Goal: Communication & Community: Answer question/provide support

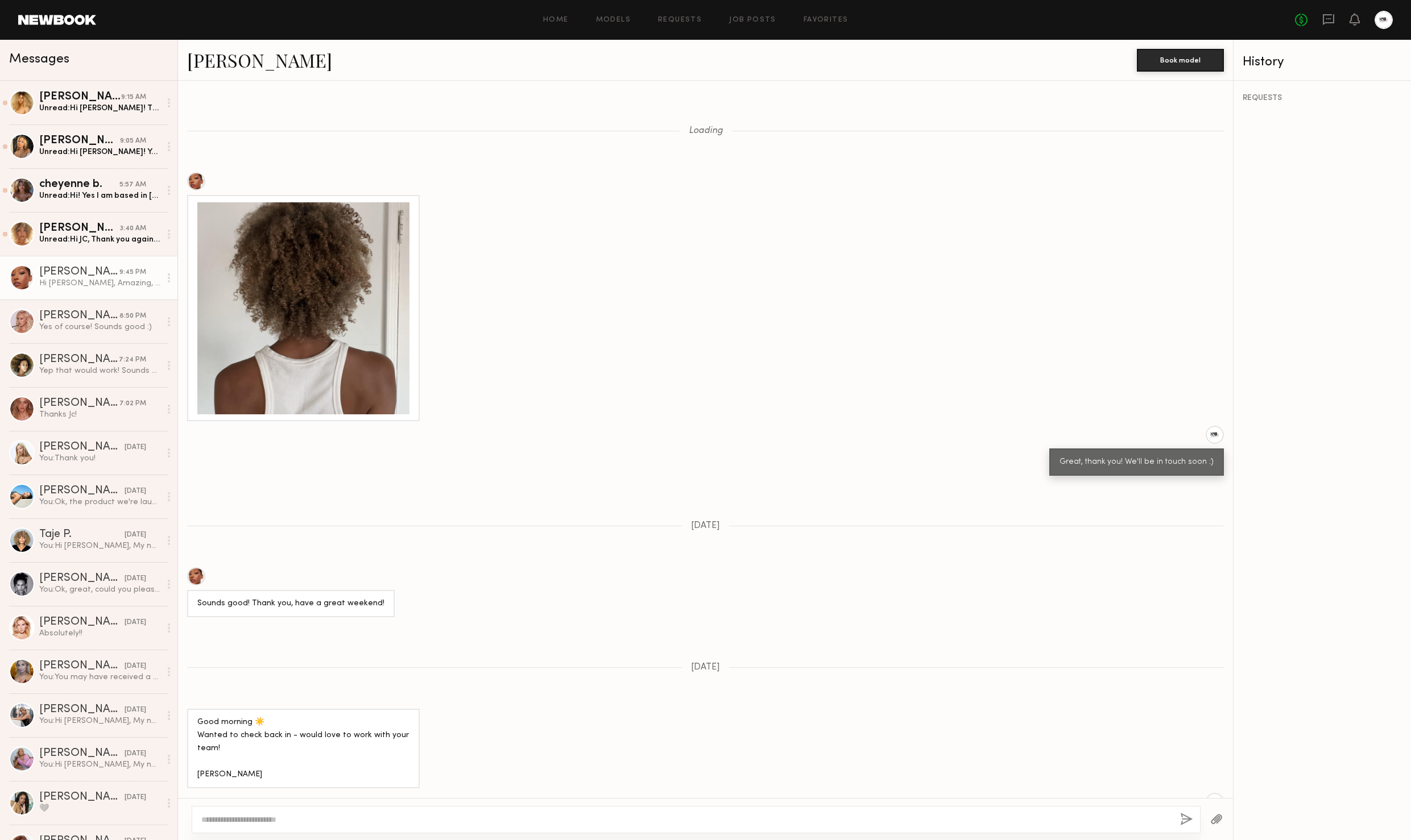
scroll to position [1175, 0]
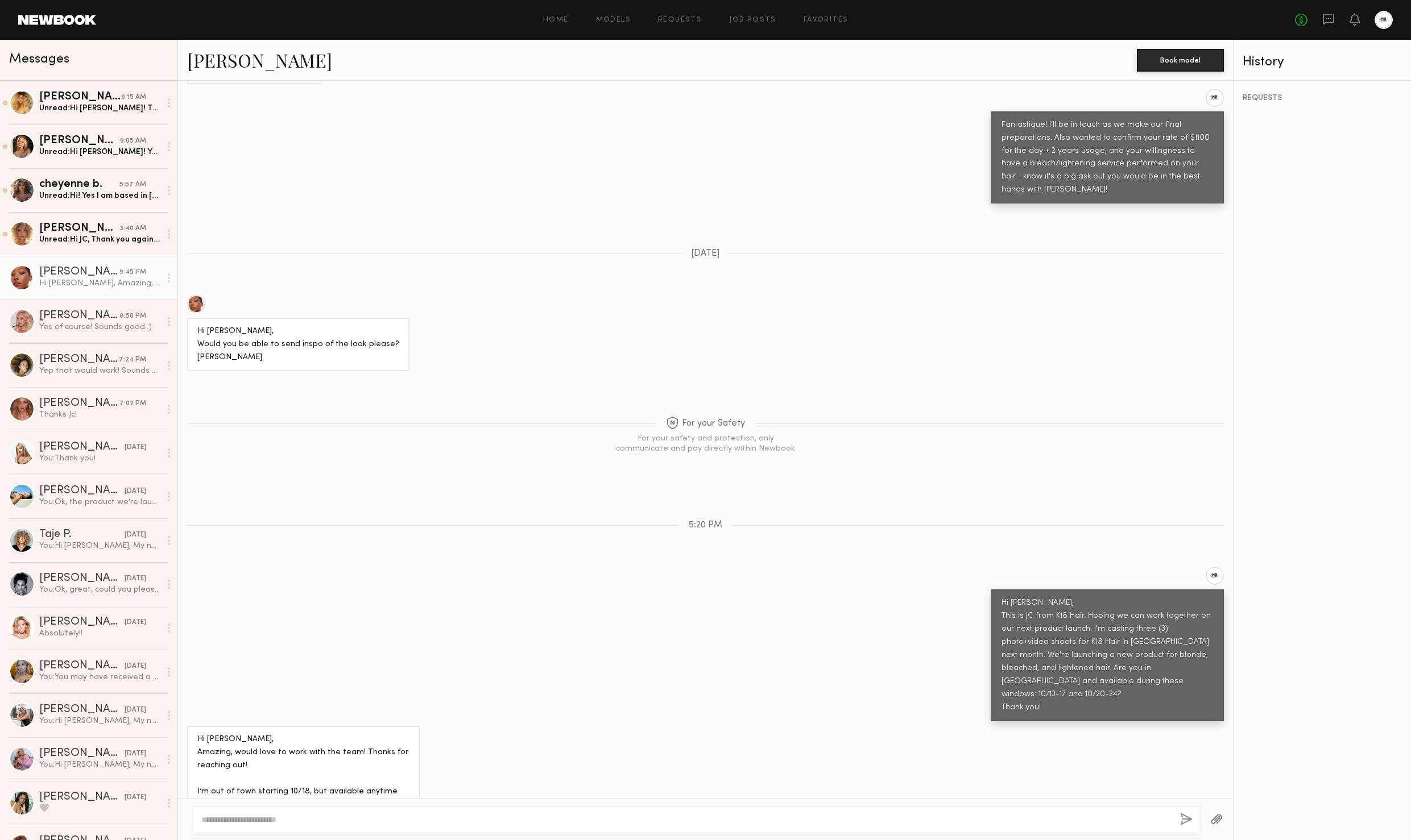
click at [329, 822] on textarea at bounding box center [686, 820] width 970 height 11
click at [237, 824] on textarea "**********" at bounding box center [686, 820] width 970 height 11
type textarea "**********"
click at [1181, 823] on button "button" at bounding box center [1186, 820] width 13 height 14
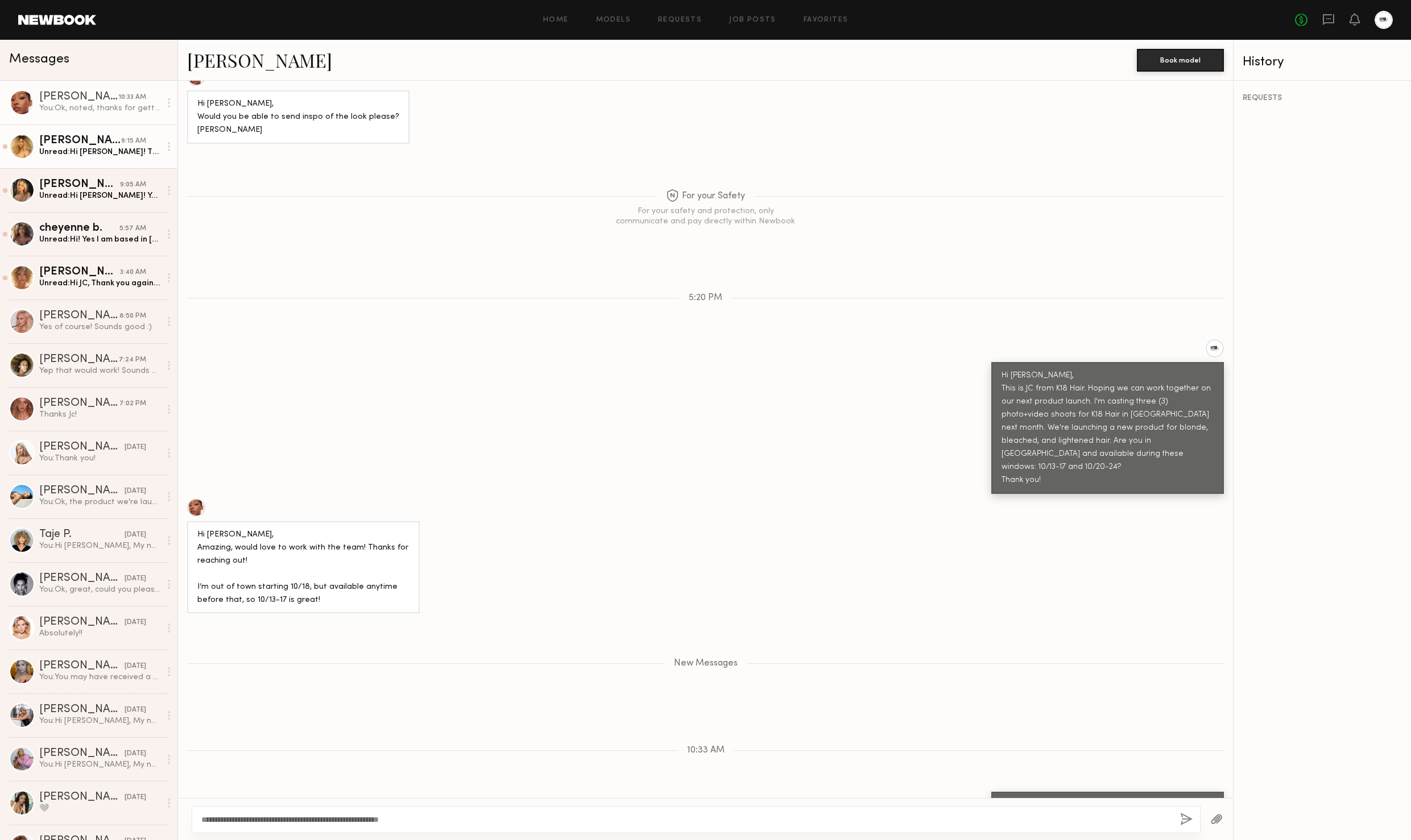
click at [91, 146] on div "Unread: Hi JC! Thanks so much for reaching out! I’m based out of LA. I’m avail …" at bounding box center [100, 151] width 121 height 11
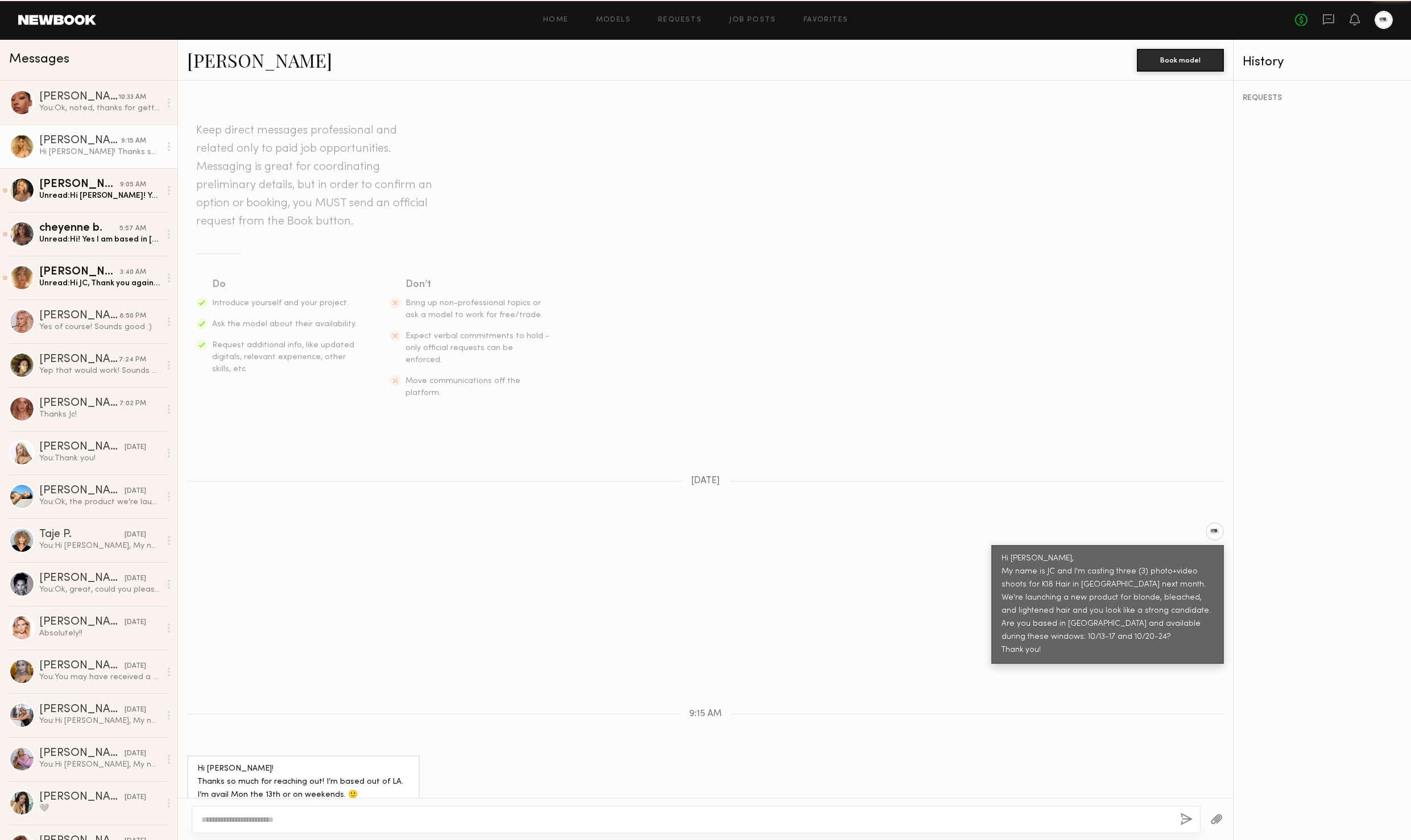
scroll to position [9, 0]
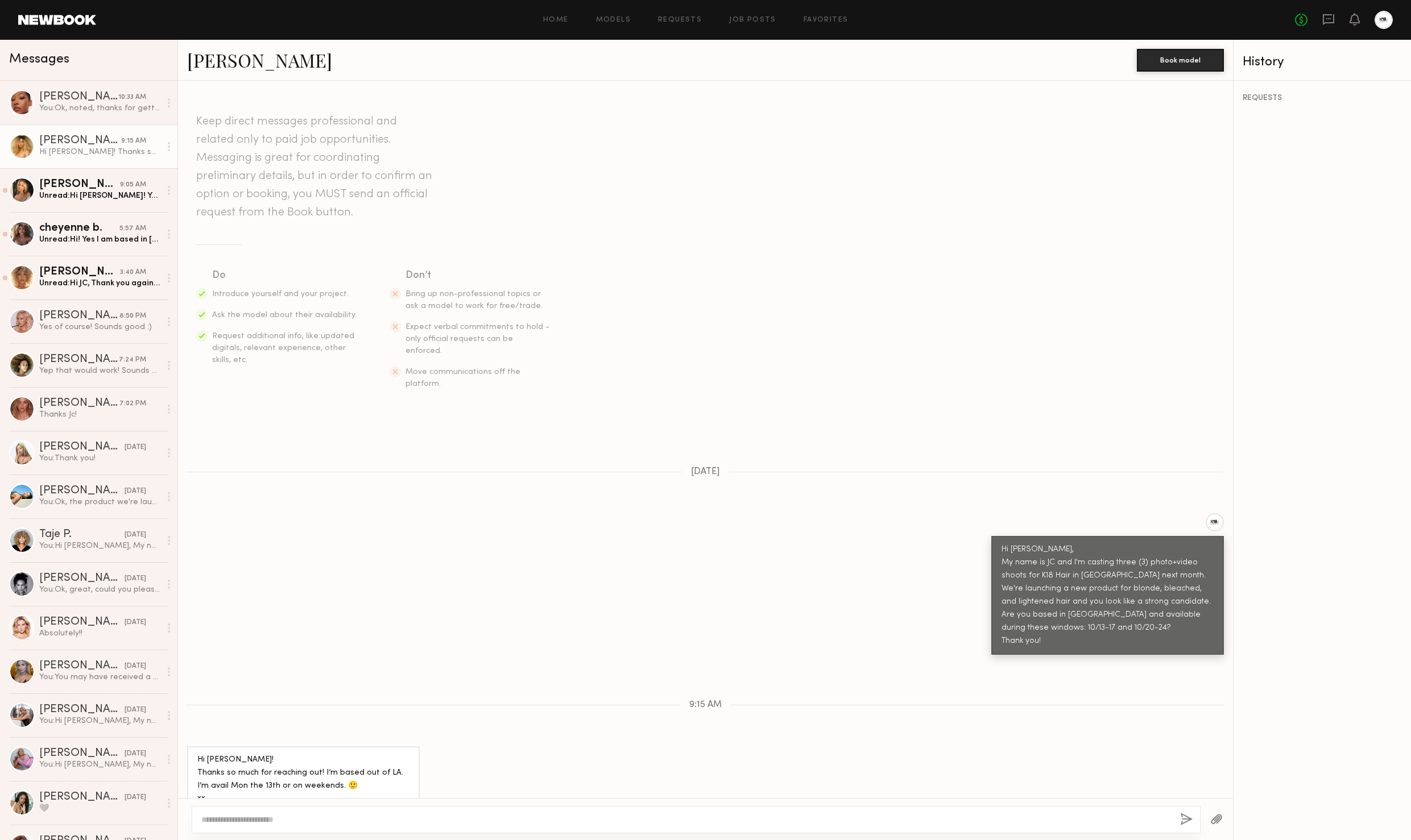
click at [214, 62] on link "[PERSON_NAME]" at bounding box center [260, 59] width 145 height 24
click at [353, 815] on textarea at bounding box center [686, 820] width 970 height 11
type textarea "*"
type textarea "**********"
click at [1191, 821] on button "button" at bounding box center [1186, 820] width 13 height 14
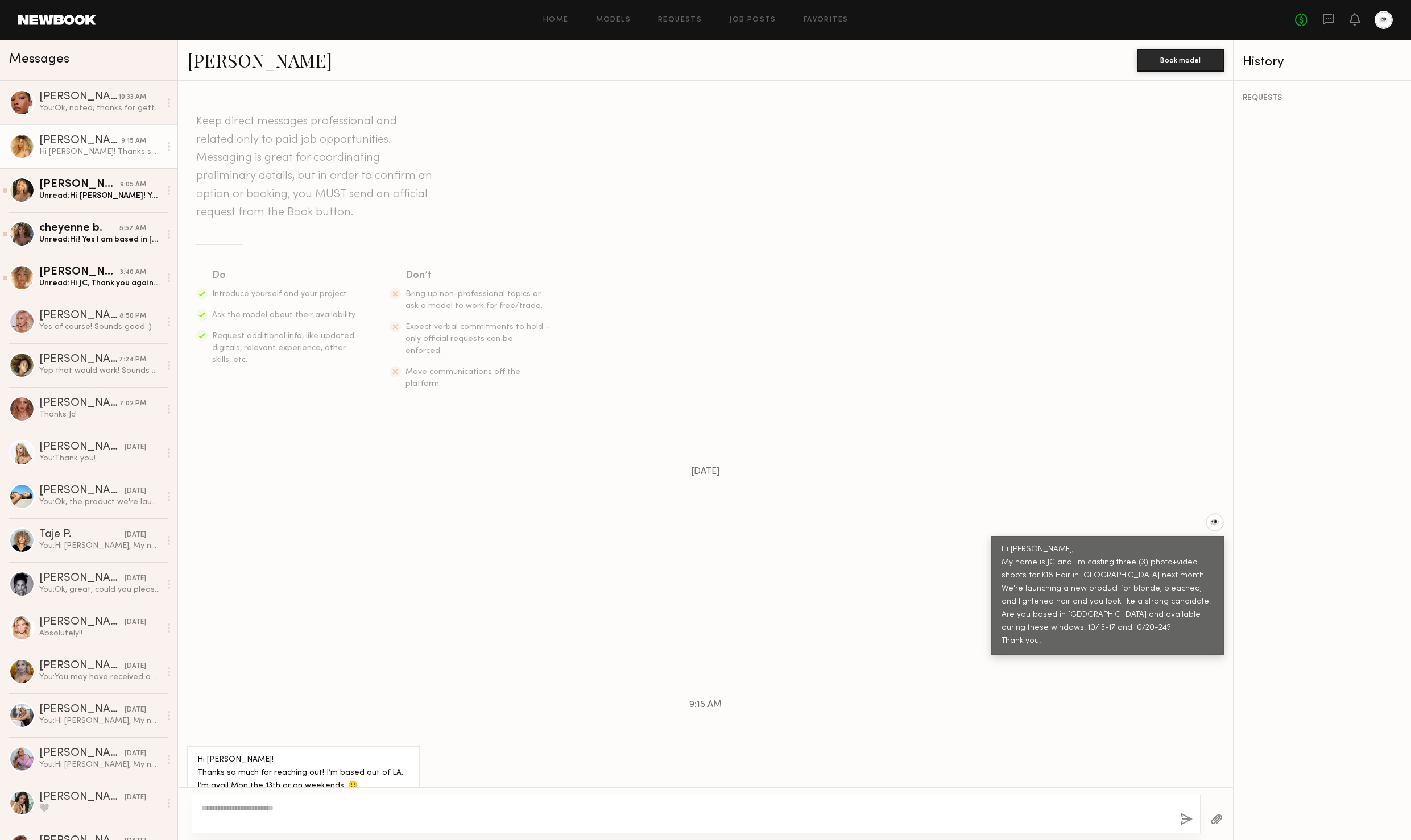
scroll to position [163, 0]
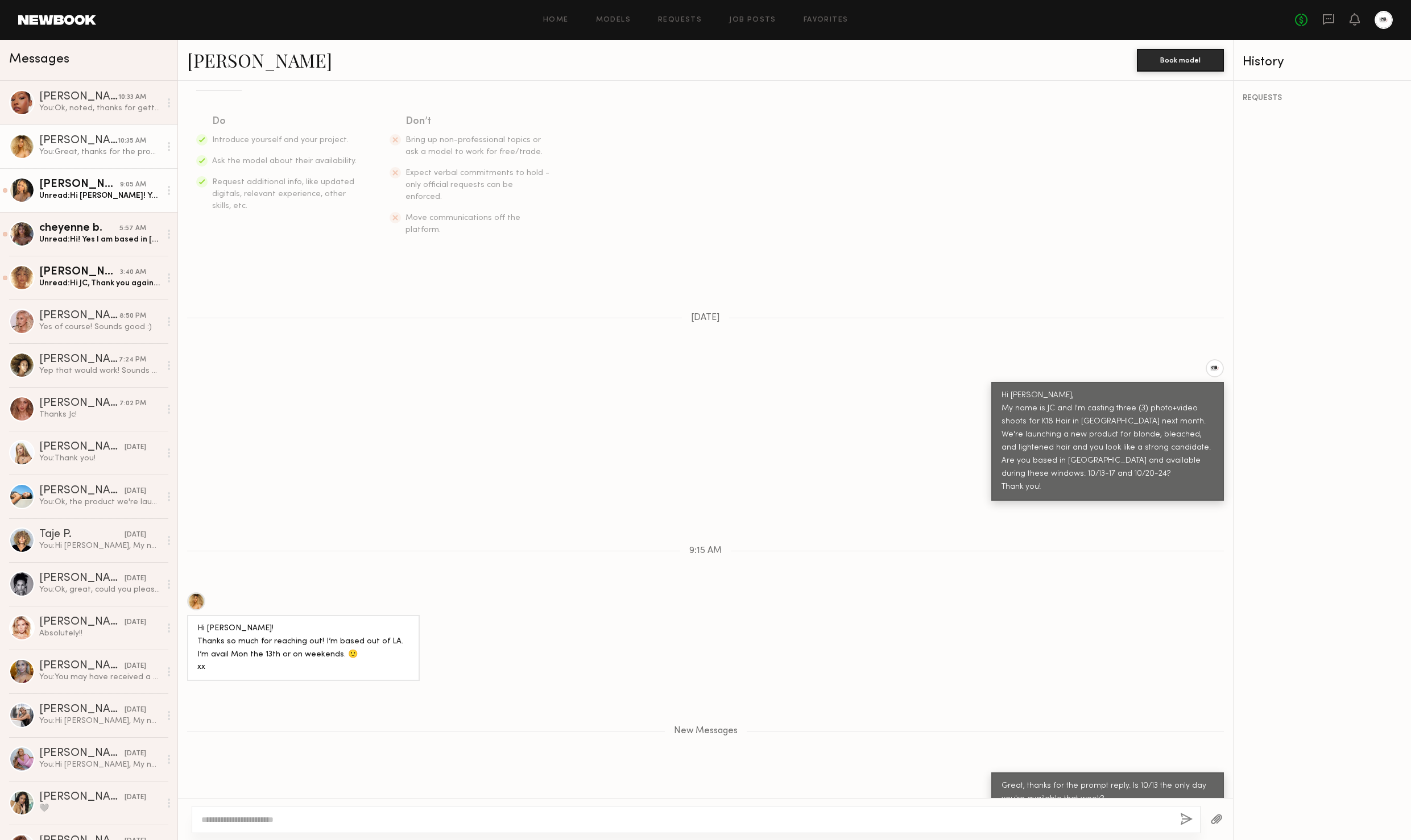
click at [106, 178] on link "Paige J. 9:05 AM Unread: Hi JC! Yes I am available" at bounding box center [89, 190] width 178 height 44
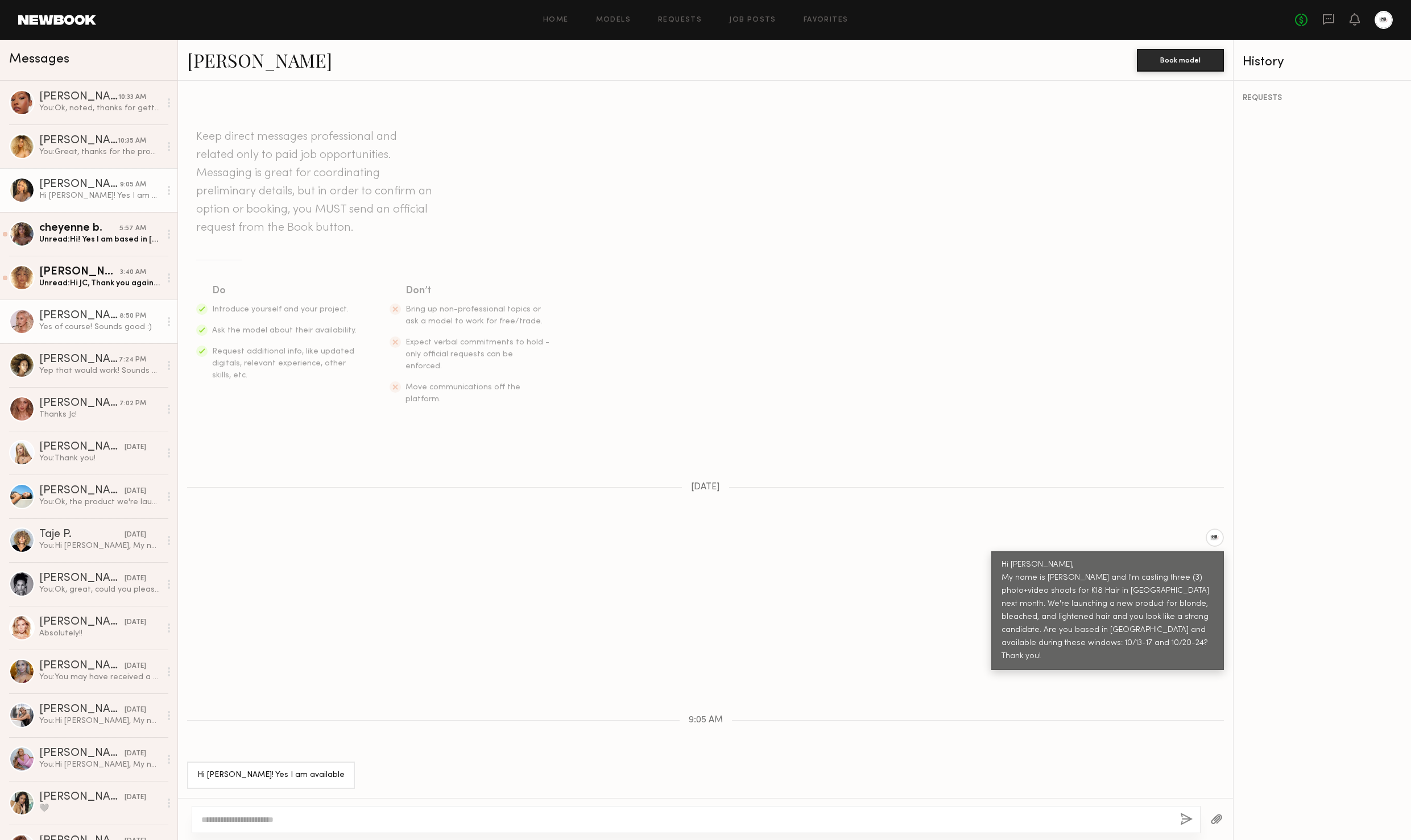
click at [83, 331] on div "Yes of course! Sounds good :)" at bounding box center [100, 326] width 121 height 11
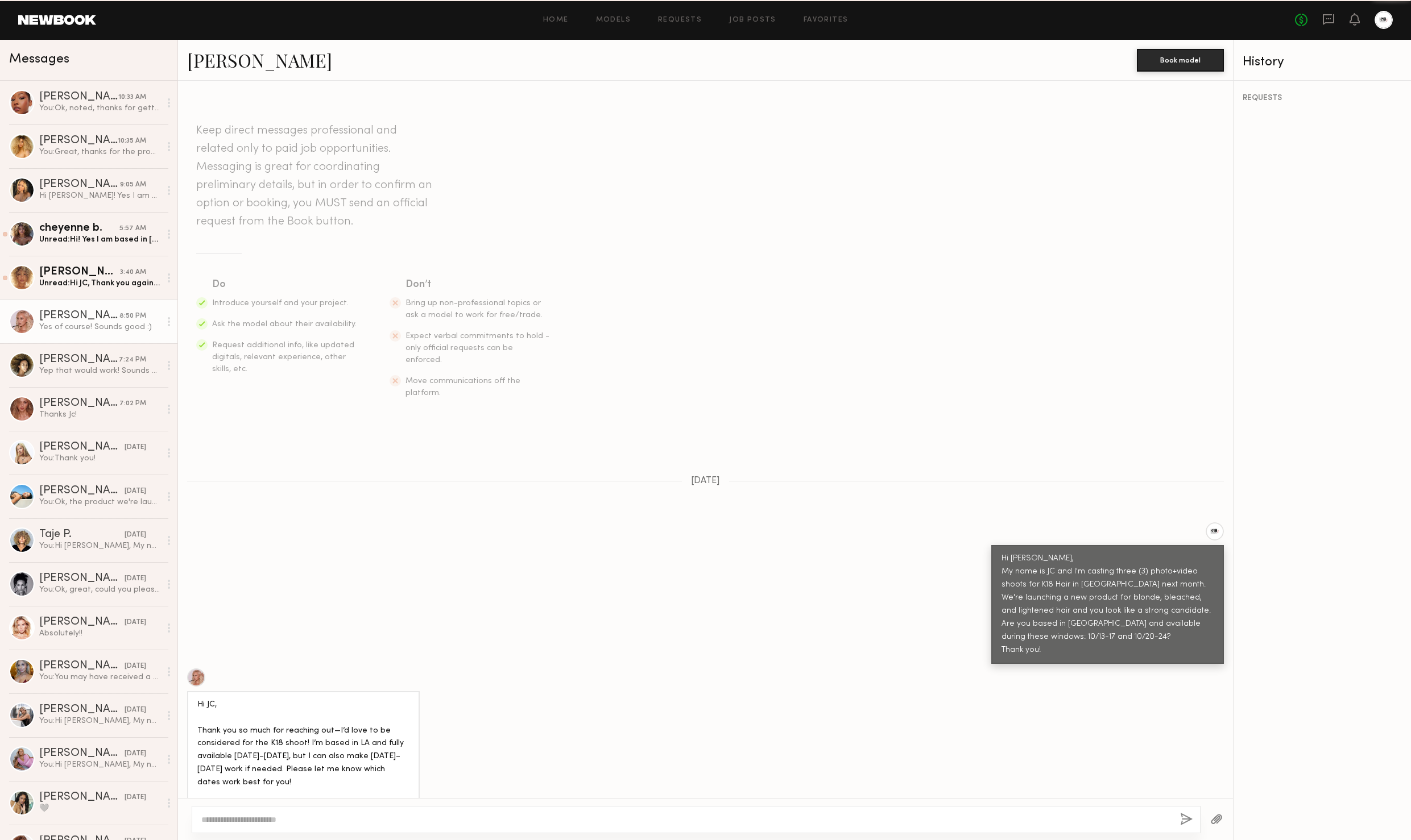
scroll to position [168, 0]
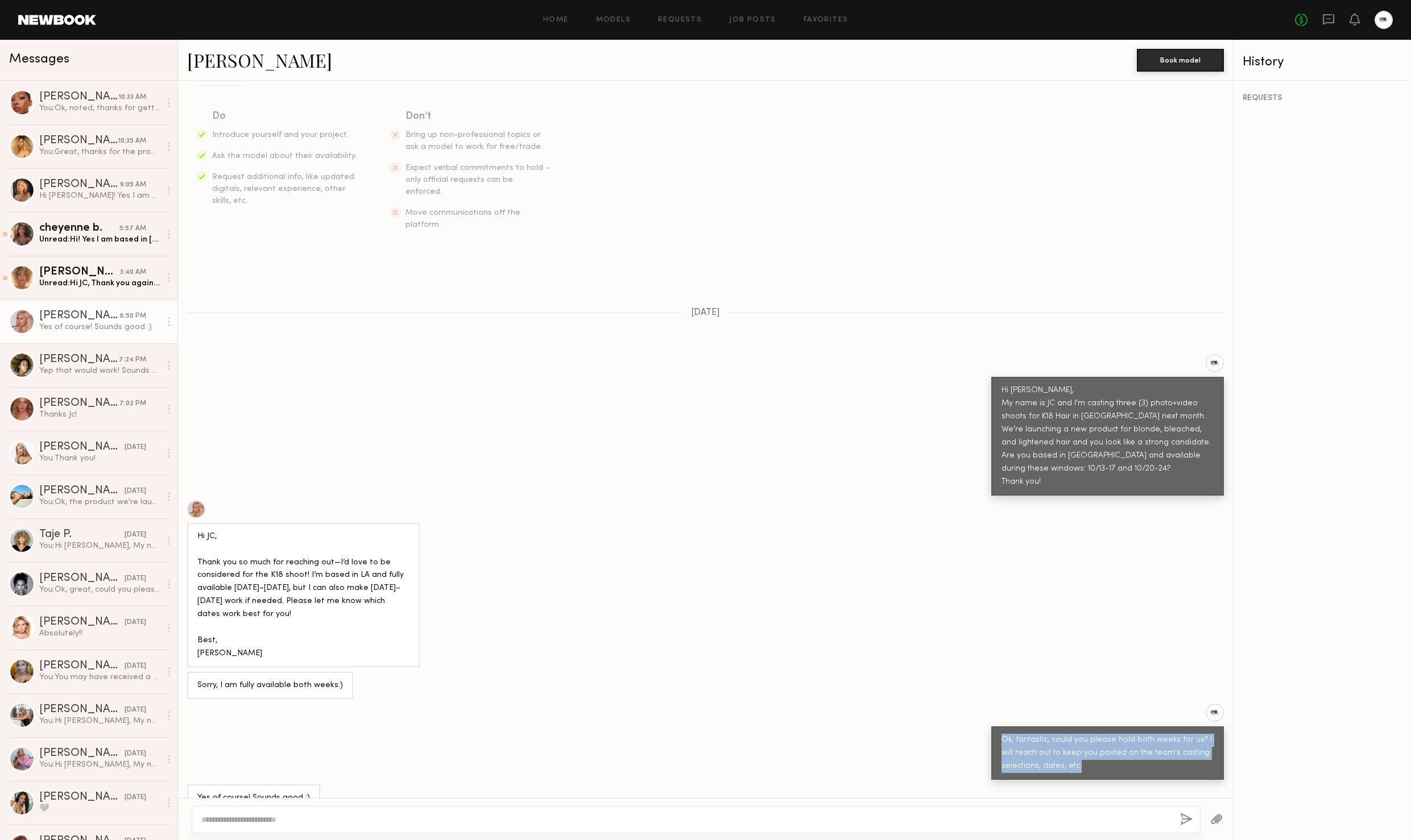
drag, startPoint x: 1012, startPoint y: 721, endPoint x: 1095, endPoint y: 748, distance: 87.3
click at [1095, 748] on div "Ok, fantastic, could you please hold both weeks for us? I will reach out to kee…" at bounding box center [1108, 753] width 212 height 39
copy div "Ok, fantastic, could you please hold both weeks for us? I will reach out to kee…"
click at [81, 188] on div "[PERSON_NAME]" at bounding box center [79, 185] width 81 height 11
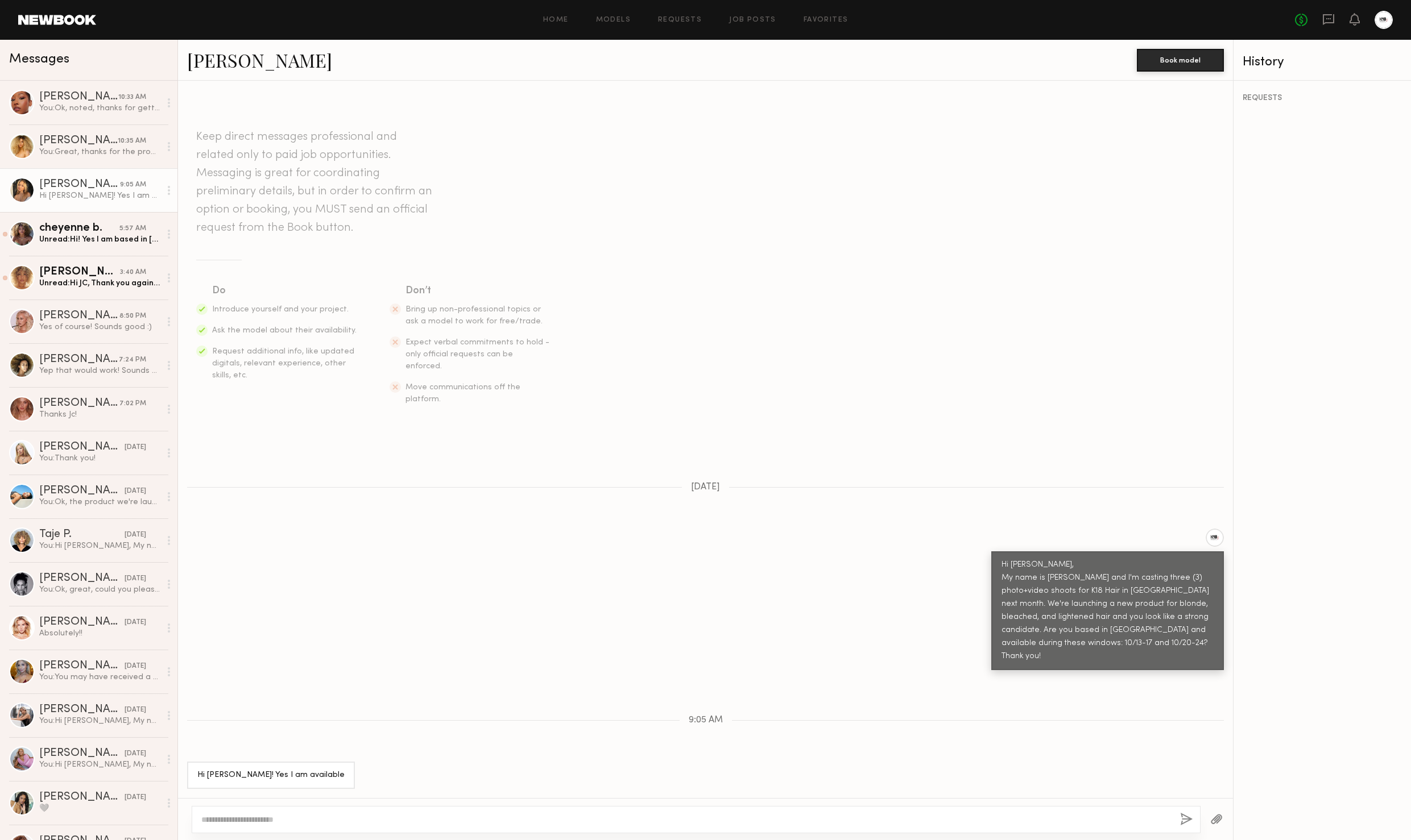
click at [220, 56] on link "[PERSON_NAME]" at bounding box center [260, 59] width 145 height 24
click at [272, 821] on textarea at bounding box center [686, 820] width 970 height 11
paste textarea "**********"
click at [247, 819] on textarea "**********" at bounding box center [686, 820] width 970 height 11
type textarea "**********"
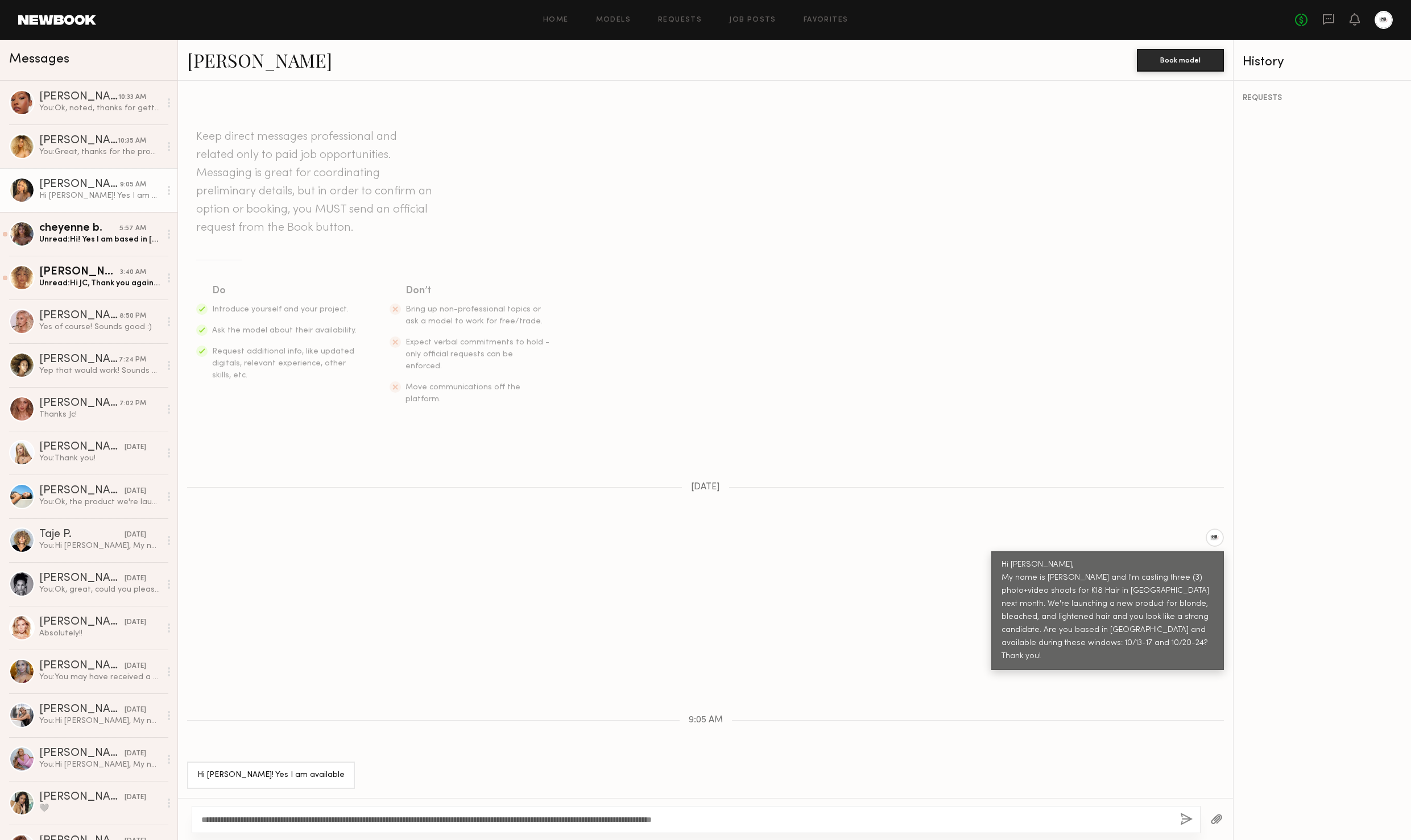
click at [1179, 814] on div "**********" at bounding box center [696, 820] width 1009 height 28
click at [1180, 815] on button "button" at bounding box center [1186, 820] width 13 height 14
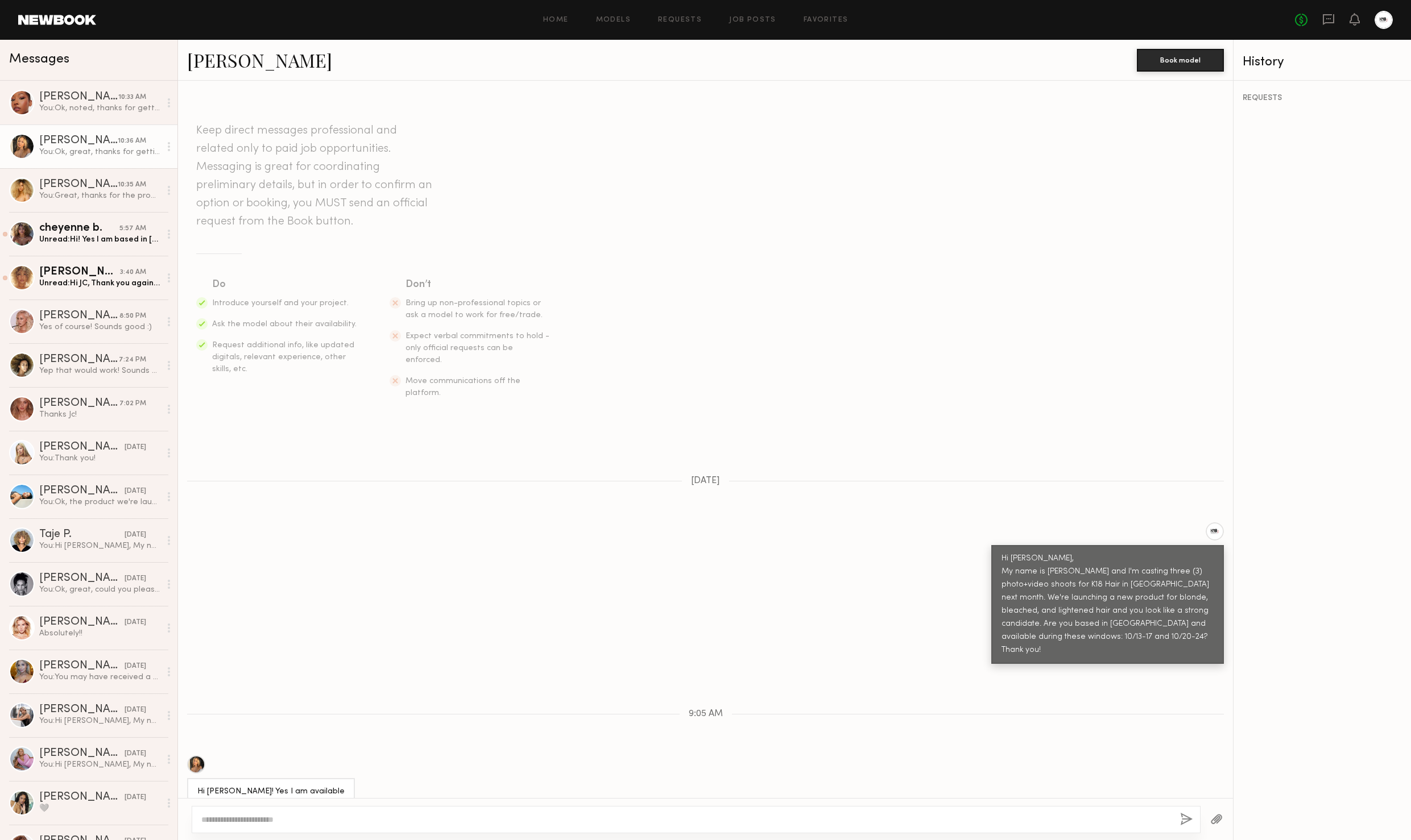
scroll to position [137, 0]
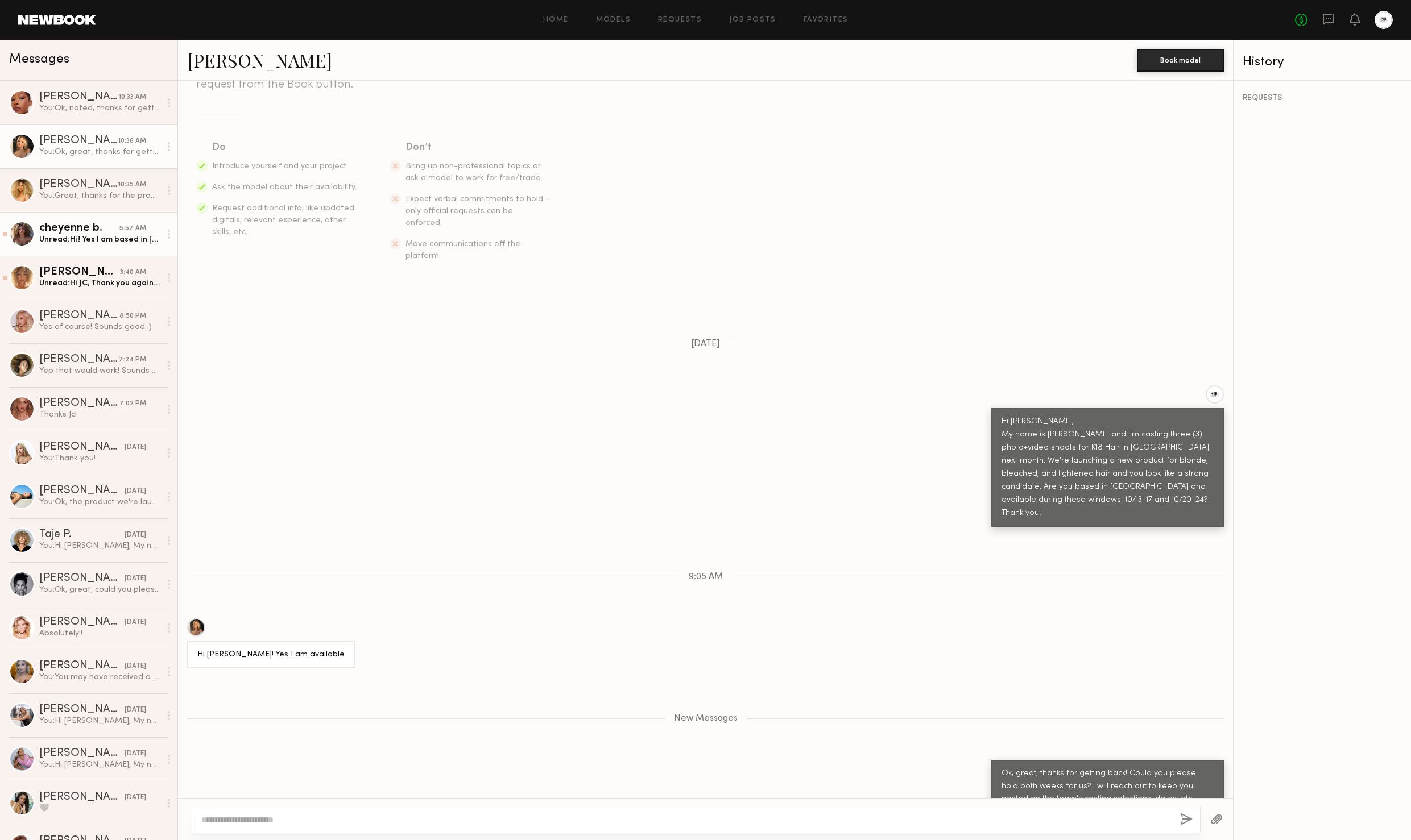
click at [96, 236] on div "Unread: Hi! Yes I am based in LA and I currently have open availability for all…" at bounding box center [100, 239] width 121 height 11
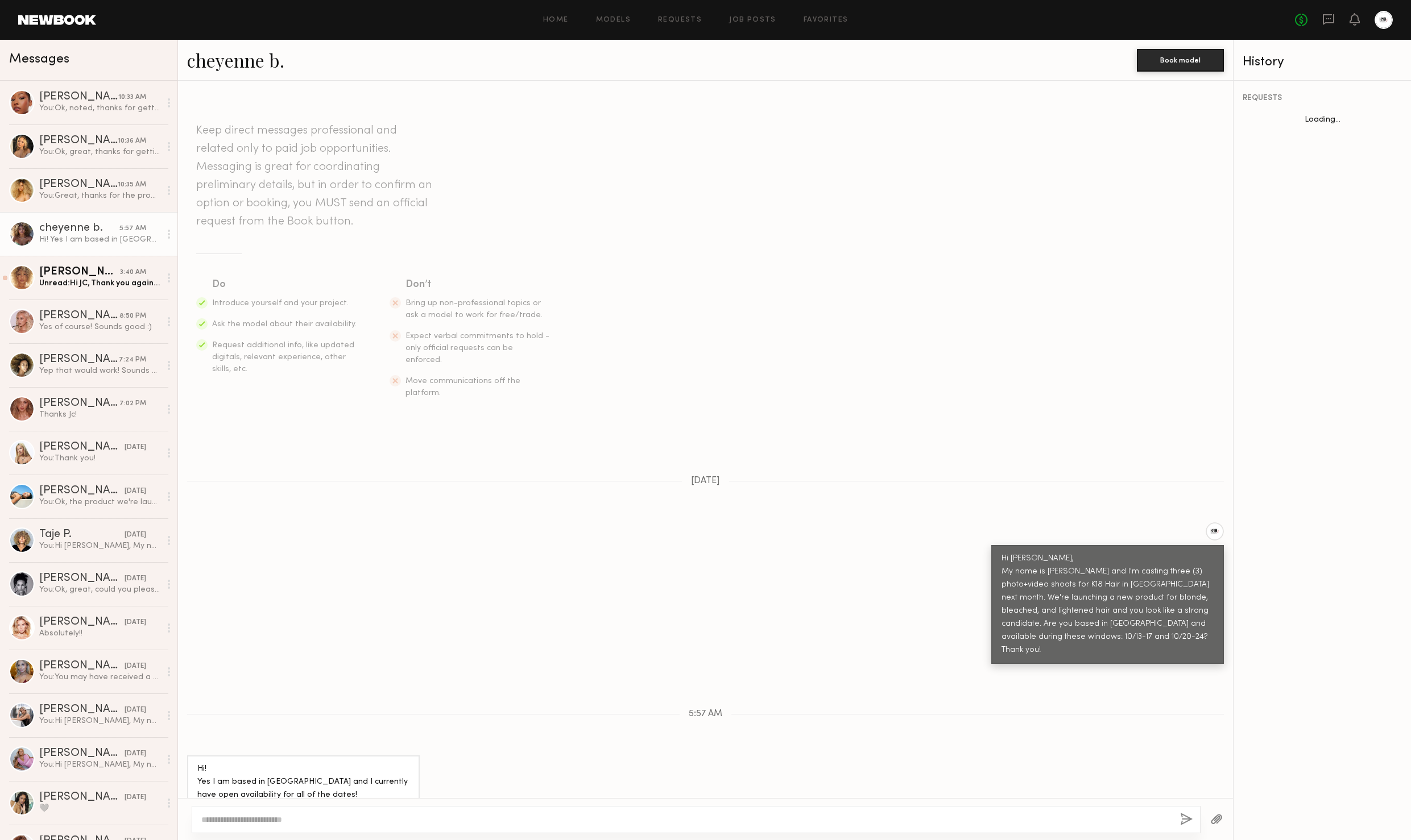
click at [415, 818] on textarea at bounding box center [686, 820] width 970 height 11
drag, startPoint x: 243, startPoint y: 817, endPoint x: 360, endPoint y: 819, distance: 117.0
click at [267, 817] on textarea "**********" at bounding box center [686, 820] width 970 height 11
type textarea "**********"
click at [1186, 814] on button "button" at bounding box center [1186, 820] width 13 height 14
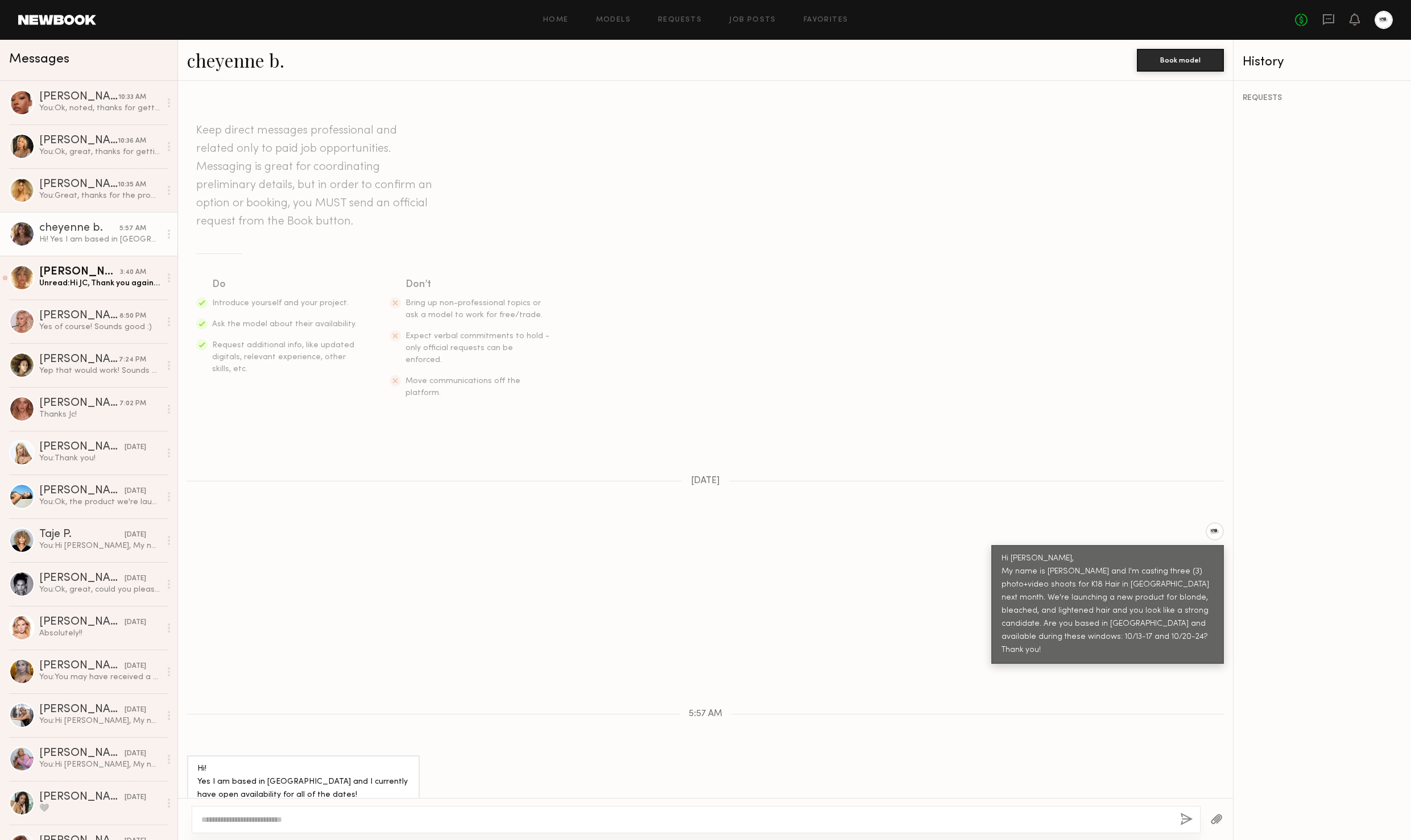
scroll to position [163, 0]
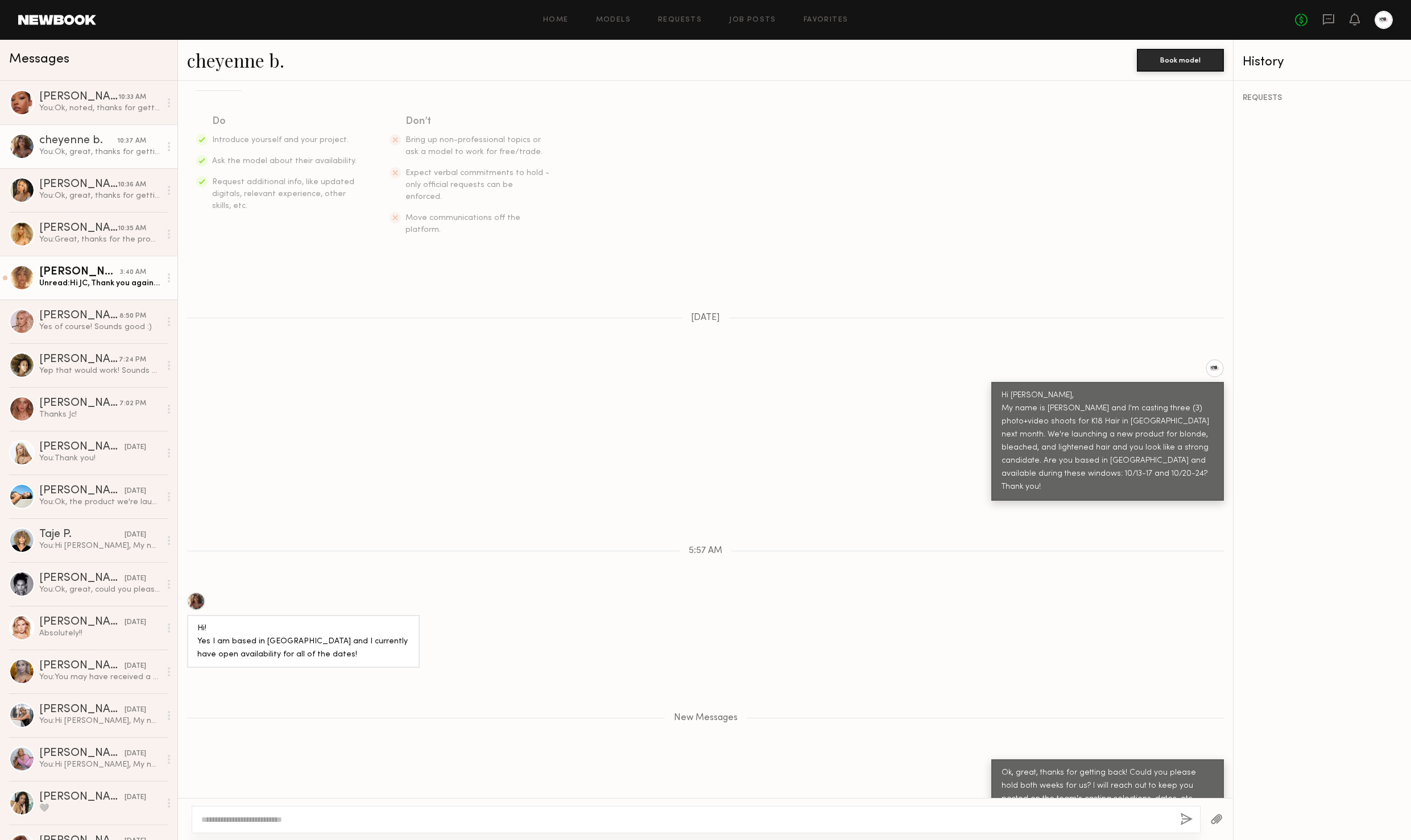
click at [83, 271] on div "[PERSON_NAME]" at bounding box center [79, 272] width 81 height 11
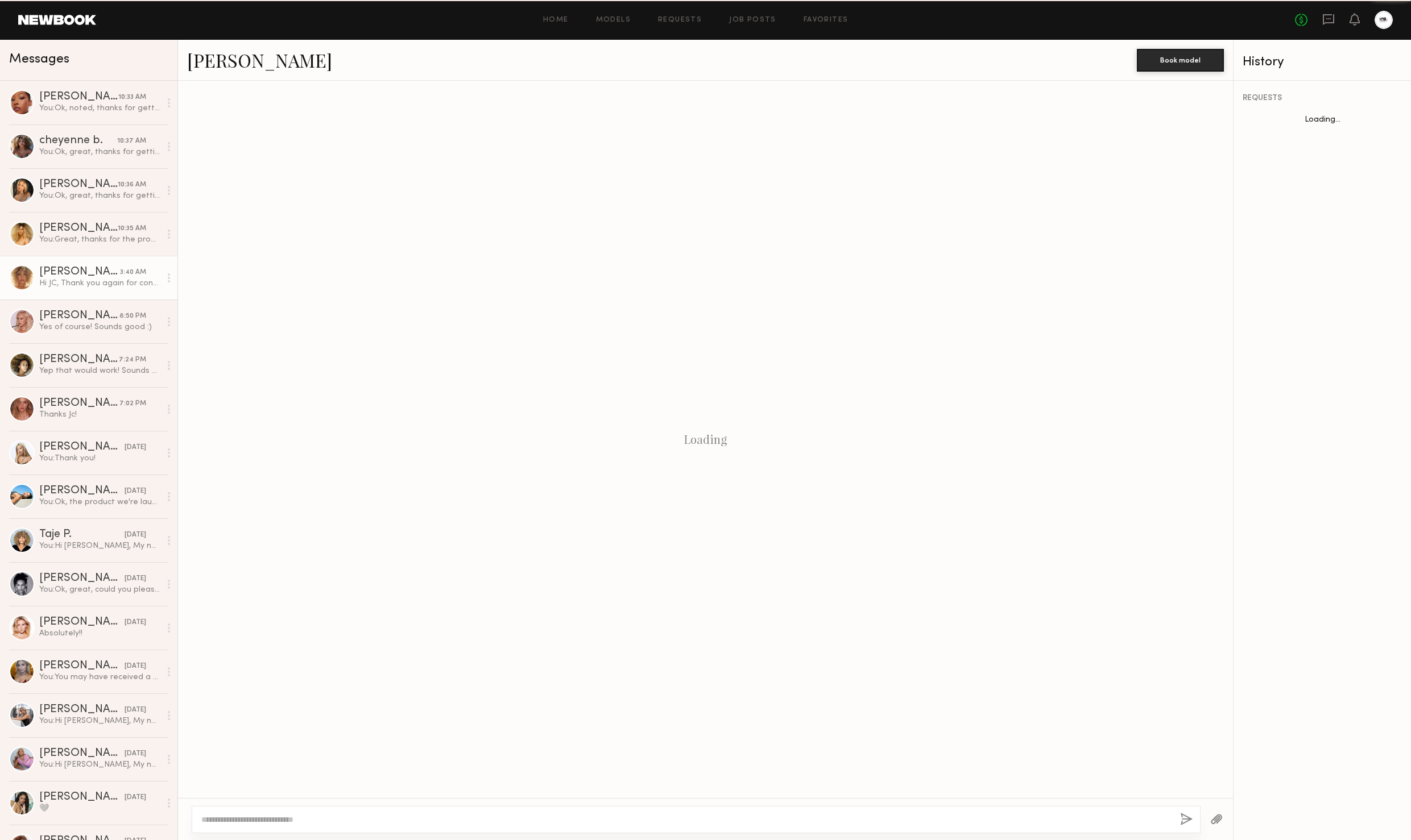
scroll to position [471, 0]
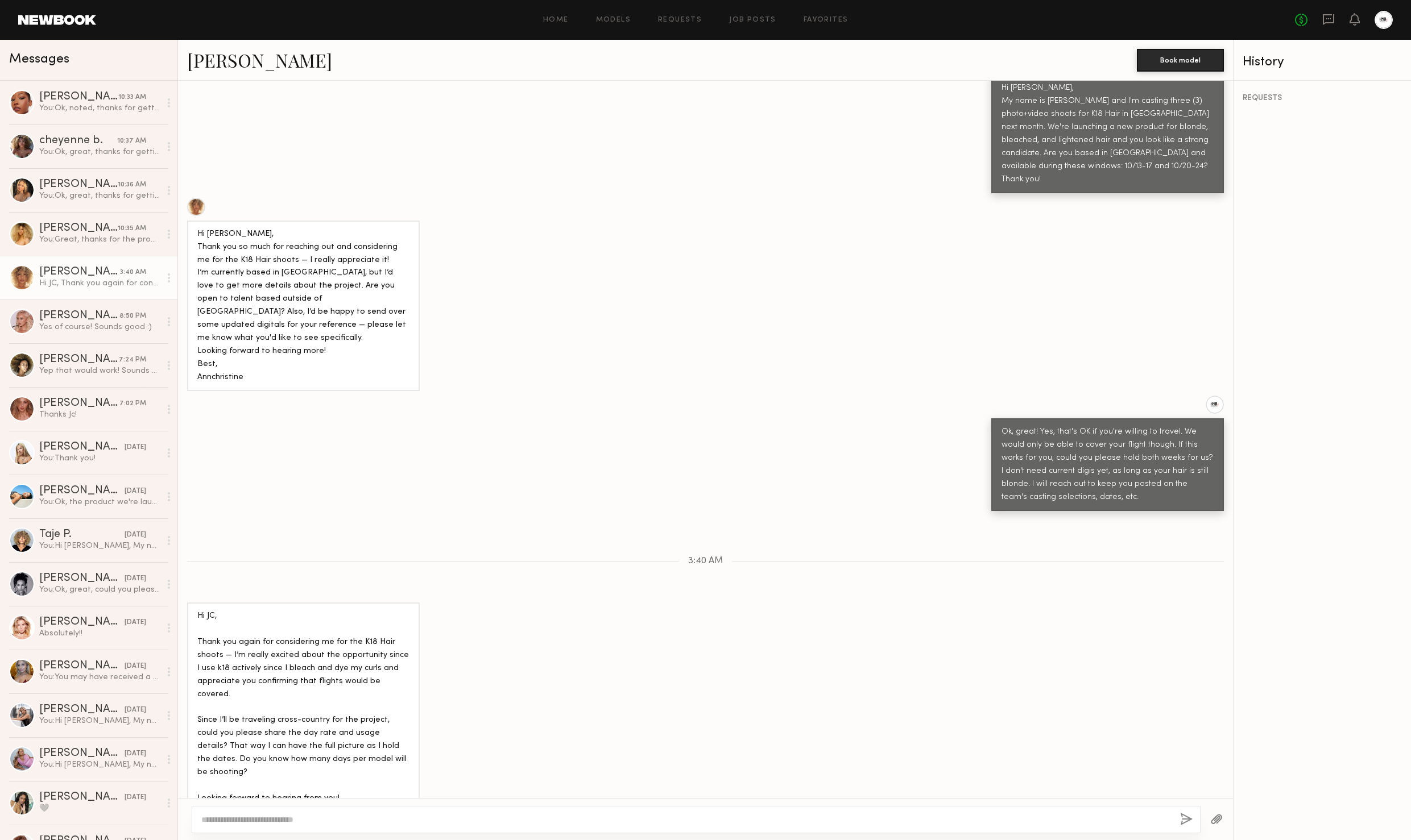
click at [282, 58] on link "[PERSON_NAME]" at bounding box center [260, 59] width 145 height 24
click at [282, 819] on textarea at bounding box center [686, 820] width 970 height 11
click at [641, 816] on textarea "**********" at bounding box center [686, 820] width 970 height 11
paste textarea "**********"
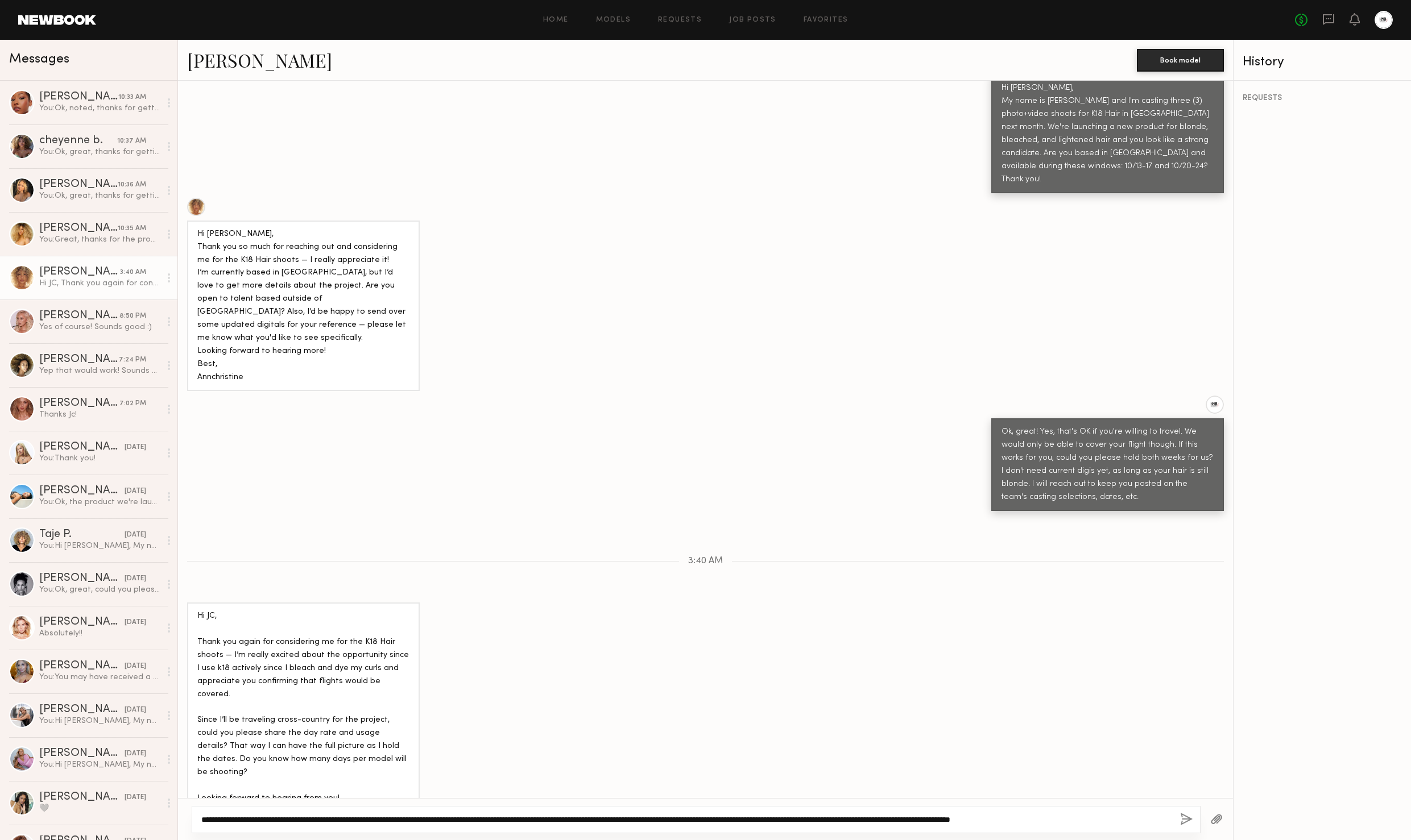
drag, startPoint x: 201, startPoint y: 819, endPoint x: 267, endPoint y: 826, distance: 66.4
click at [201, 819] on textarea "**********" at bounding box center [686, 820] width 970 height 11
drag, startPoint x: 435, startPoint y: 821, endPoint x: 519, endPoint y: 826, distance: 84.1
click at [436, 821] on textarea "**********" at bounding box center [686, 814] width 970 height 23
click at [730, 820] on textarea "**********" at bounding box center [686, 808] width 970 height 34
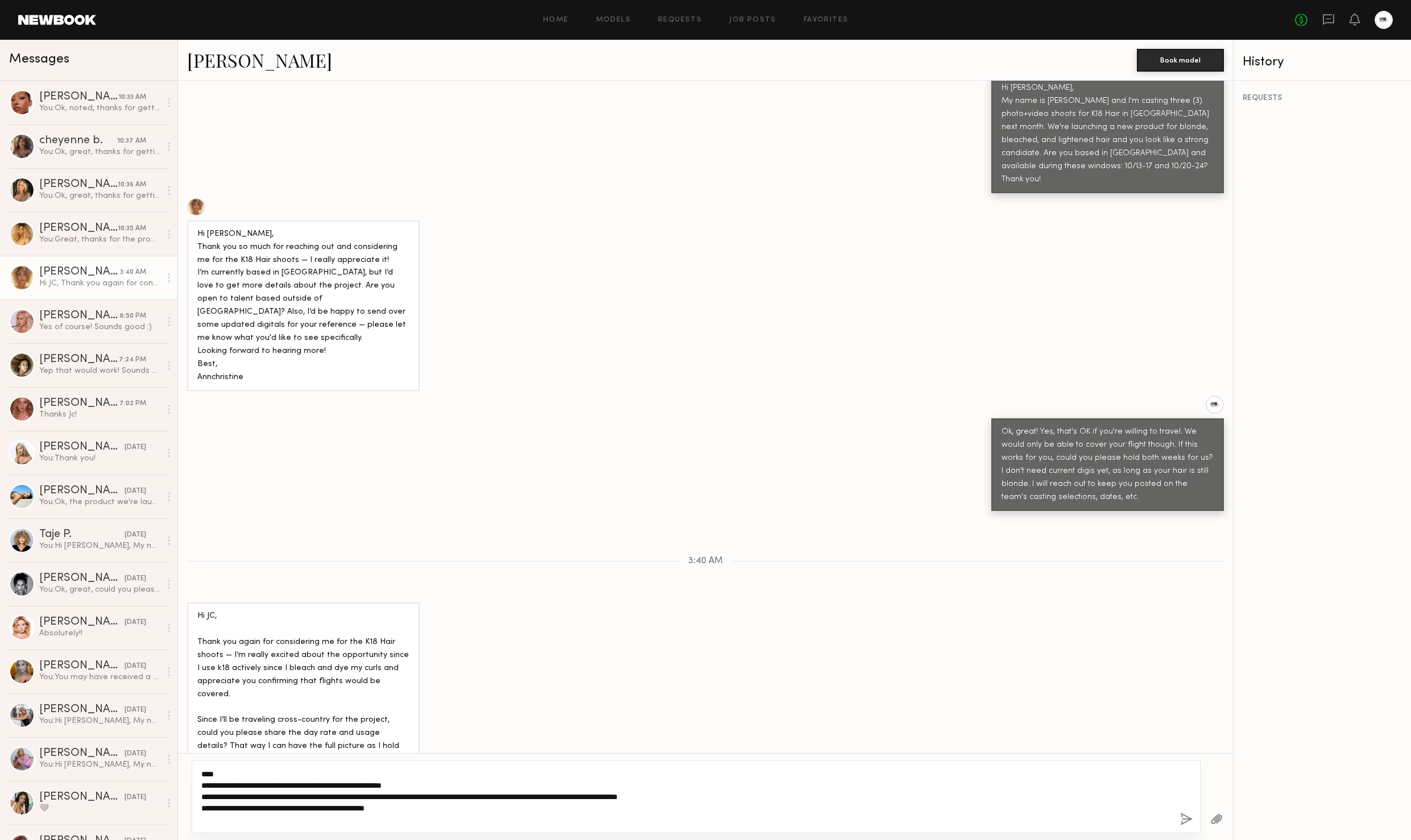
paste textarea "**********"
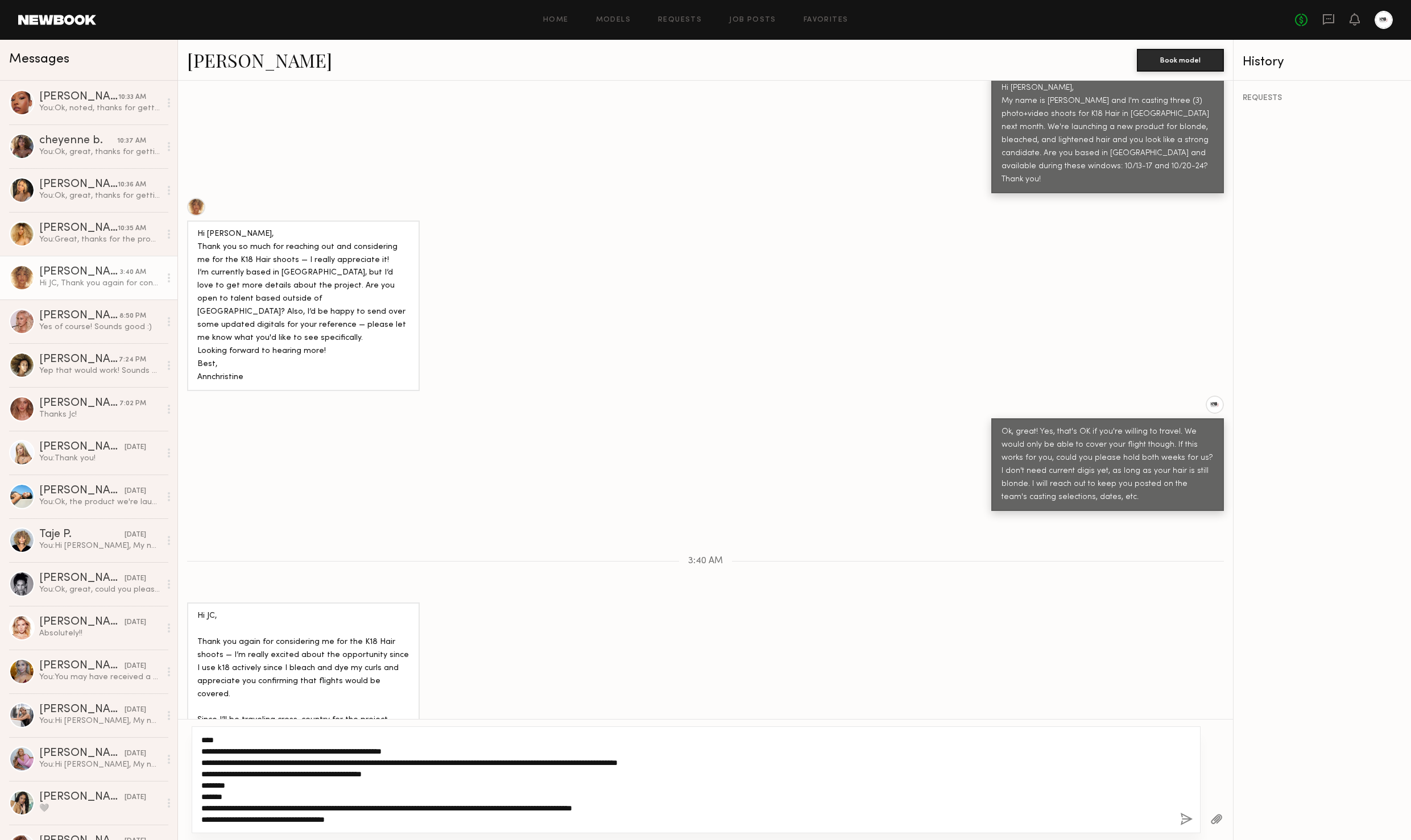
scroll to position [0, 0]
type textarea "**********"
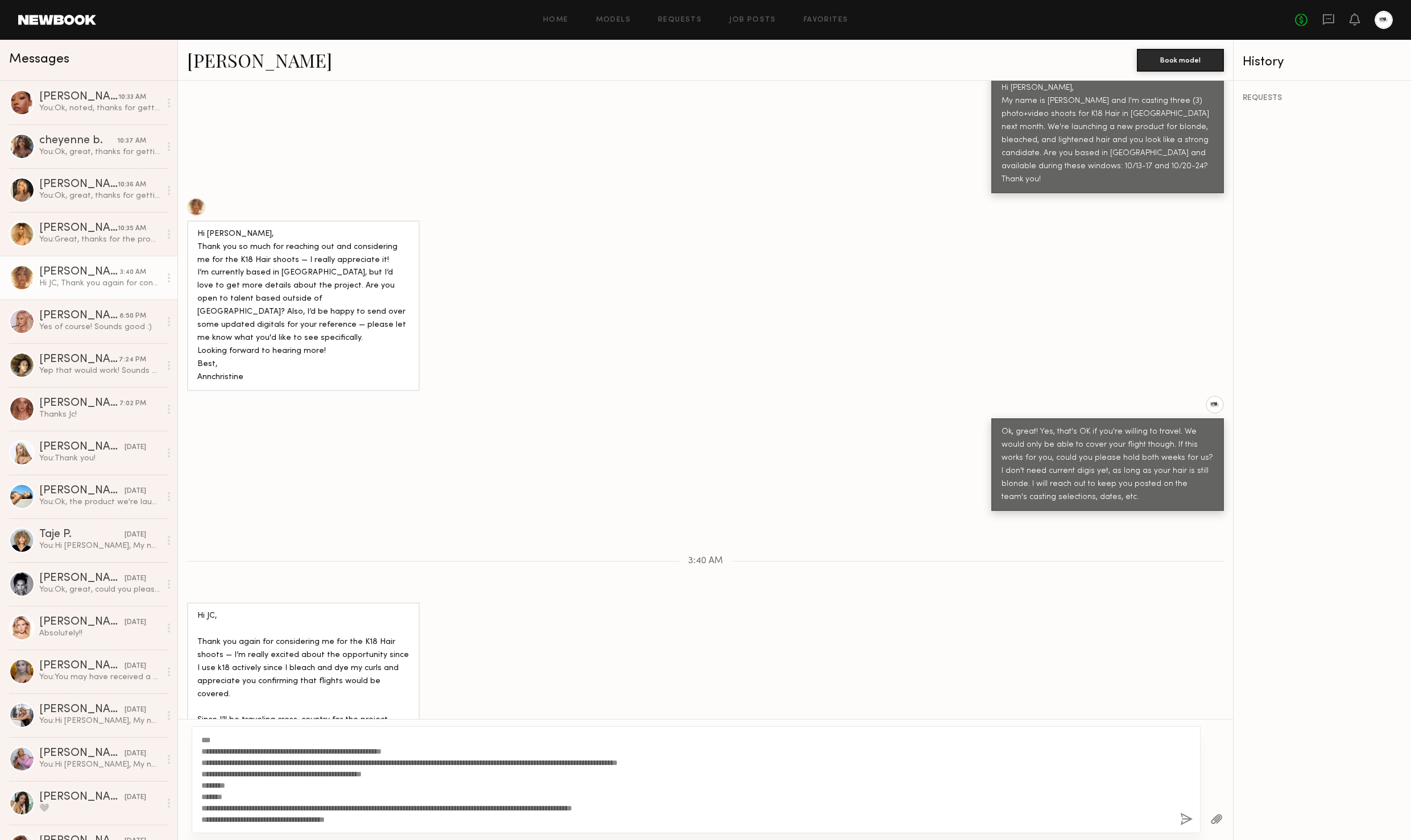
click at [1183, 819] on button "button" at bounding box center [1186, 820] width 13 height 14
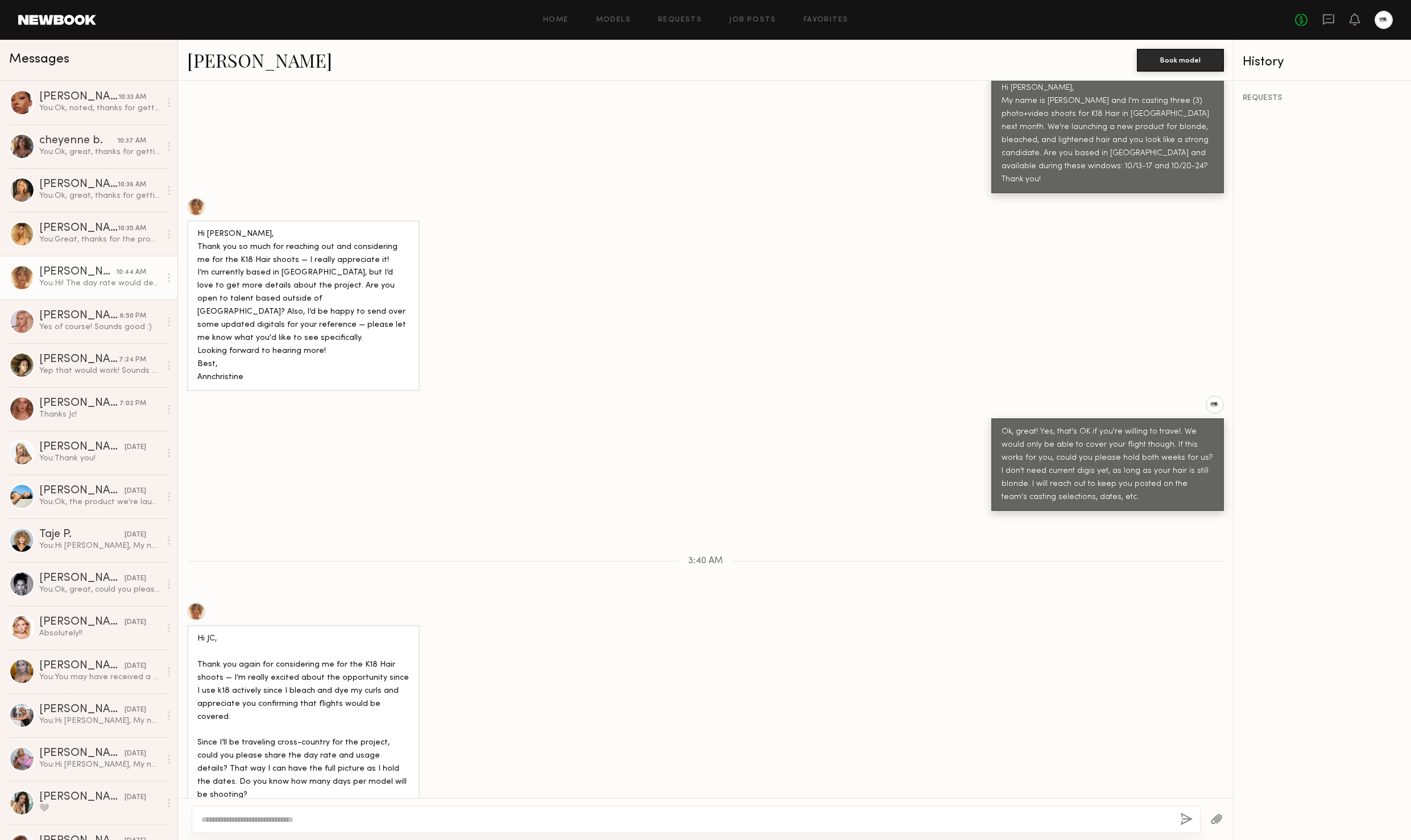
scroll to position [768, 0]
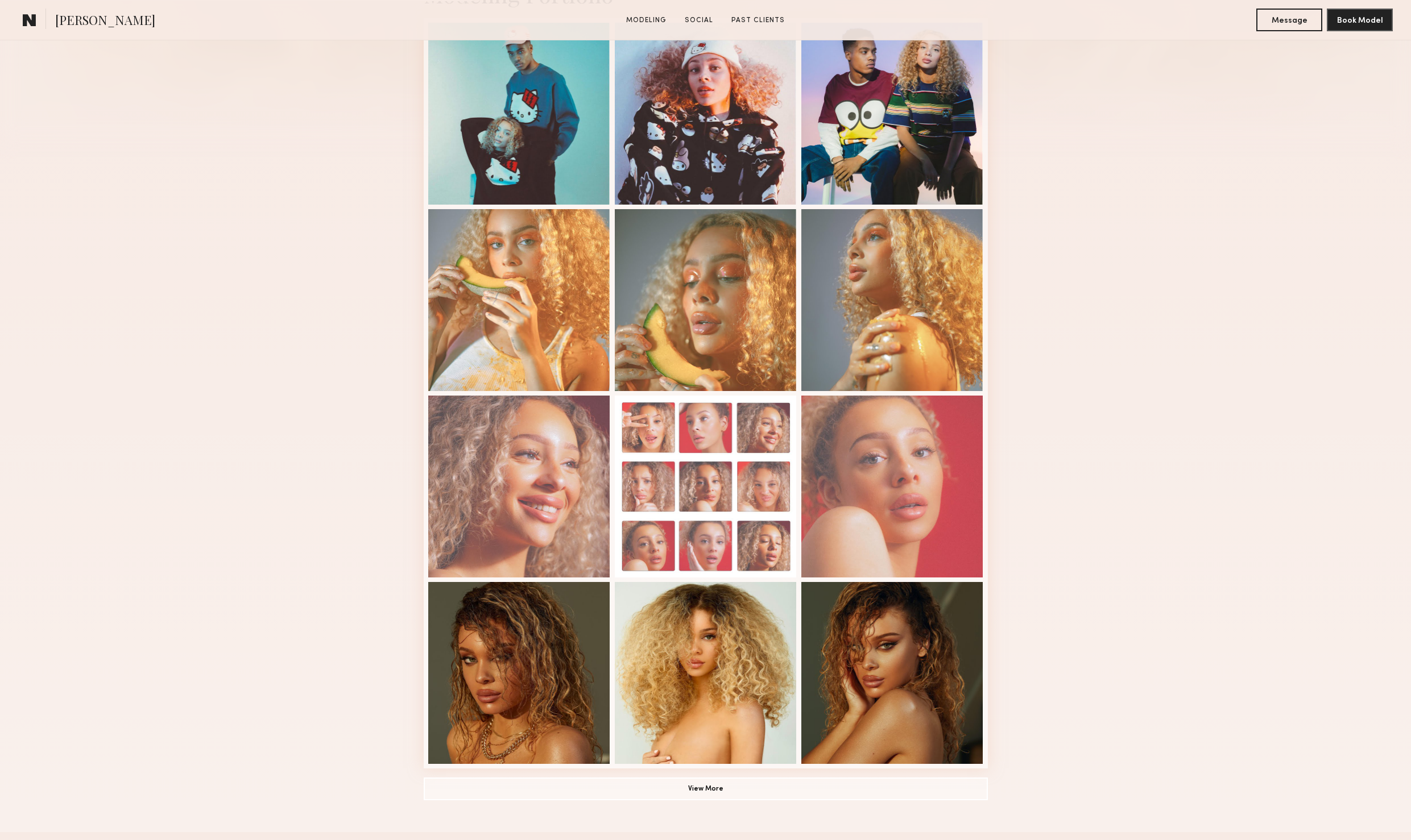
scroll to position [600, 0]
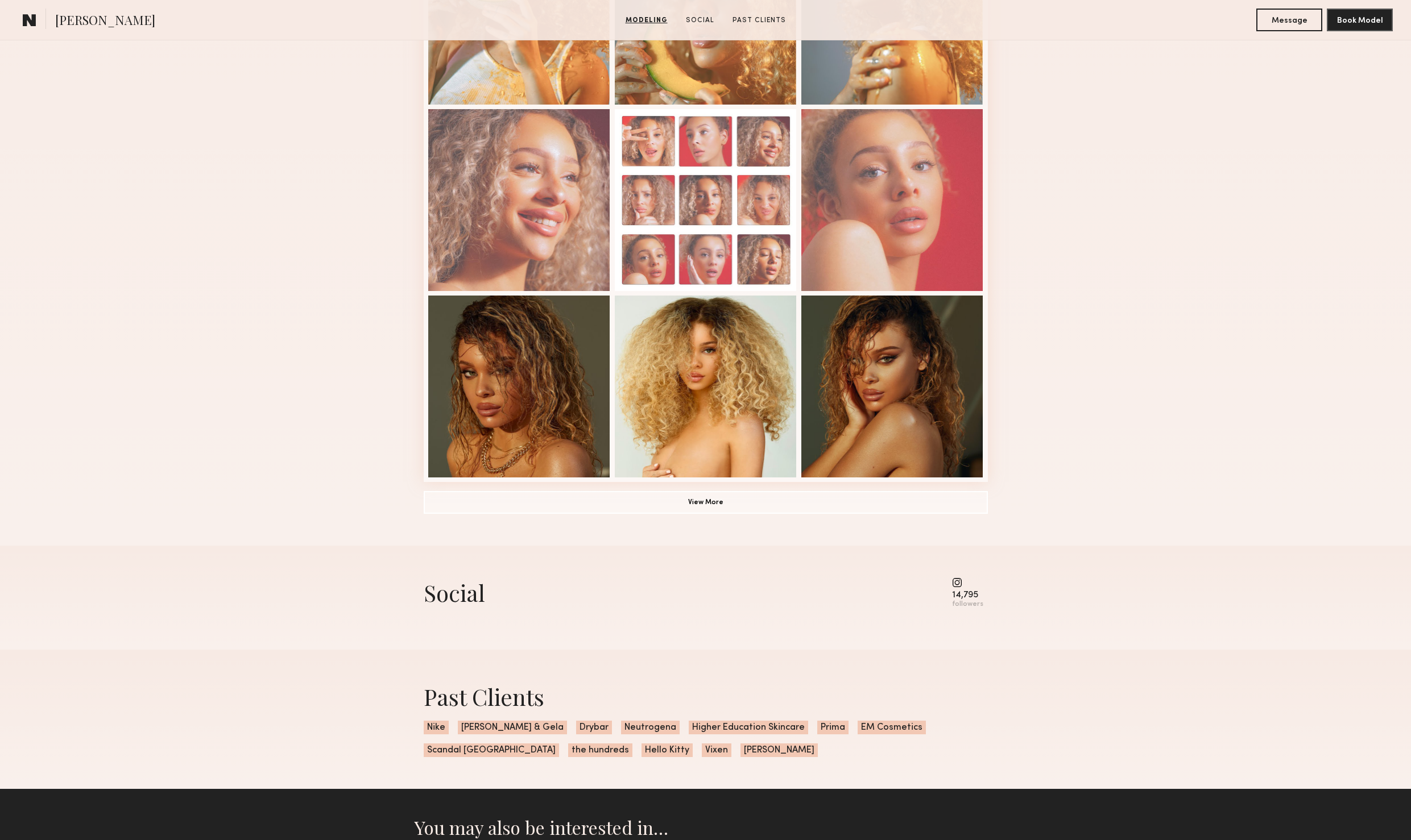
drag, startPoint x: 70, startPoint y: 120, endPoint x: 690, endPoint y: 3, distance: 630.9
click at [74, 116] on div "Modeling Portfolio View More" at bounding box center [705, 103] width 1411 height 885
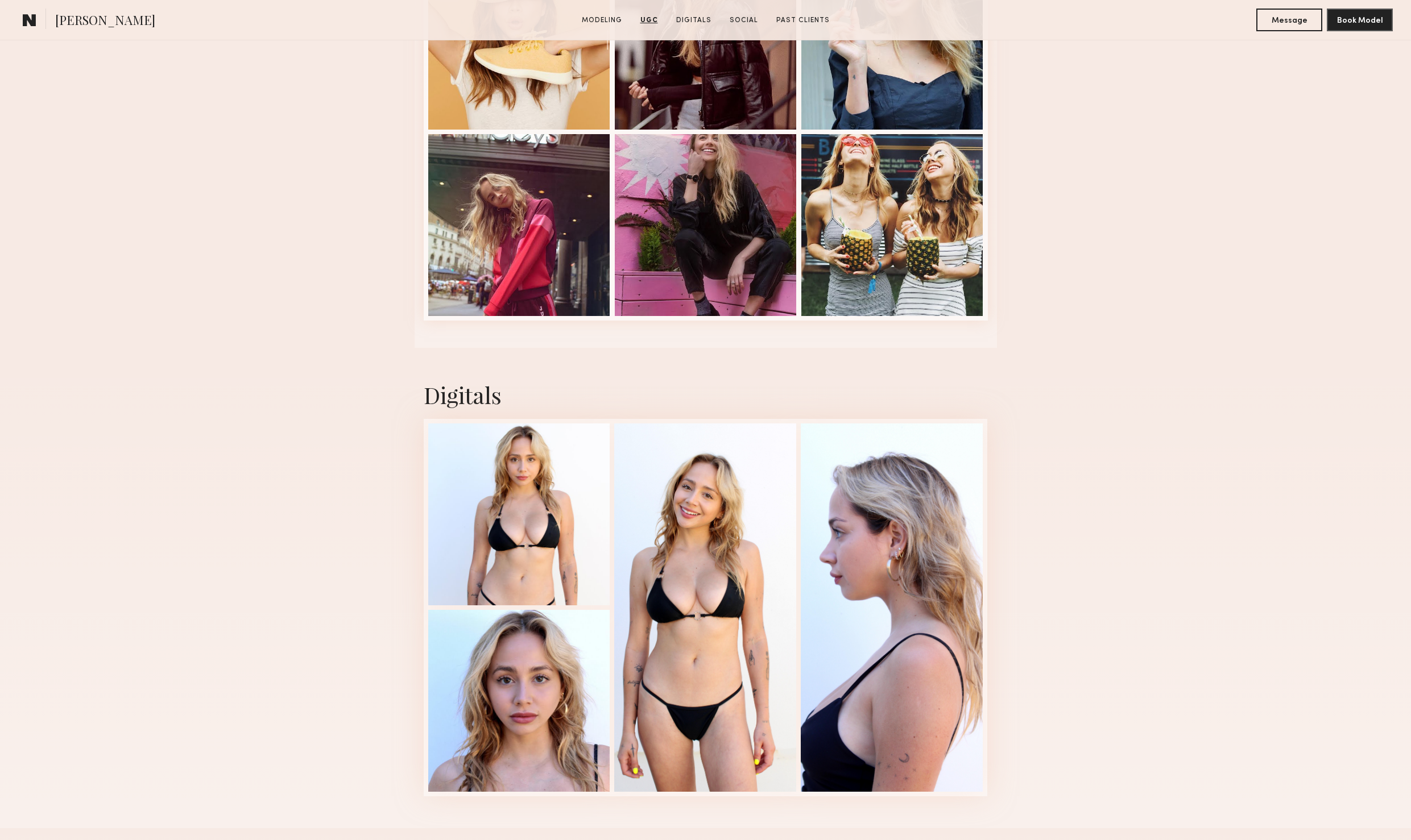
scroll to position [1957, 0]
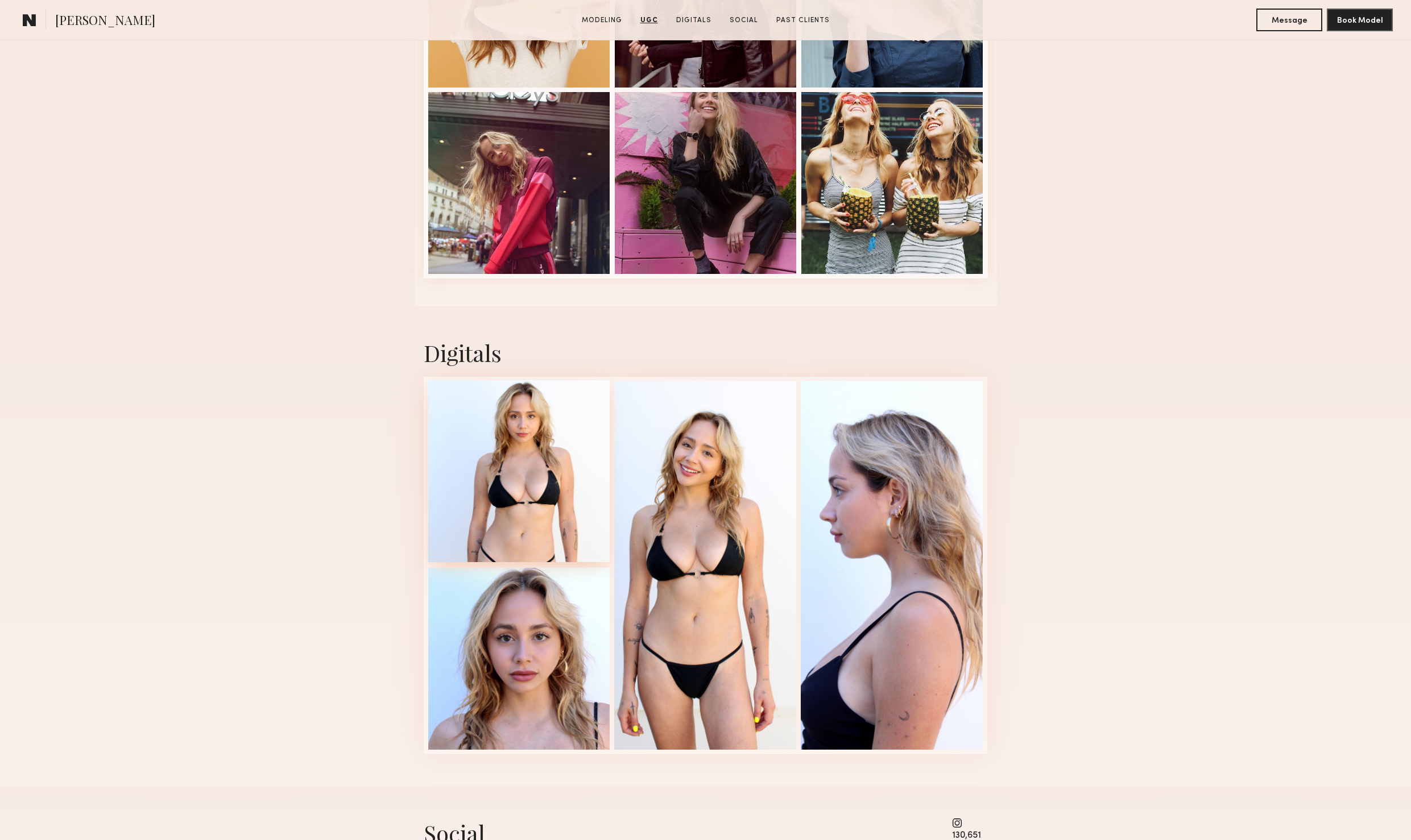
click at [483, 475] on div at bounding box center [519, 471] width 182 height 182
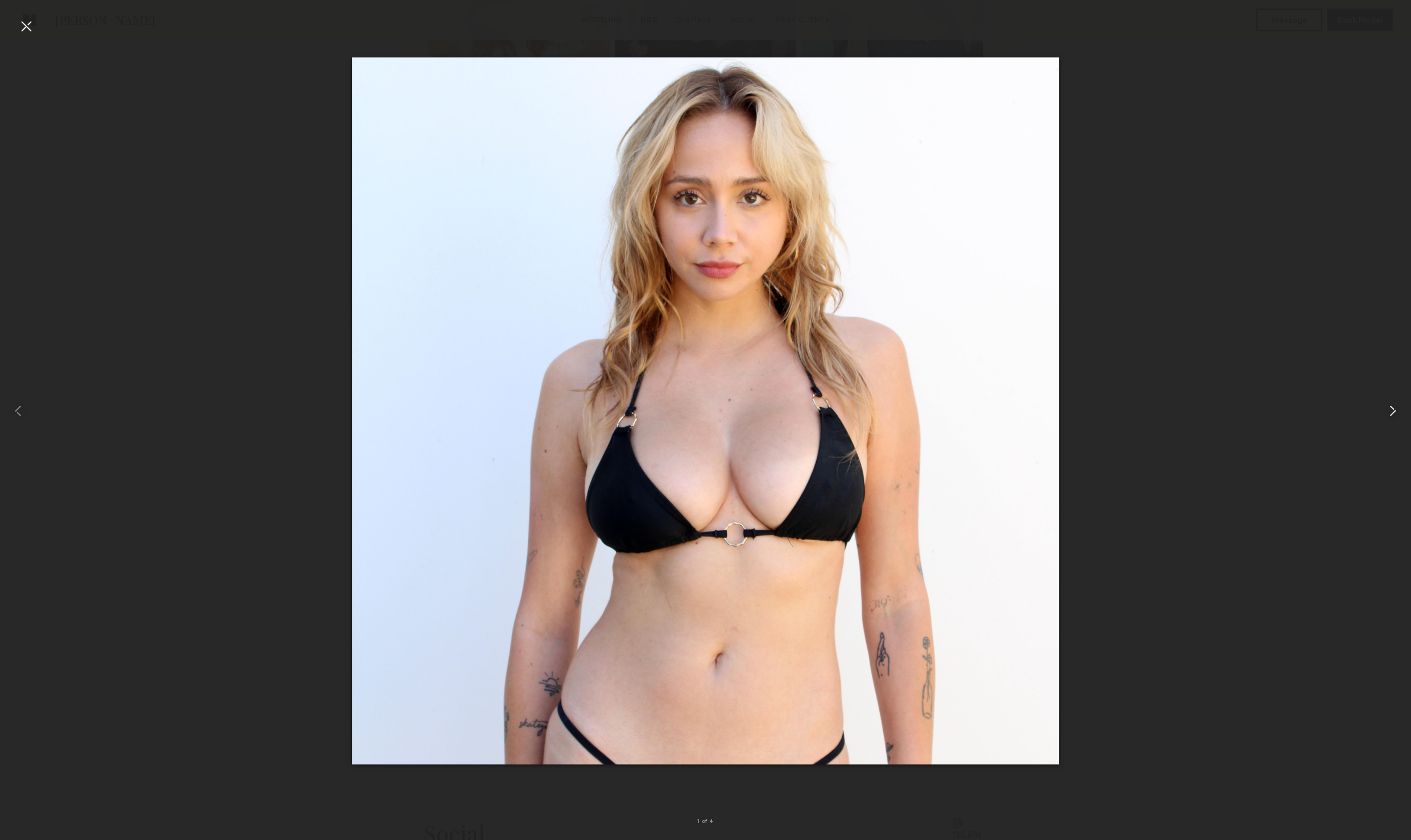
click at [1392, 410] on common-icon at bounding box center [1392, 411] width 18 height 18
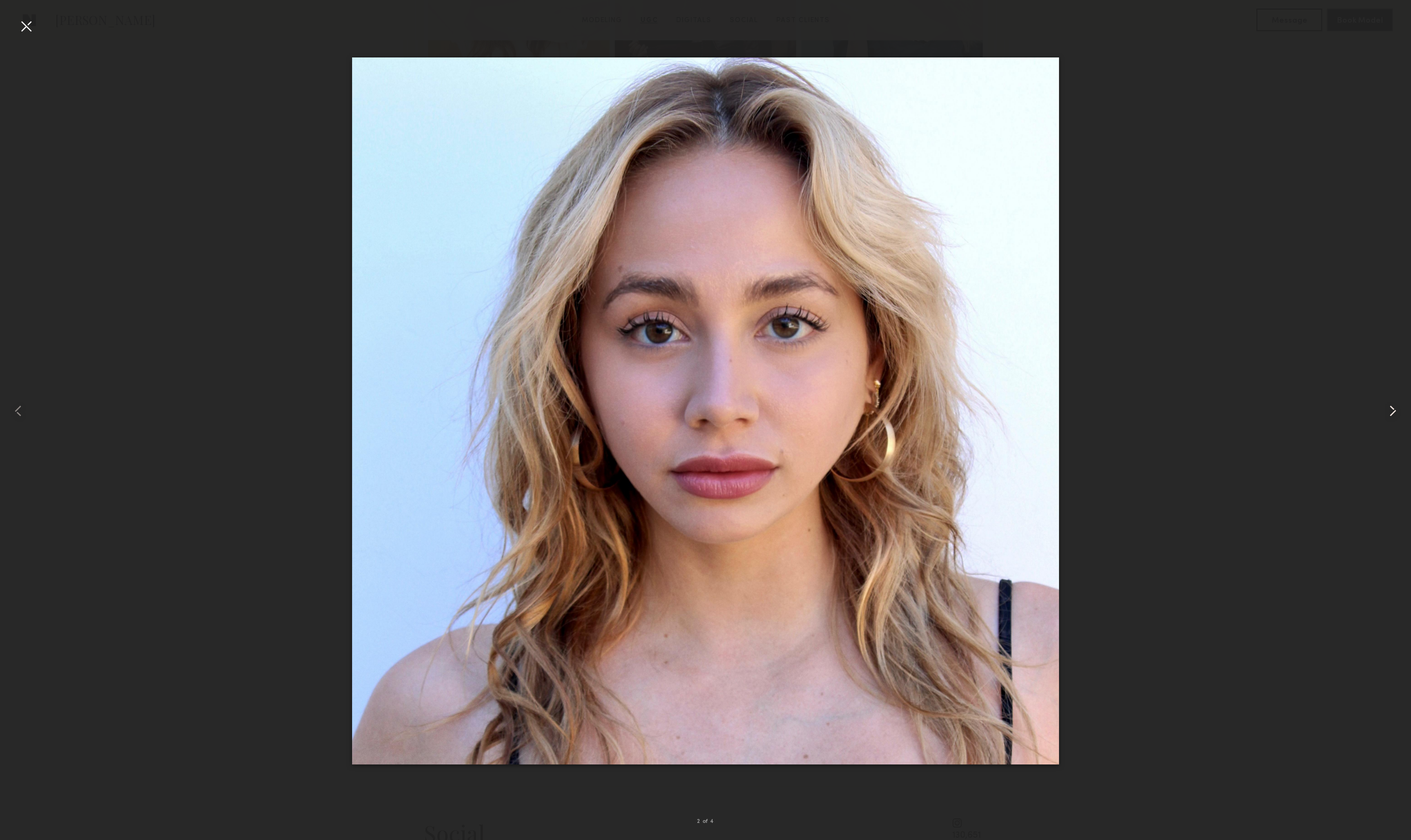
click at [1392, 410] on common-icon at bounding box center [1392, 411] width 18 height 18
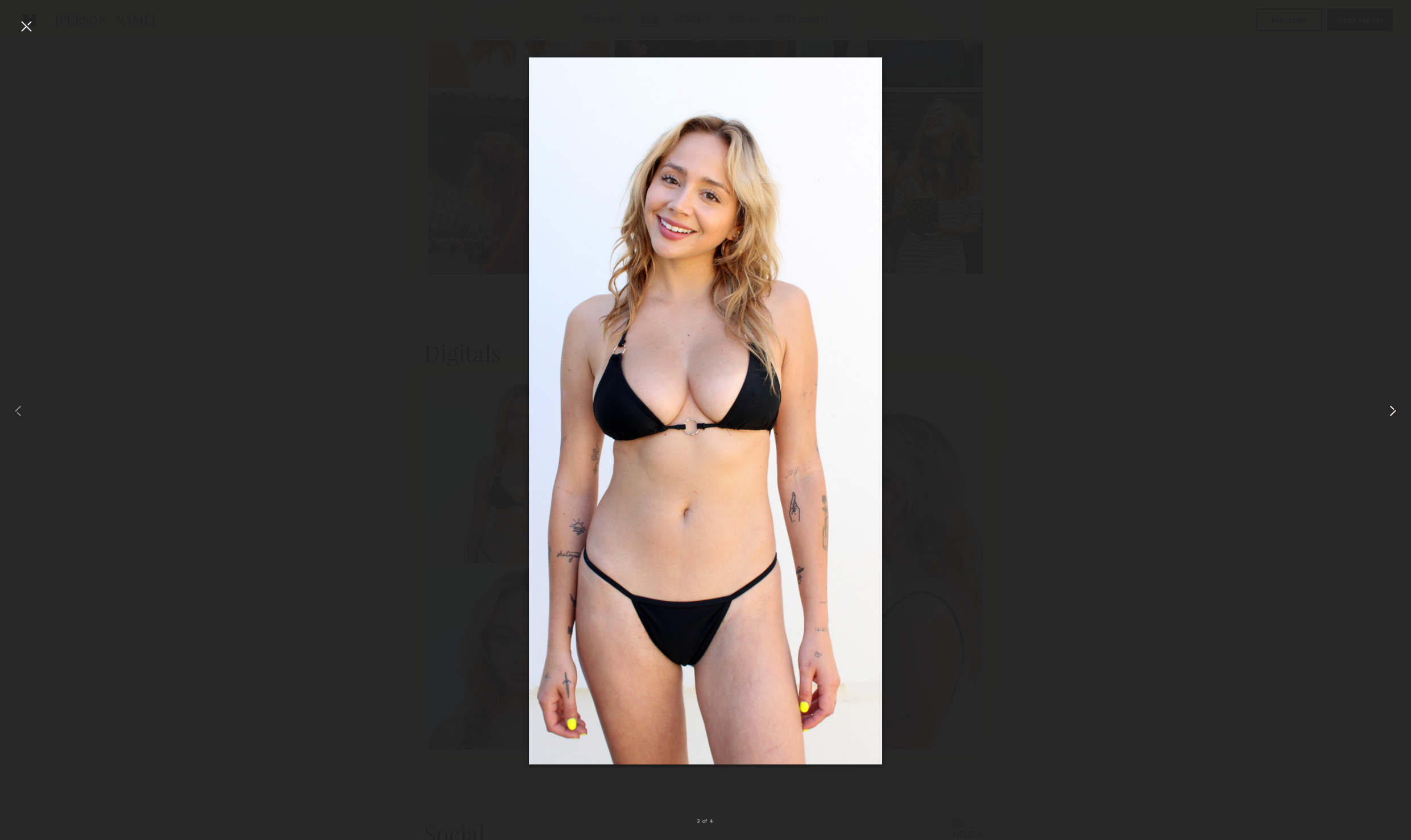
click at [1392, 410] on common-icon at bounding box center [1392, 411] width 18 height 18
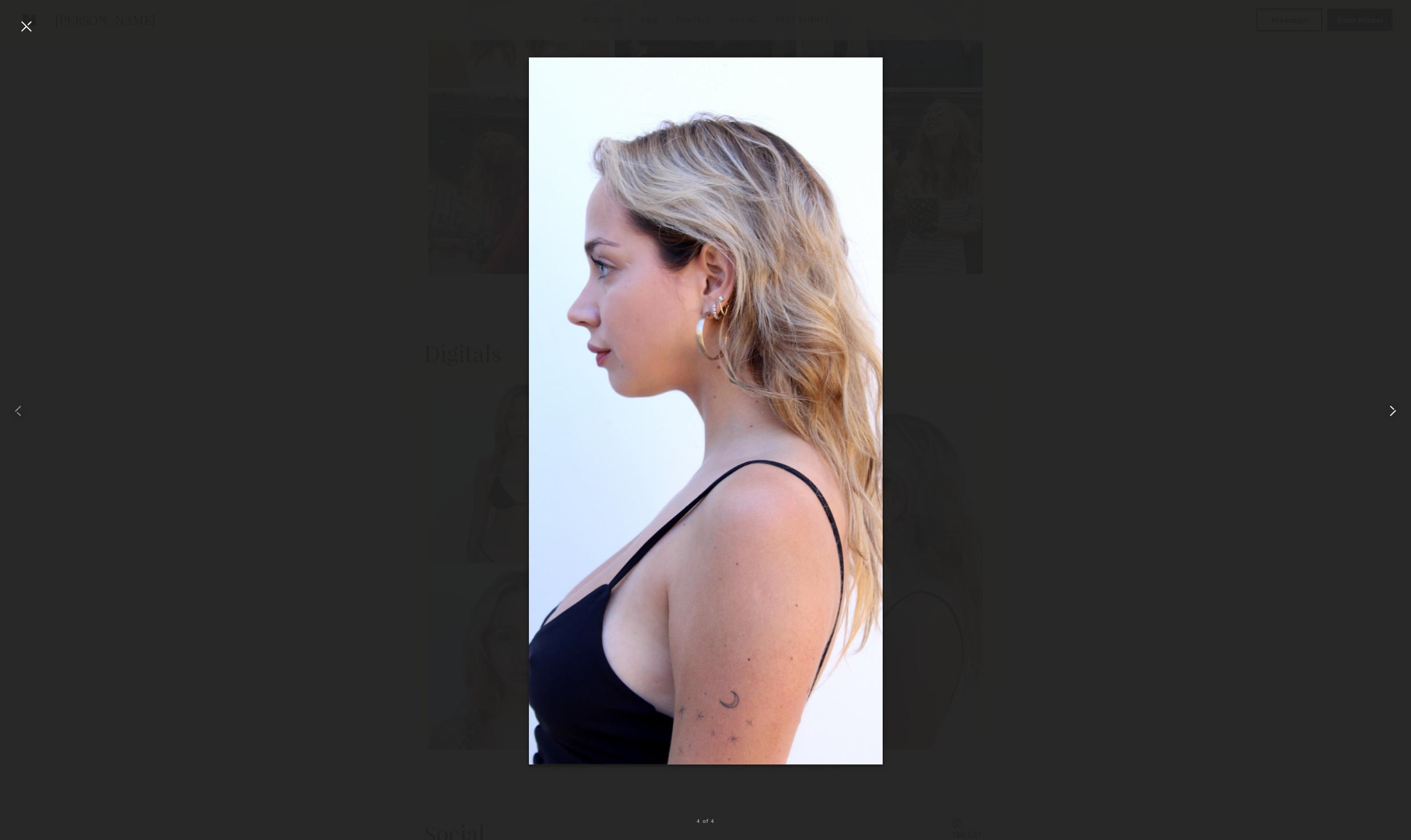
click at [1392, 410] on common-icon at bounding box center [1392, 411] width 18 height 18
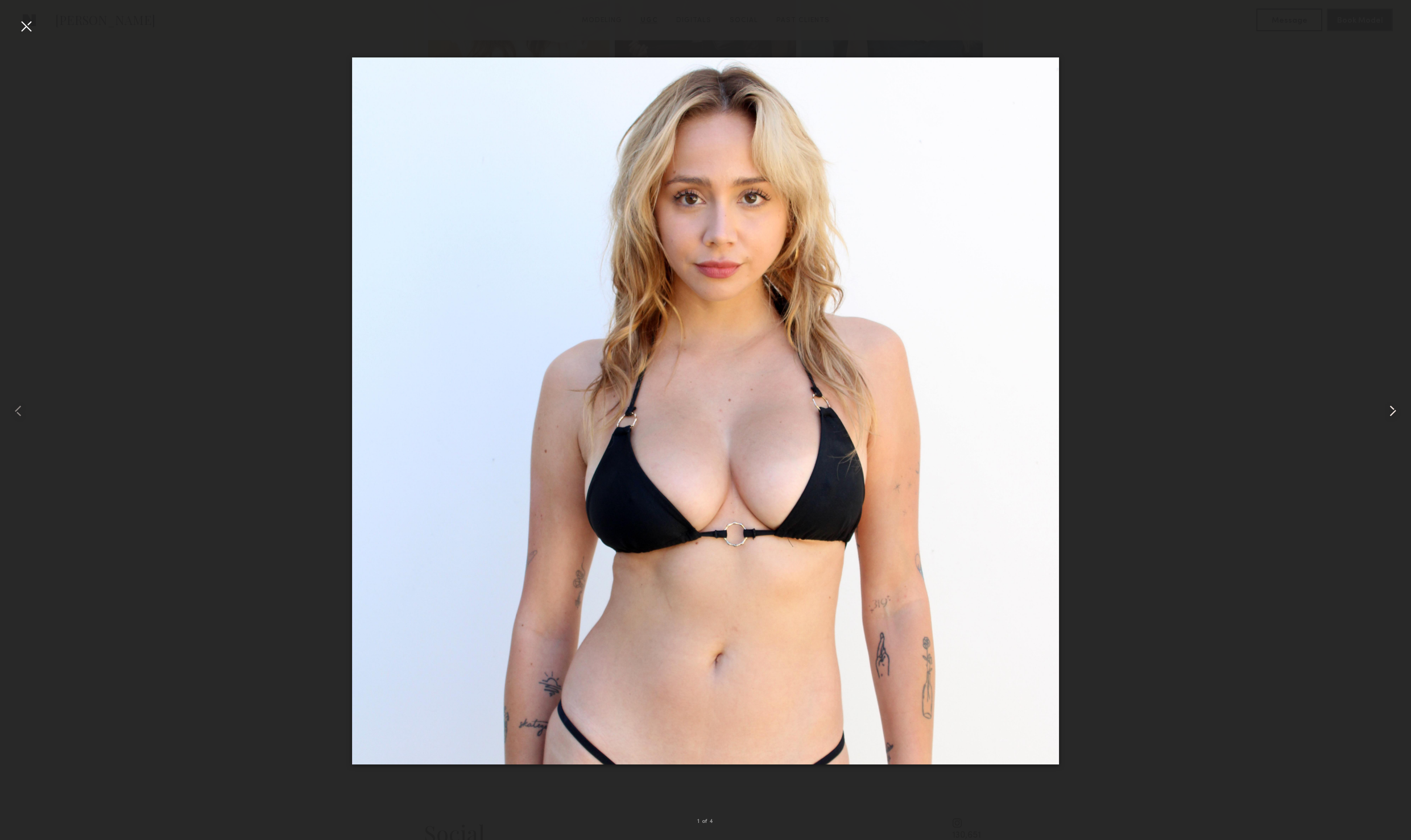
click at [1392, 410] on common-icon at bounding box center [1392, 411] width 18 height 18
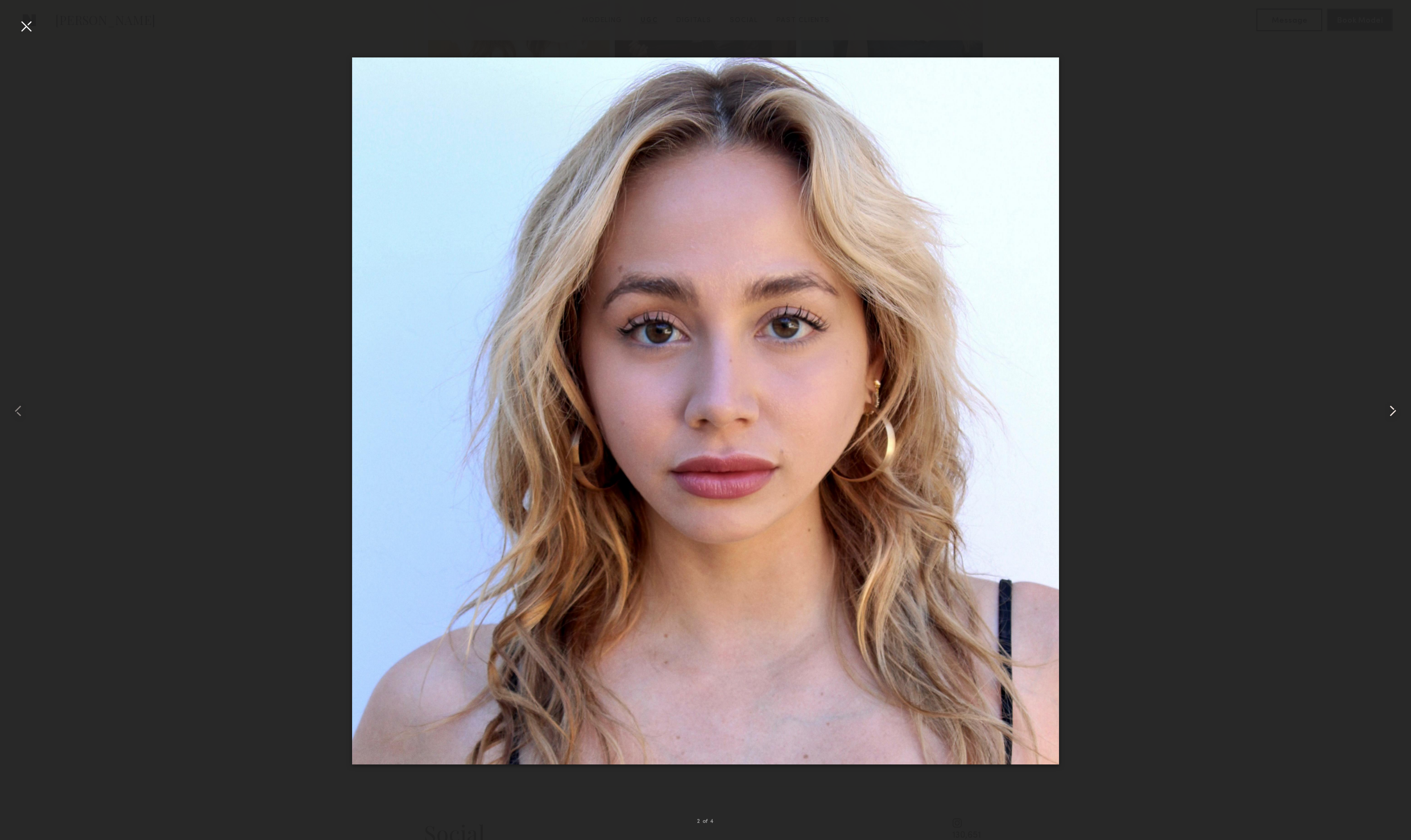
click at [1392, 410] on common-icon at bounding box center [1392, 411] width 18 height 18
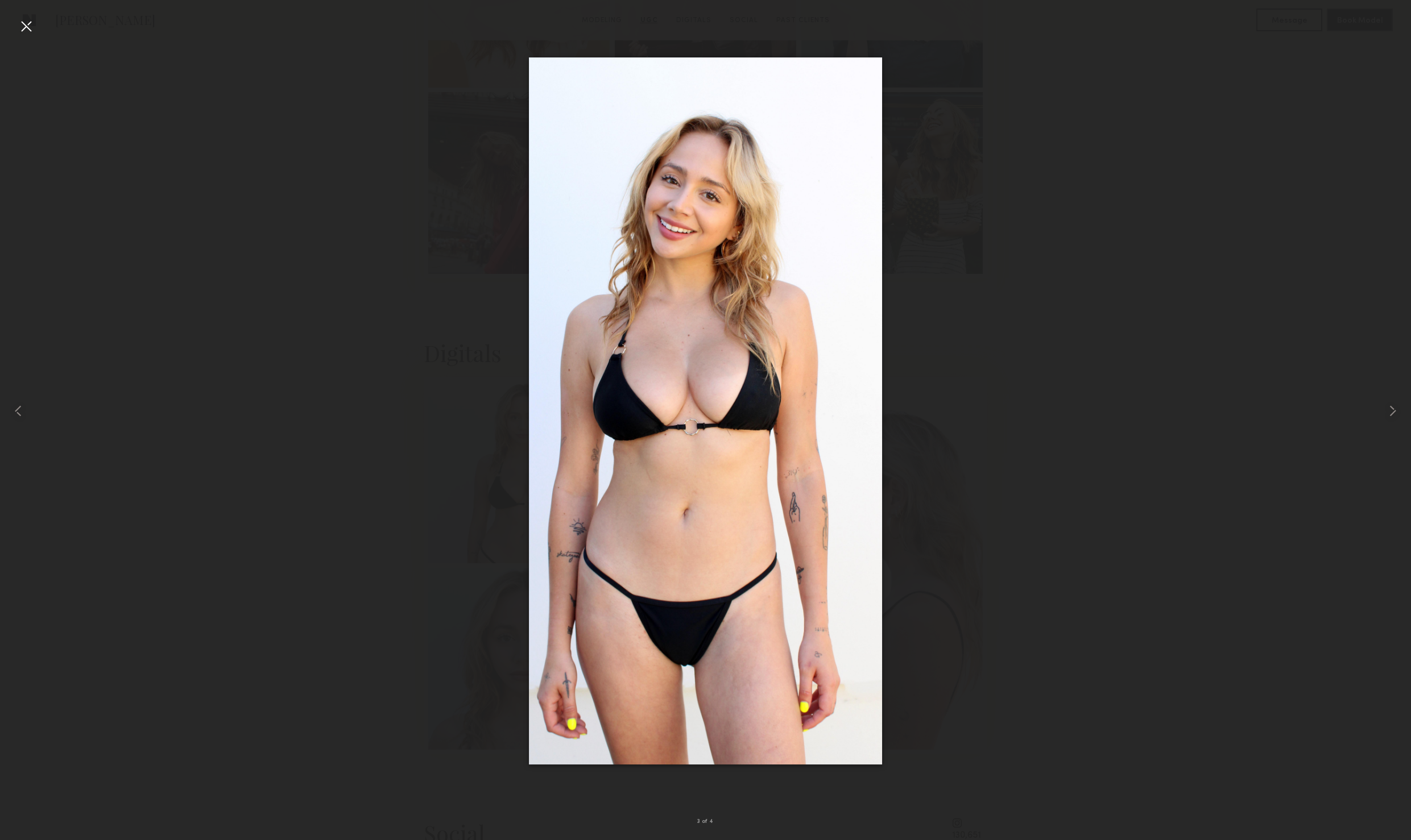
click at [34, 23] on div at bounding box center [26, 26] width 18 height 18
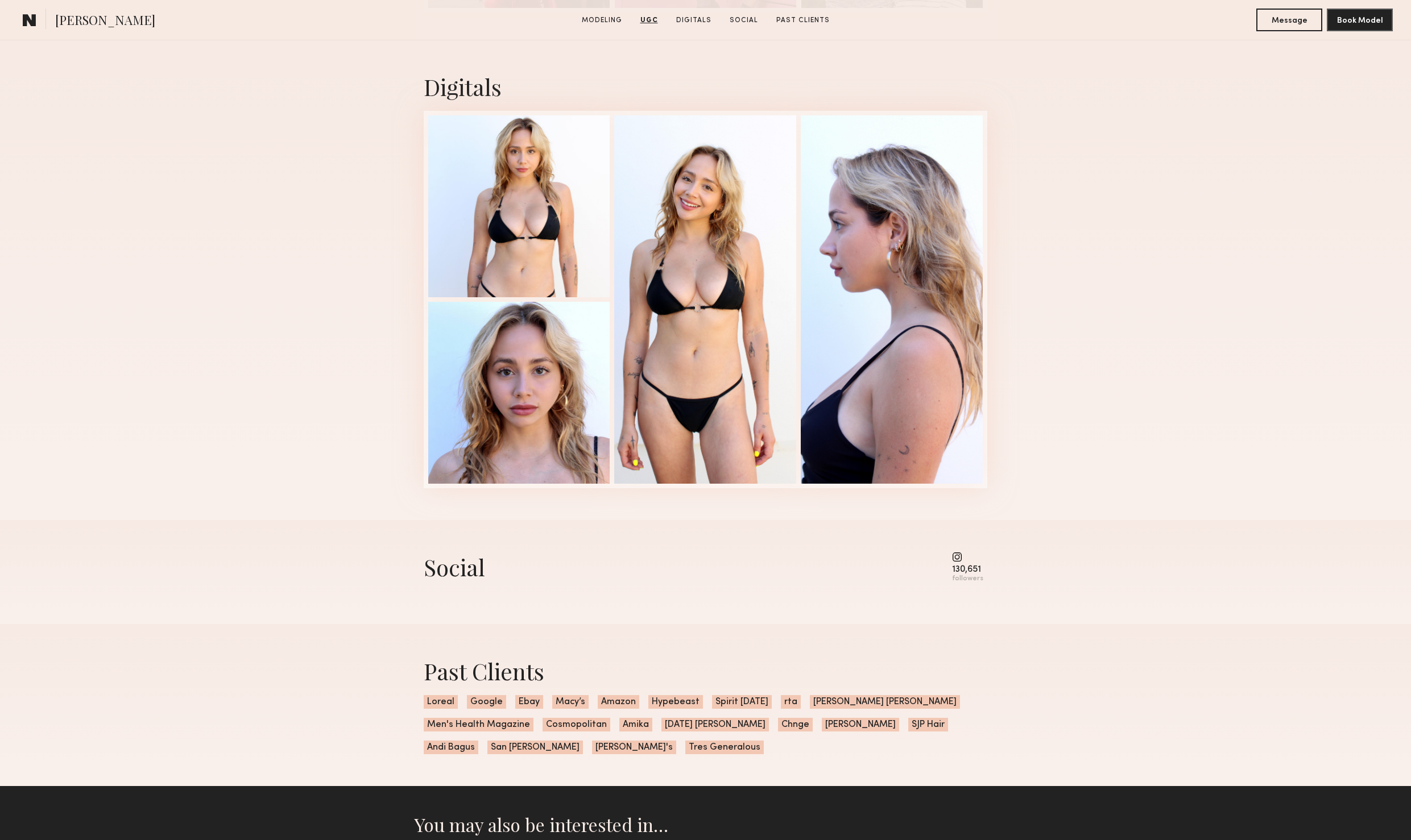
scroll to position [2606, 0]
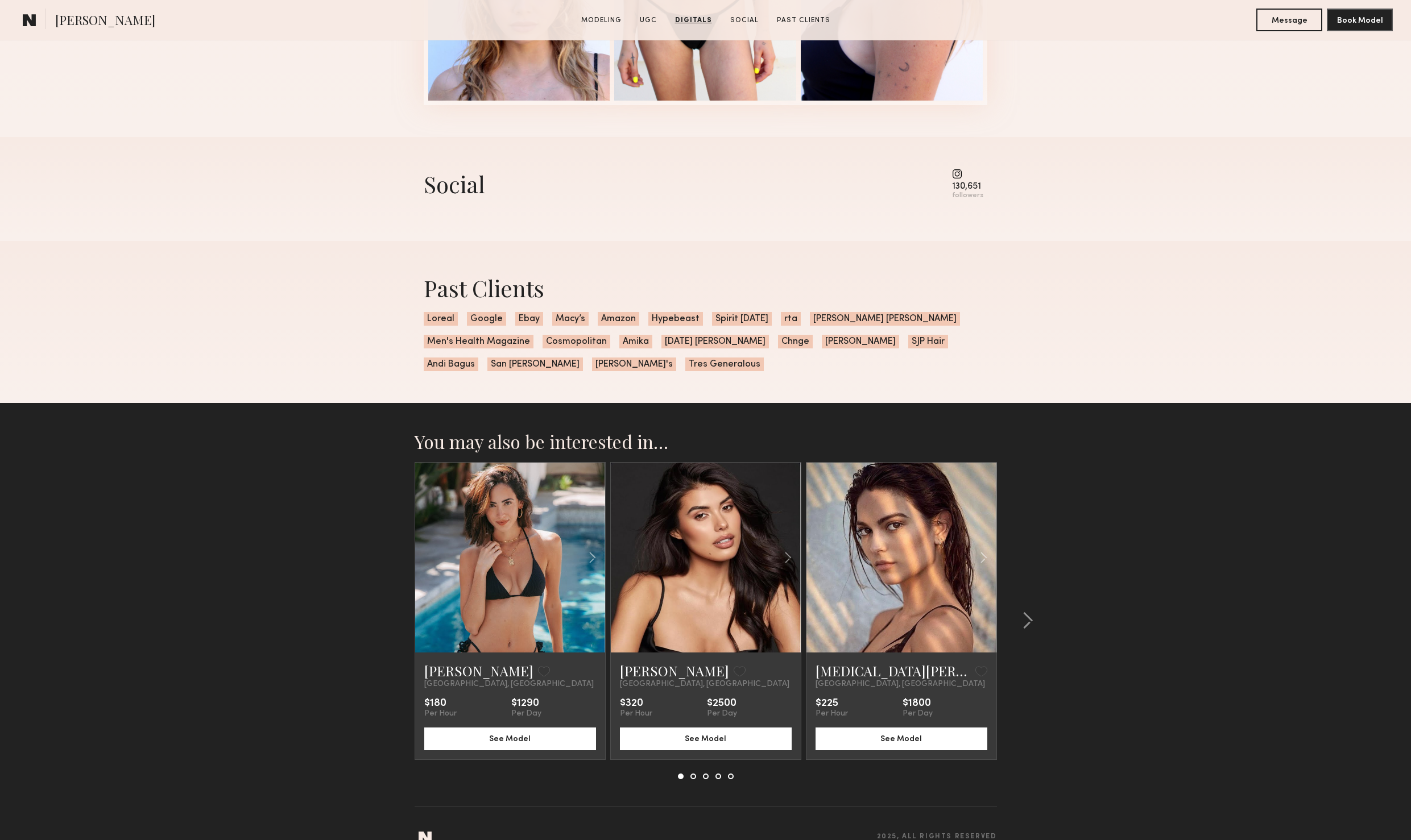
click at [534, 554] on link at bounding box center [510, 558] width 65 height 190
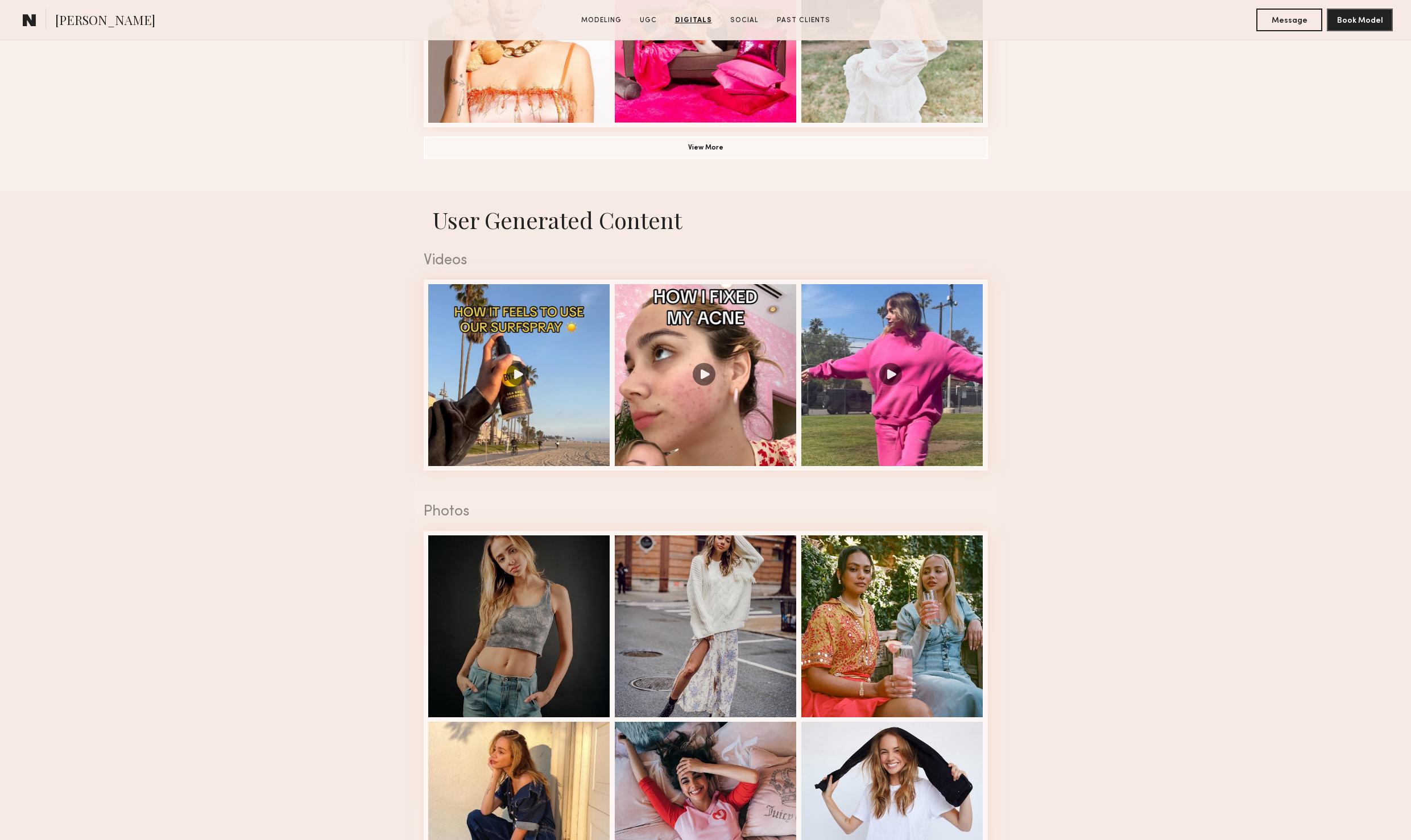
scroll to position [902, 0]
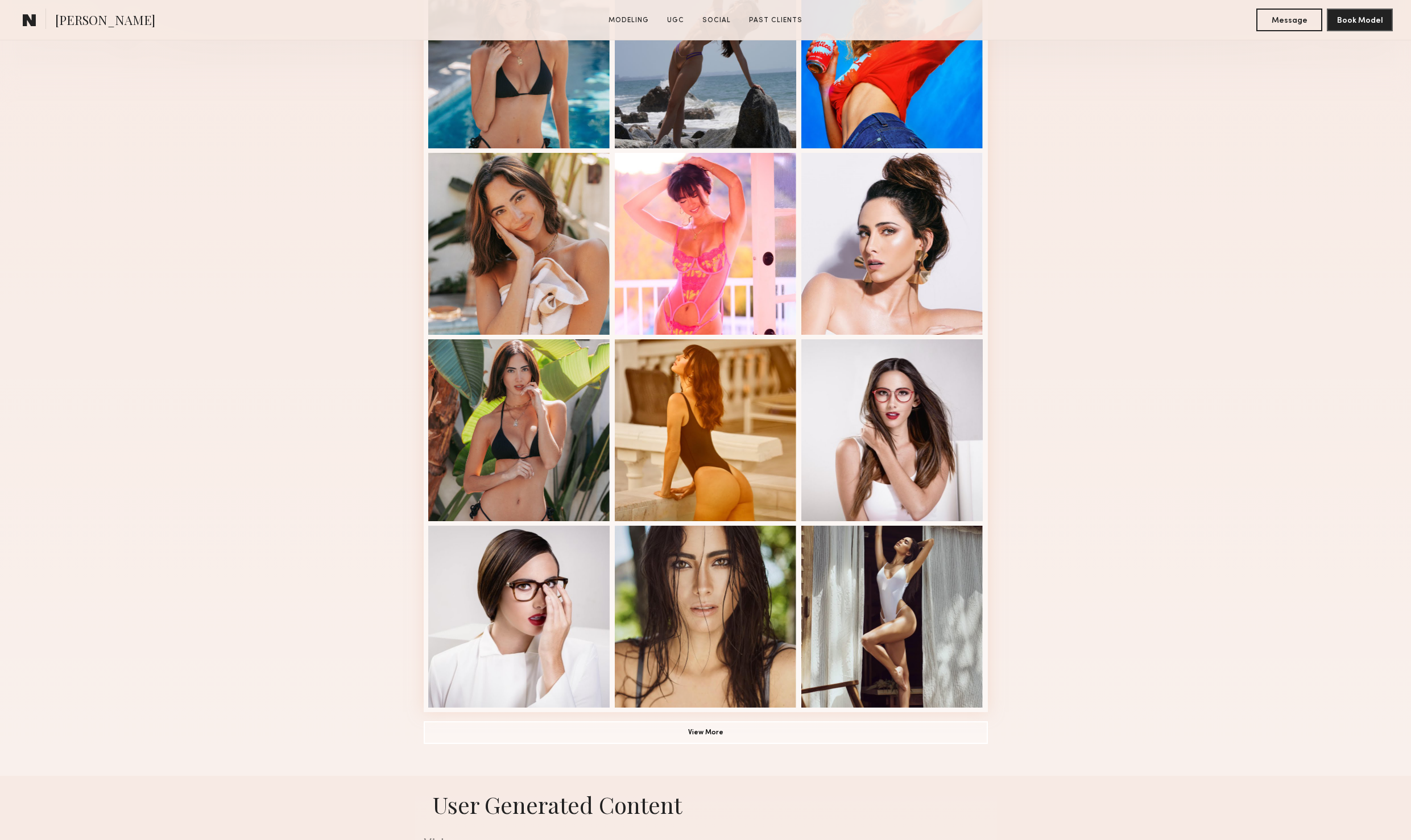
scroll to position [870, 0]
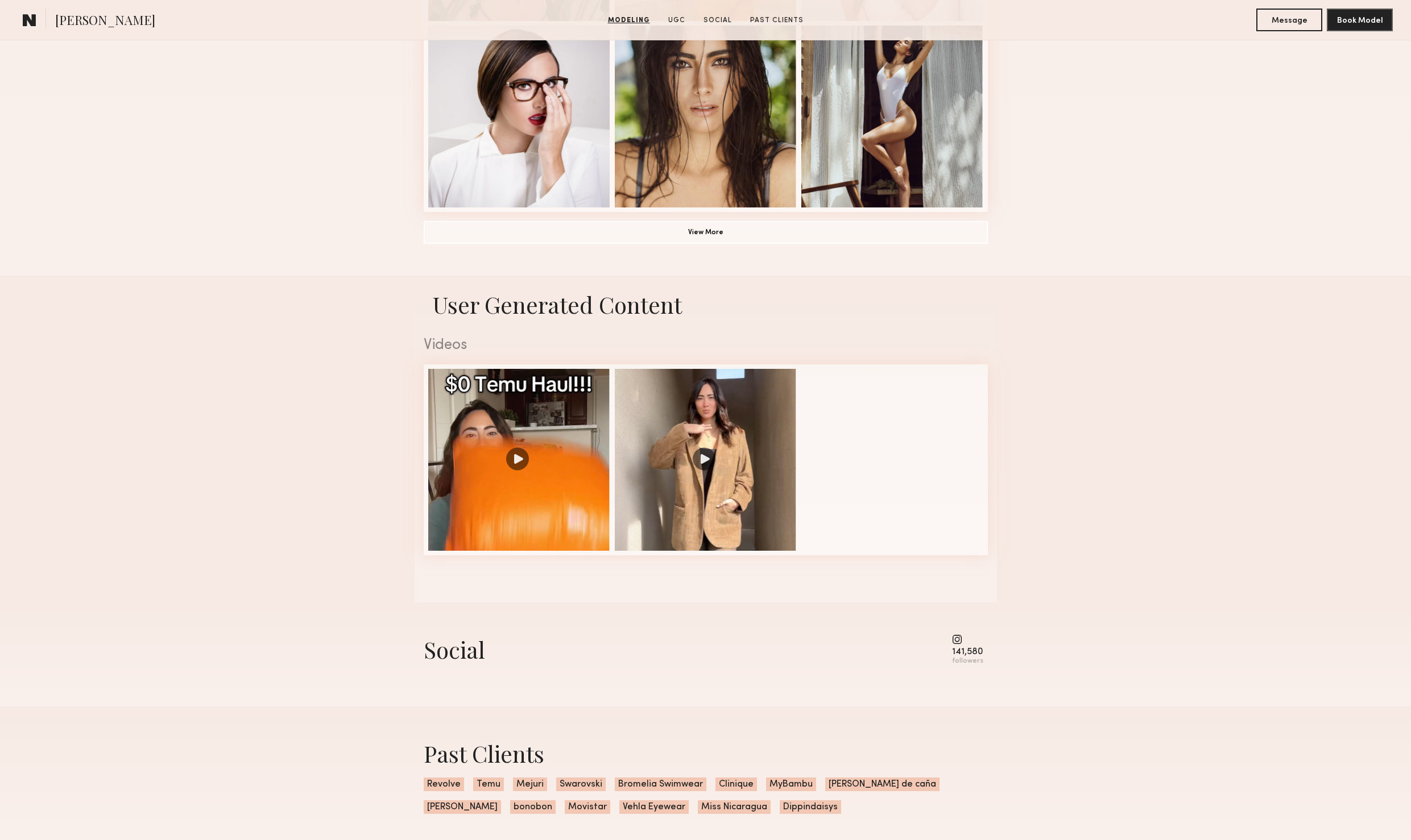
click at [688, 231] on button "View More" at bounding box center [706, 232] width 564 height 23
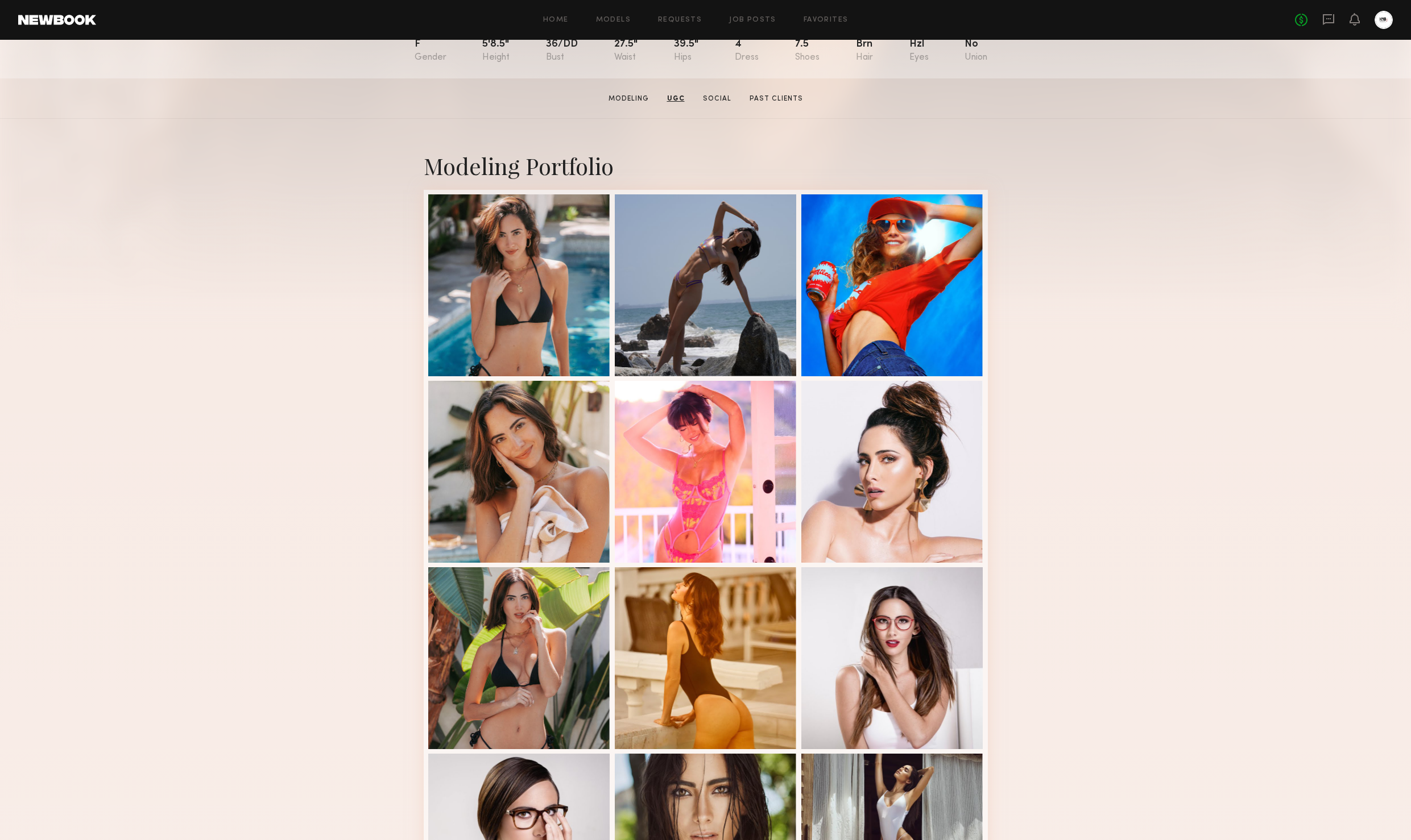
scroll to position [0, 0]
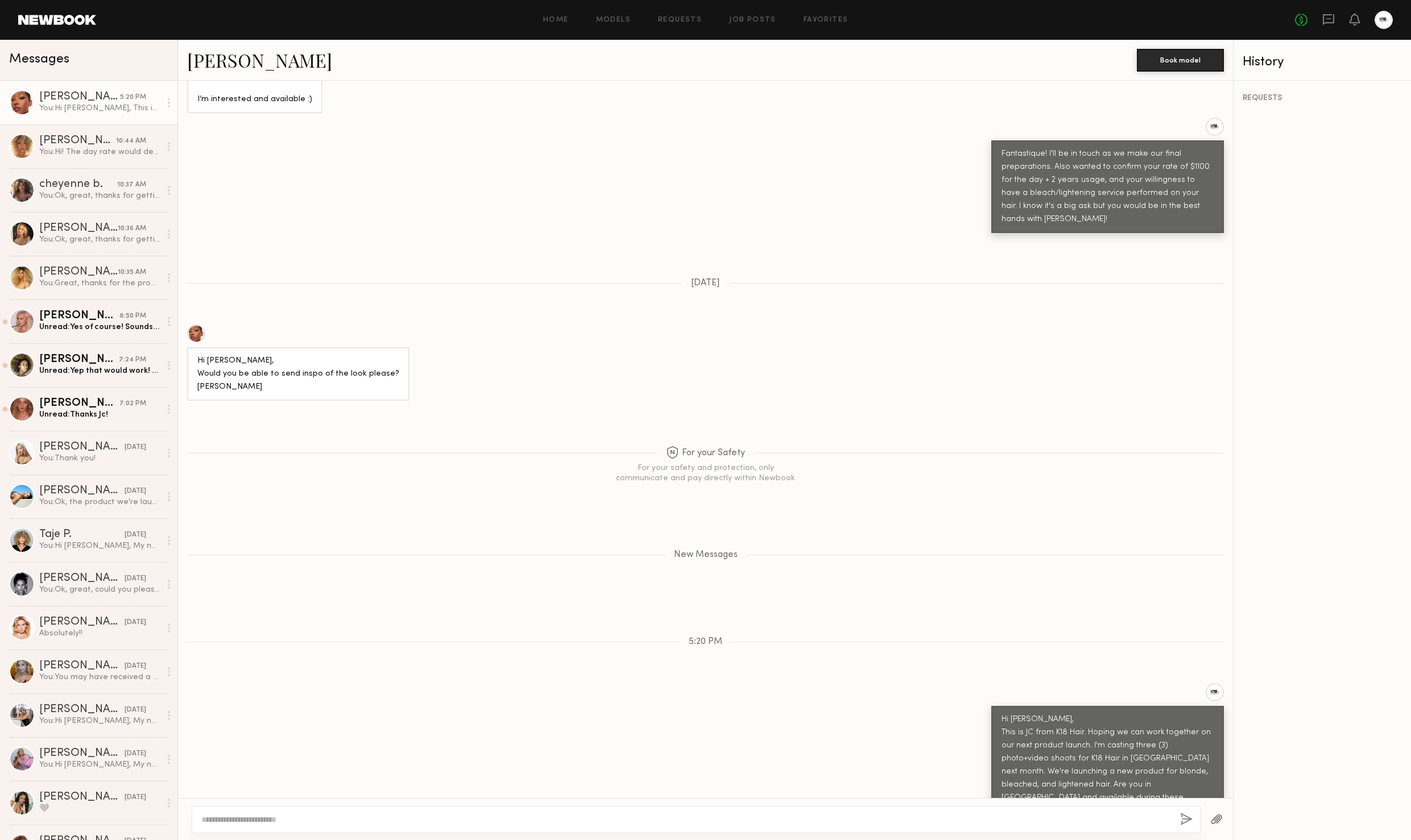
scroll to position [3347, 0]
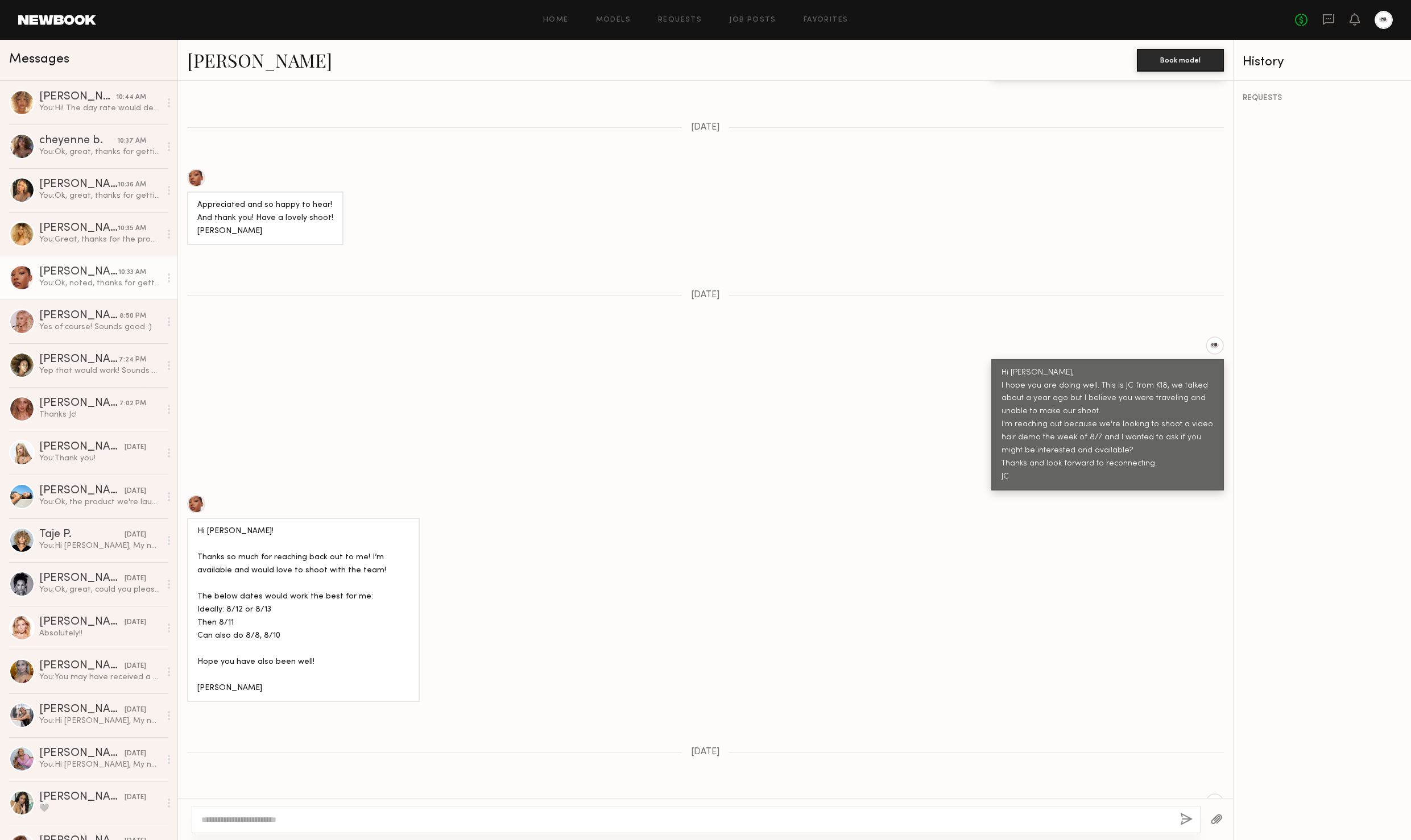
scroll to position [4124, 0]
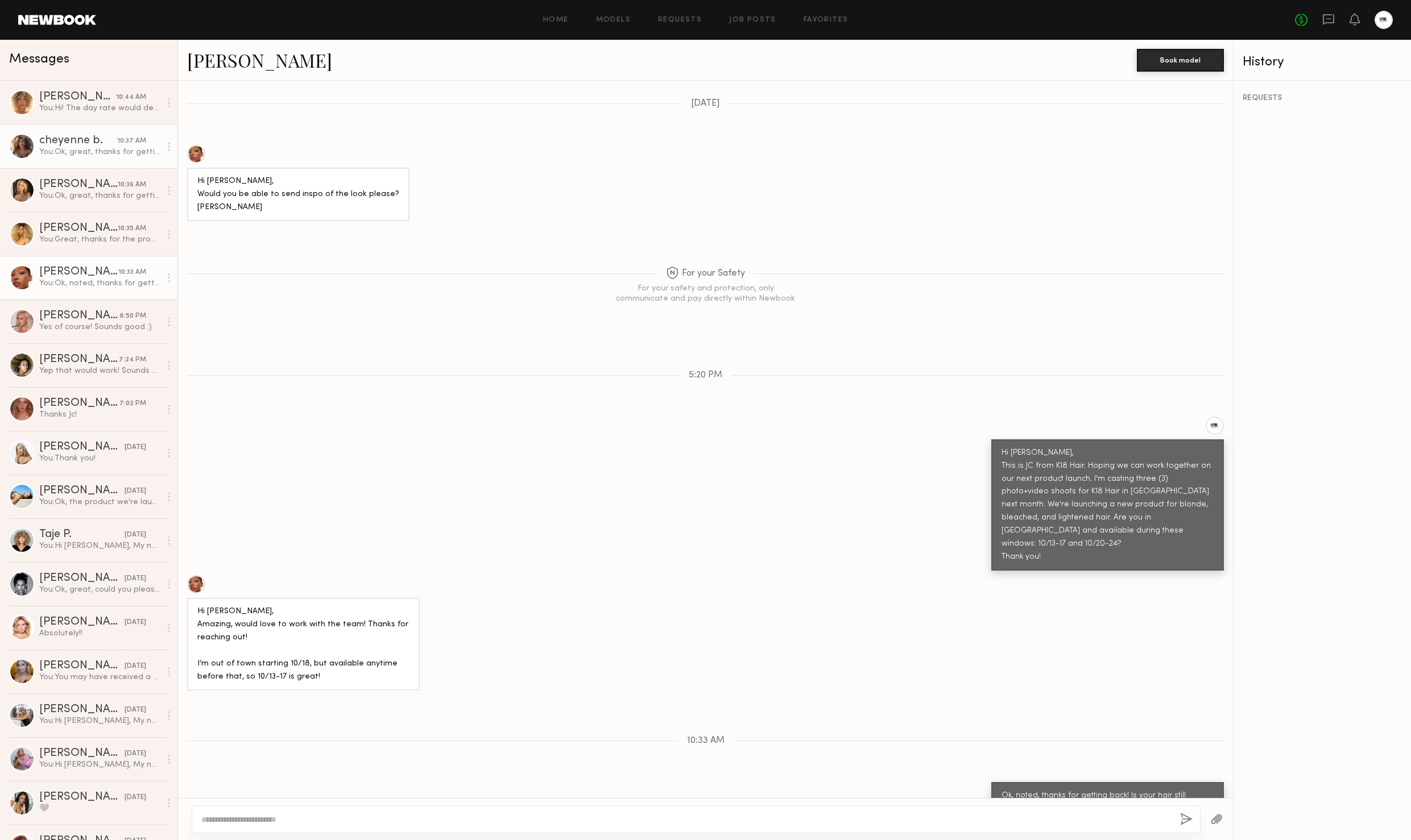
click at [89, 158] on link "cheyenne b. 10:37 AM You: Ok, great, thanks for getting back! Could you please …" at bounding box center [89, 146] width 178 height 44
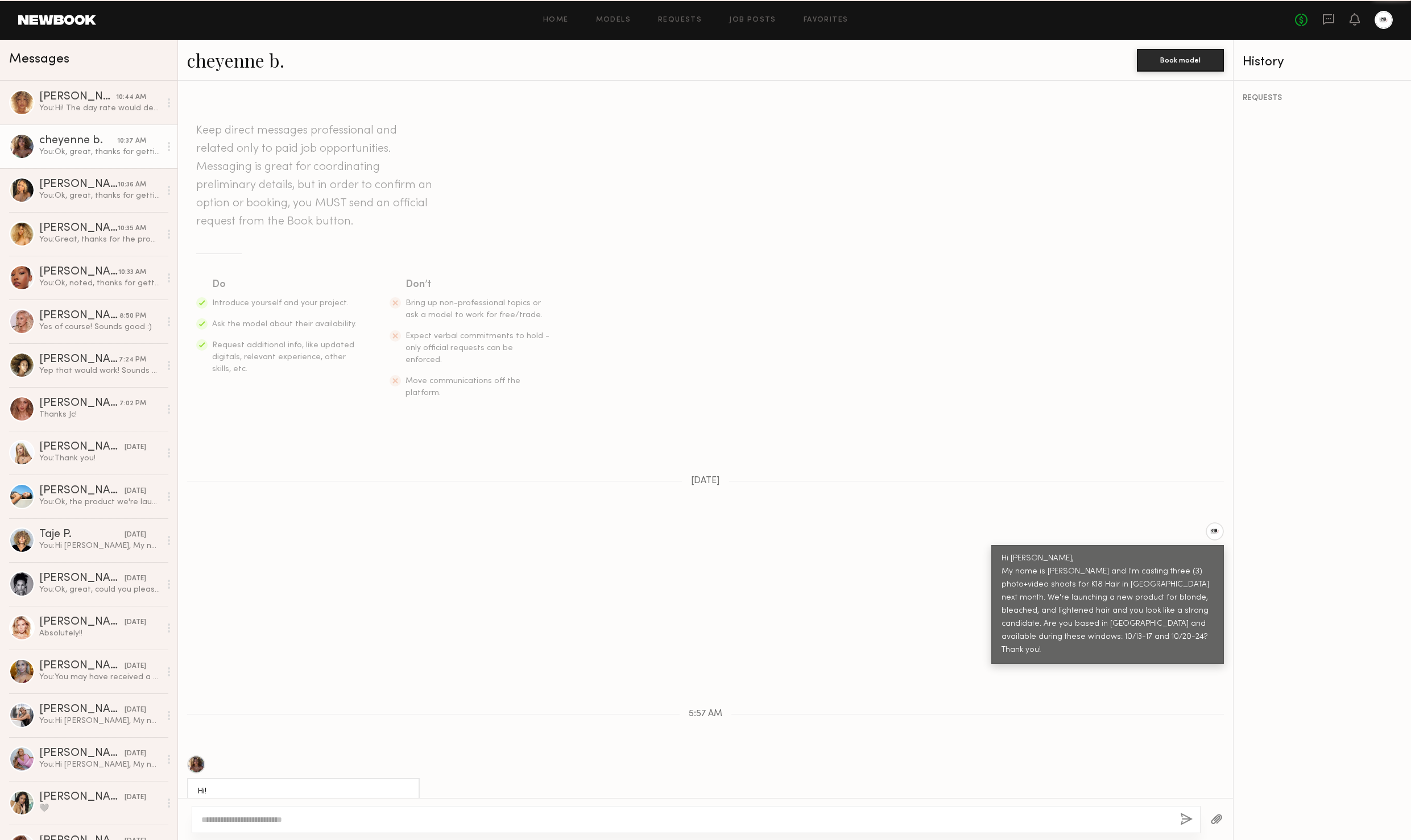
scroll to position [77, 0]
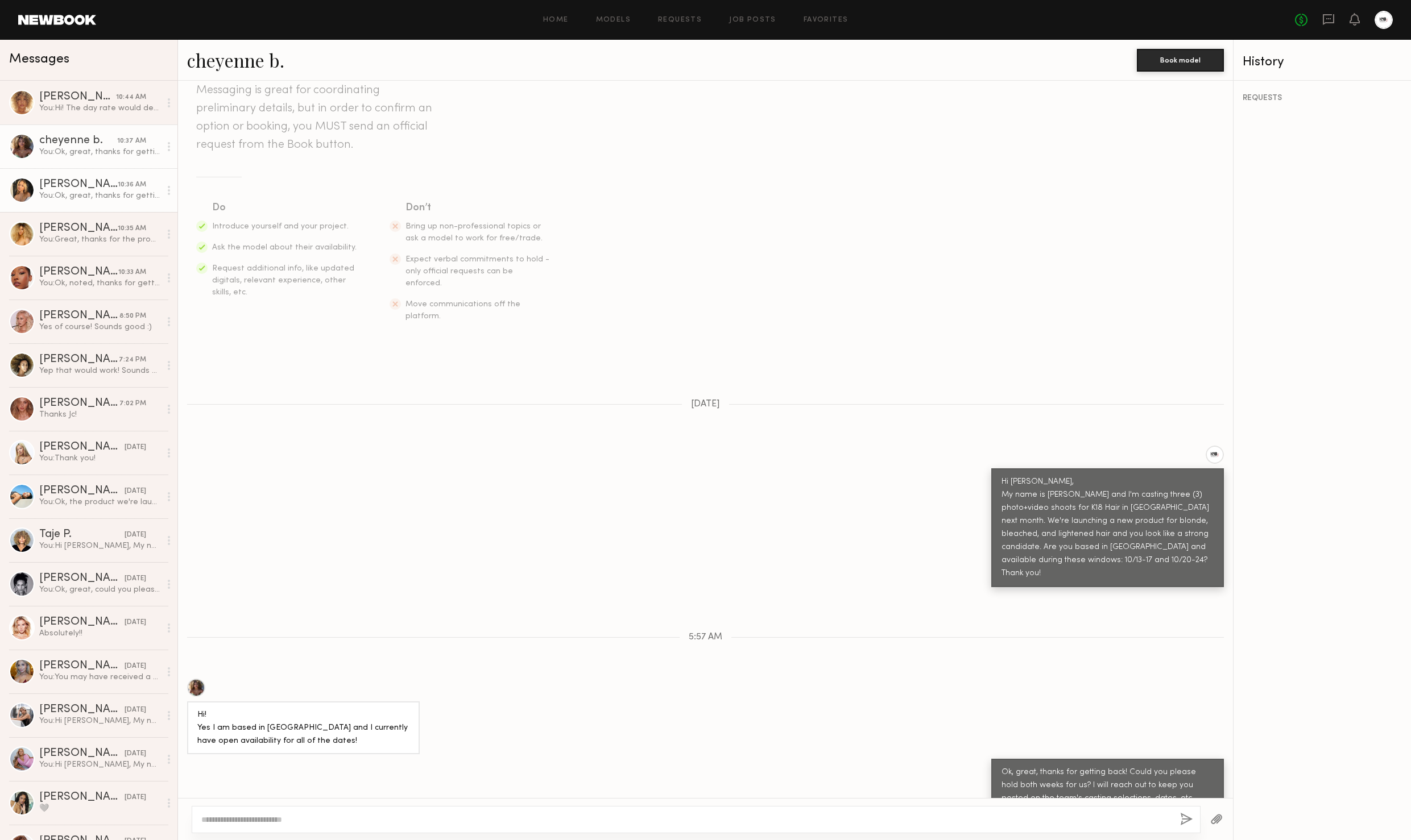
click at [103, 182] on div "[PERSON_NAME]" at bounding box center [78, 185] width 78 height 11
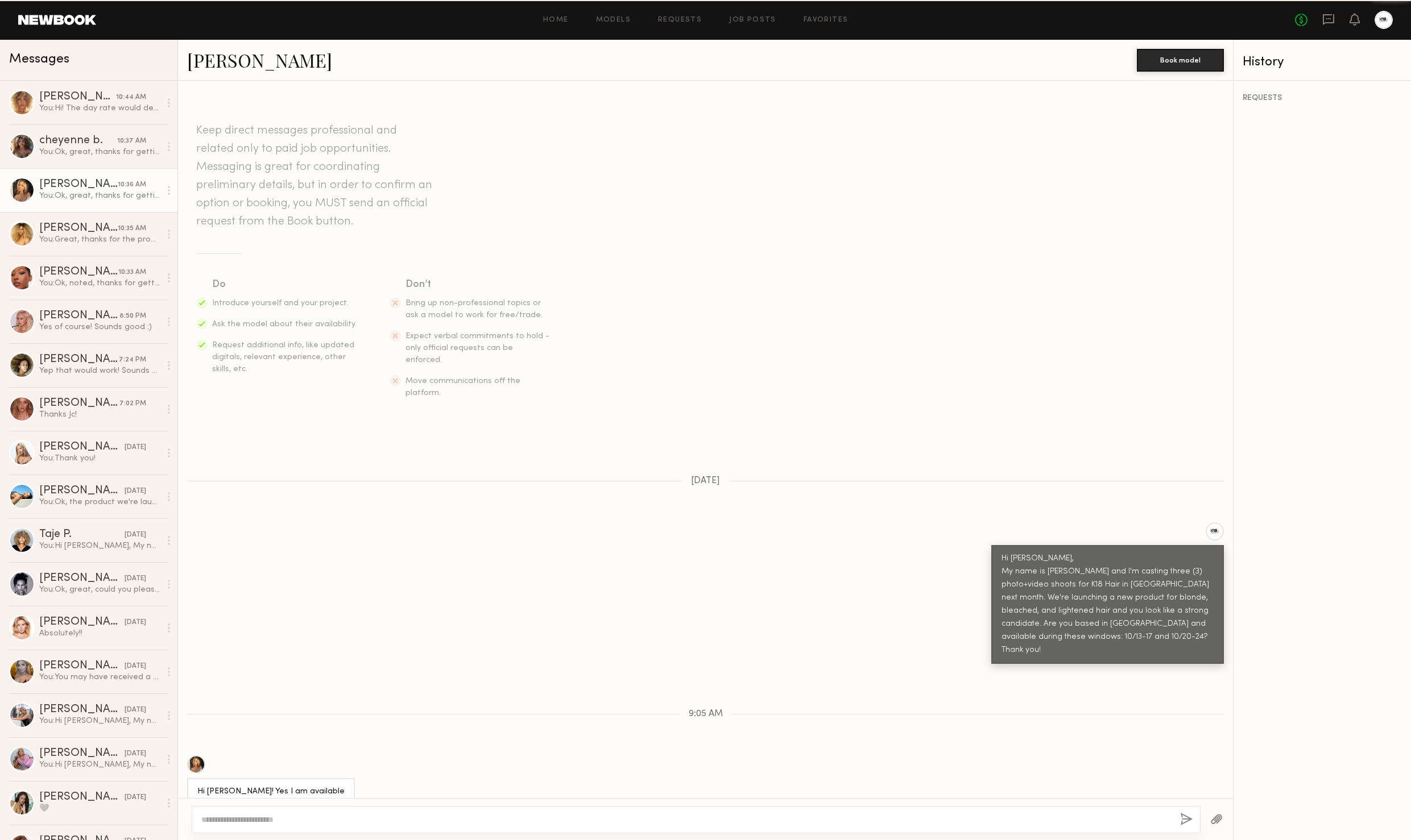
scroll to position [51, 0]
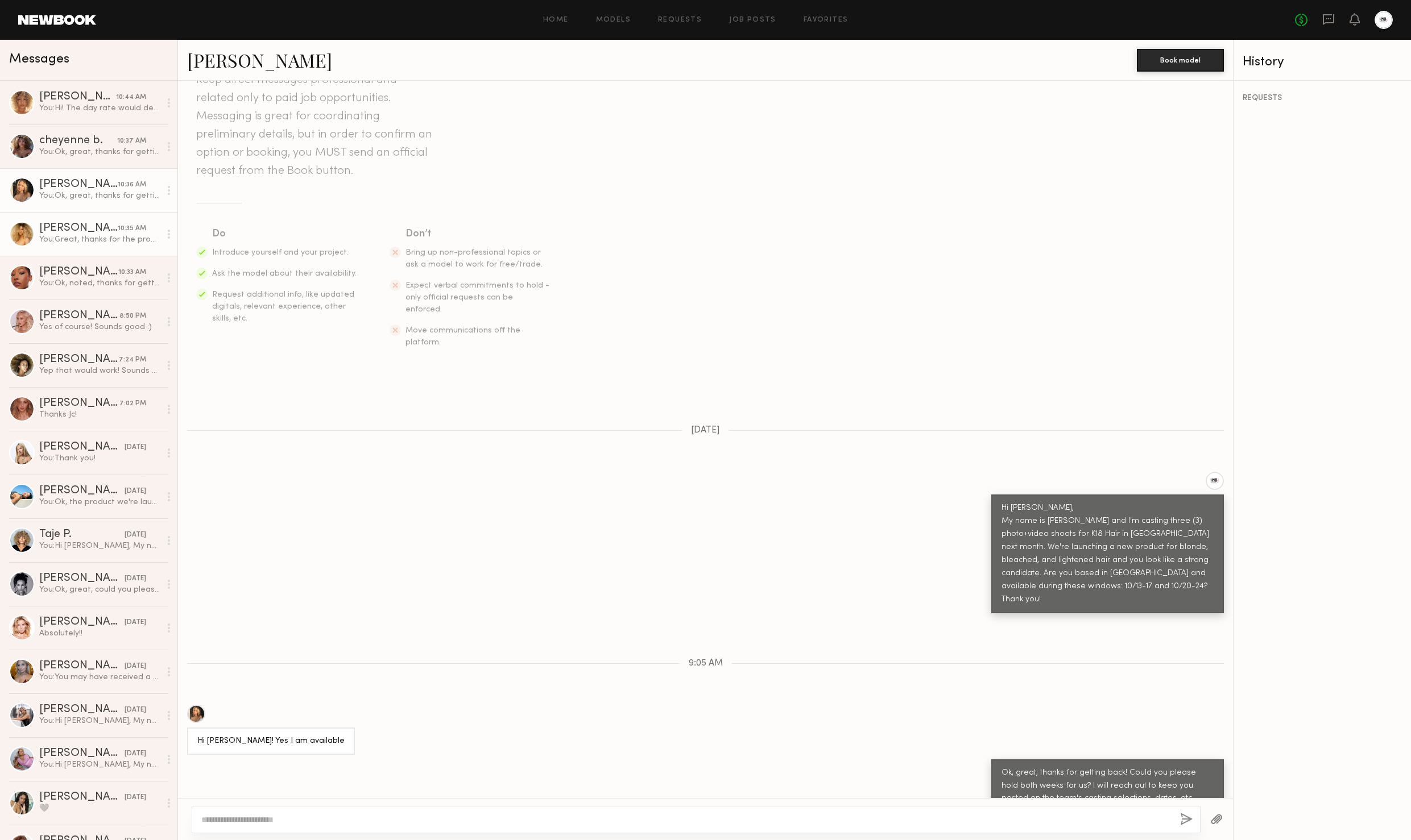
click at [111, 240] on div "You: Great, thanks for the prompt reply. Is 10/13 the only day you're available…" at bounding box center [100, 239] width 121 height 11
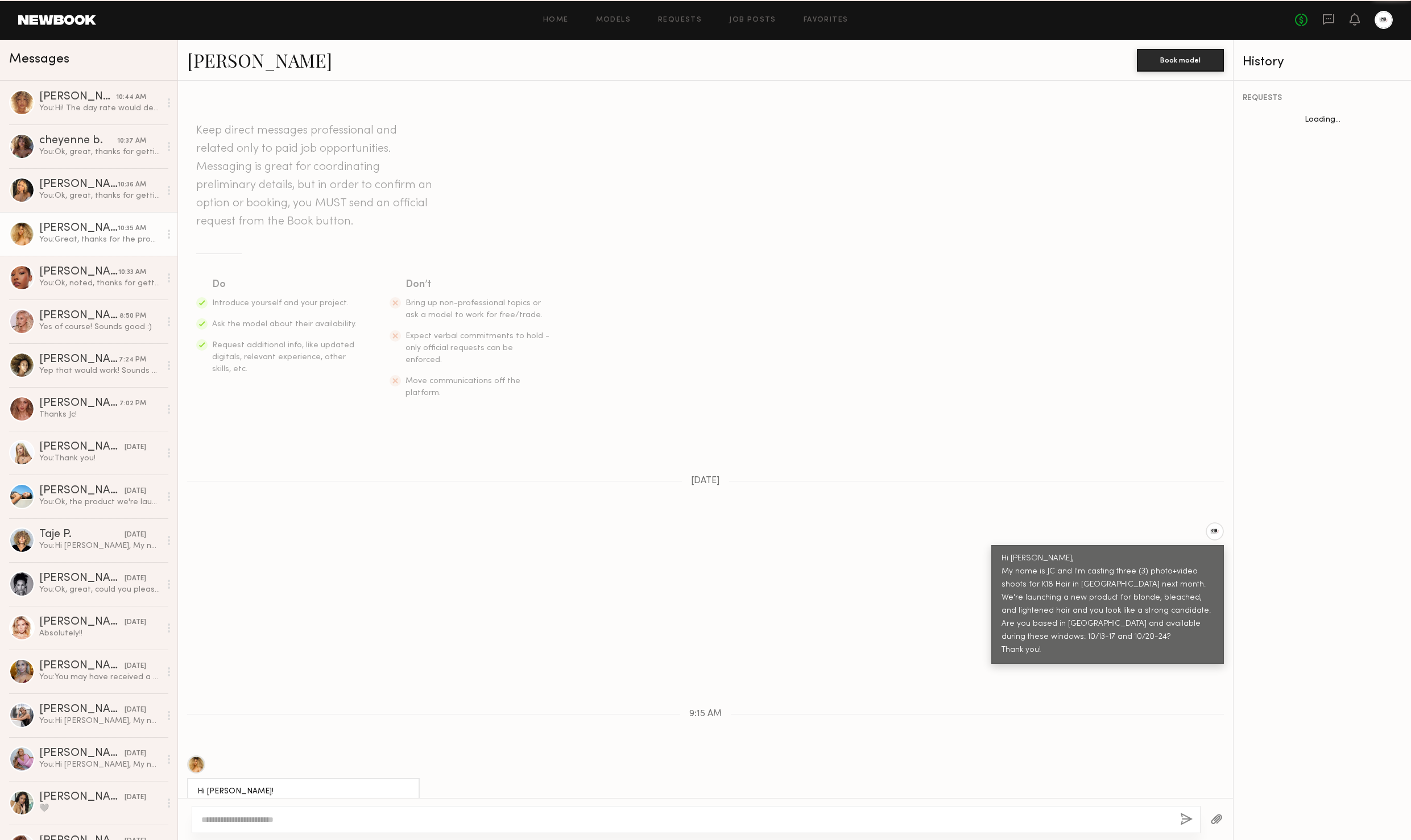
scroll to position [77, 0]
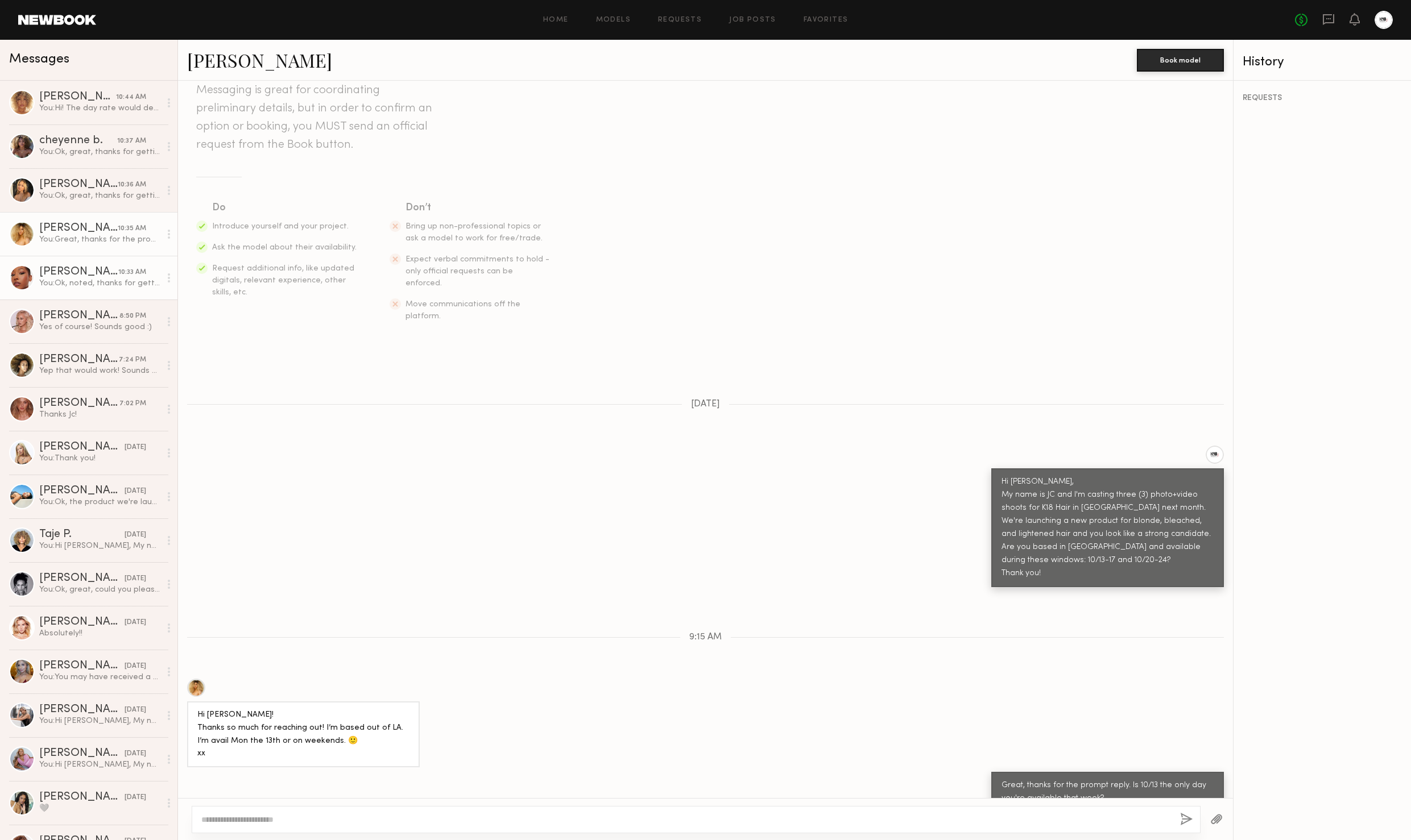
click at [65, 279] on div "You: Ok, noted, thanks for getting back! Is your hair still blonde?" at bounding box center [100, 283] width 121 height 11
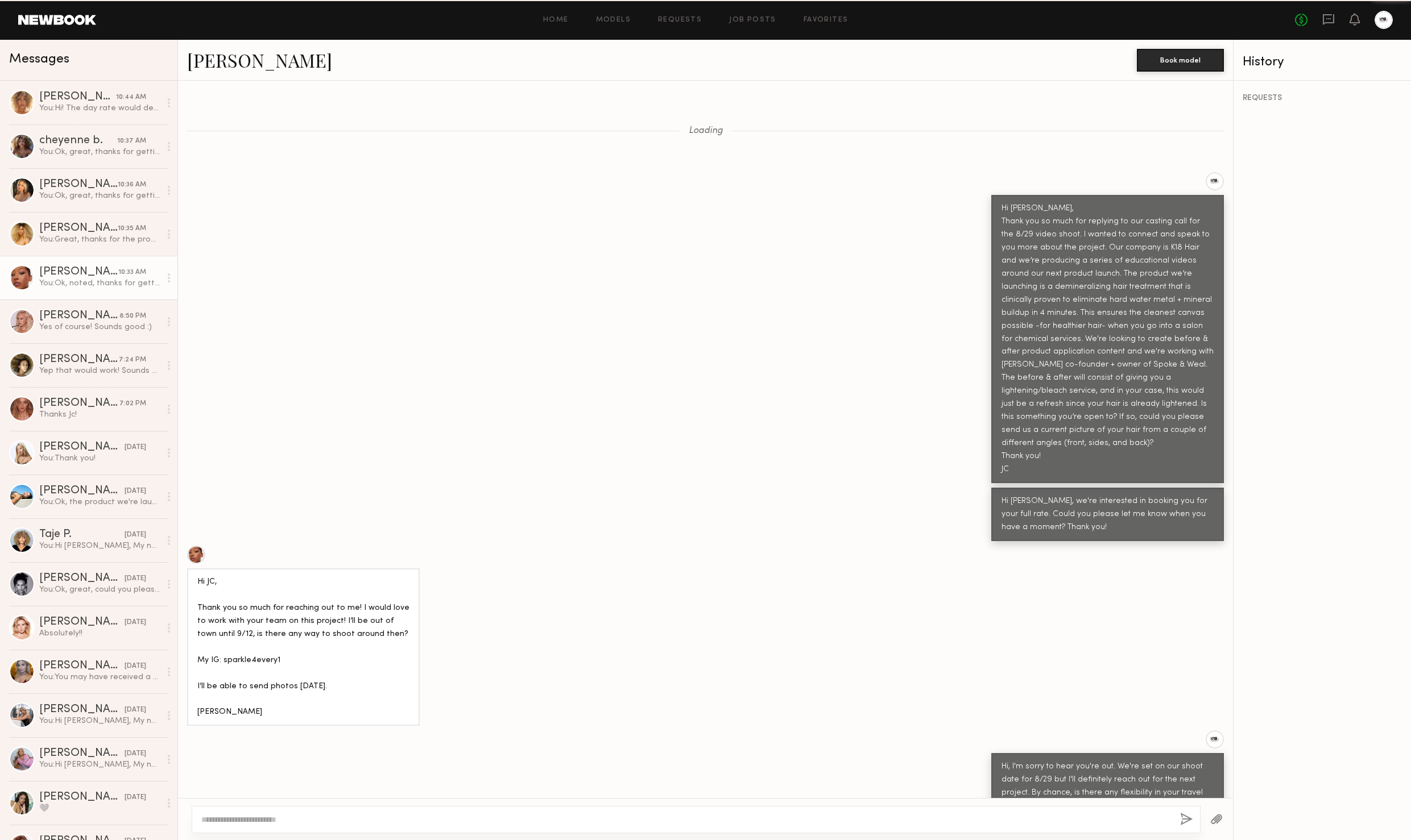
scroll to position [4124, 0]
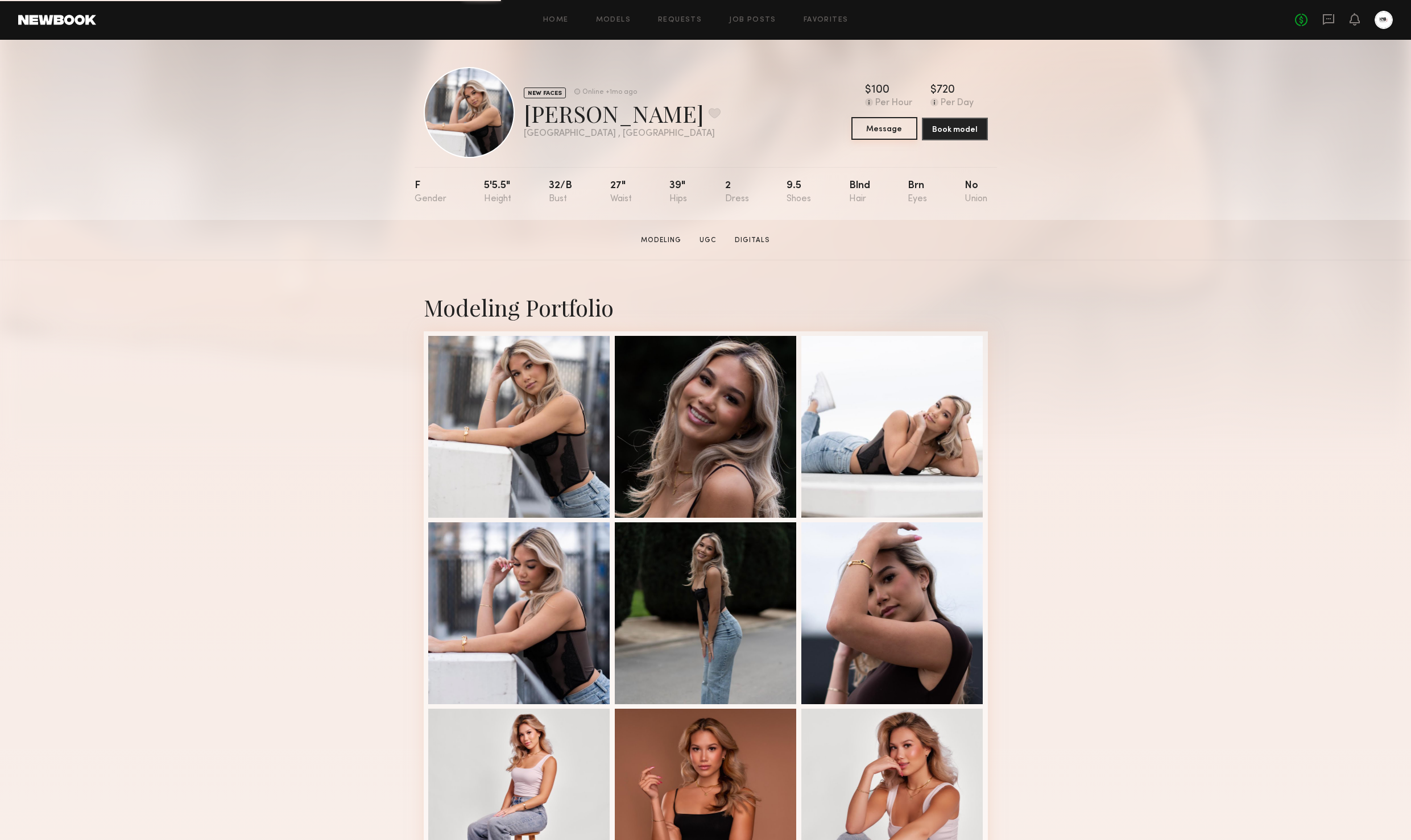
click at [879, 124] on button "Message" at bounding box center [884, 128] width 66 height 23
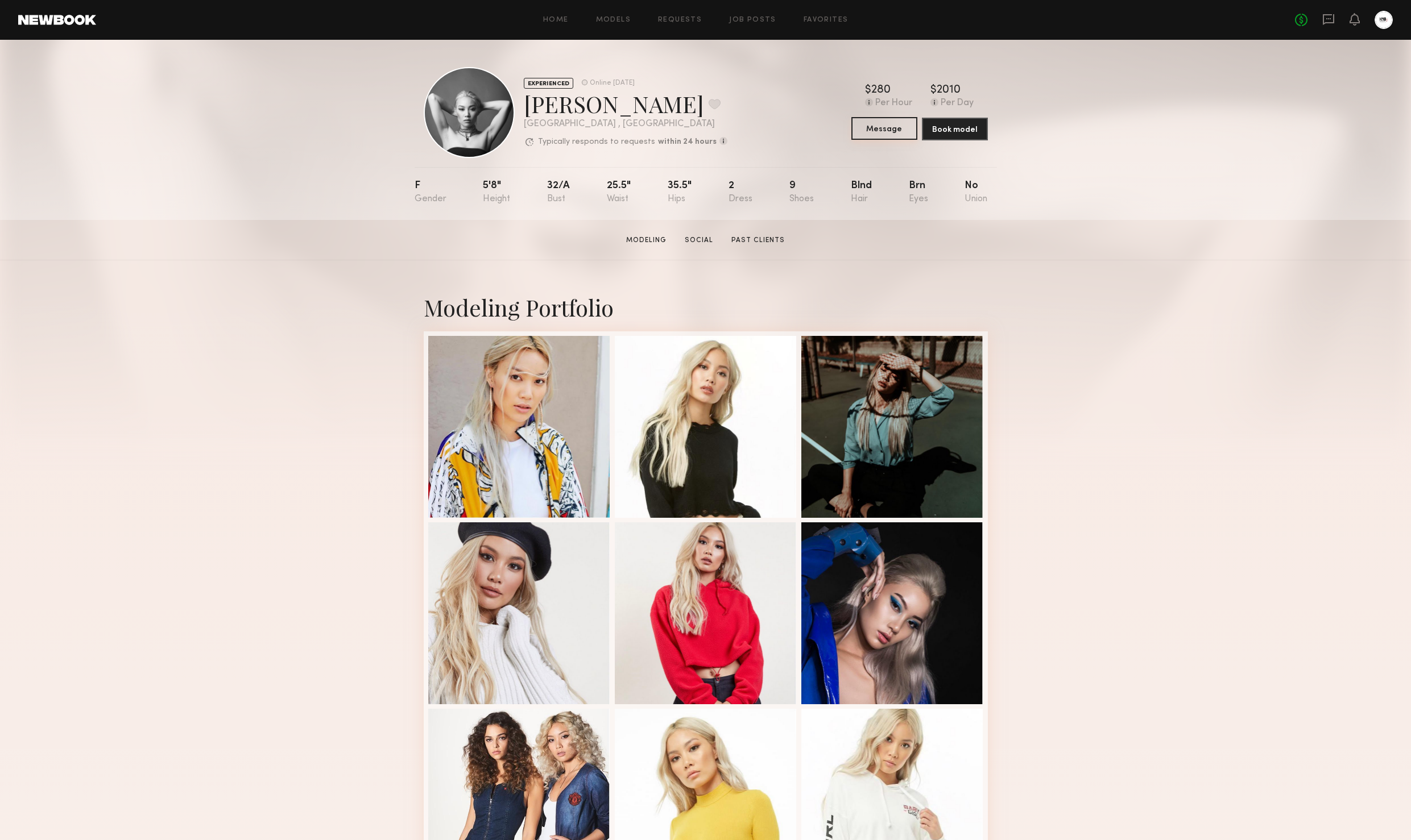
click at [877, 136] on button "Message" at bounding box center [884, 128] width 66 height 23
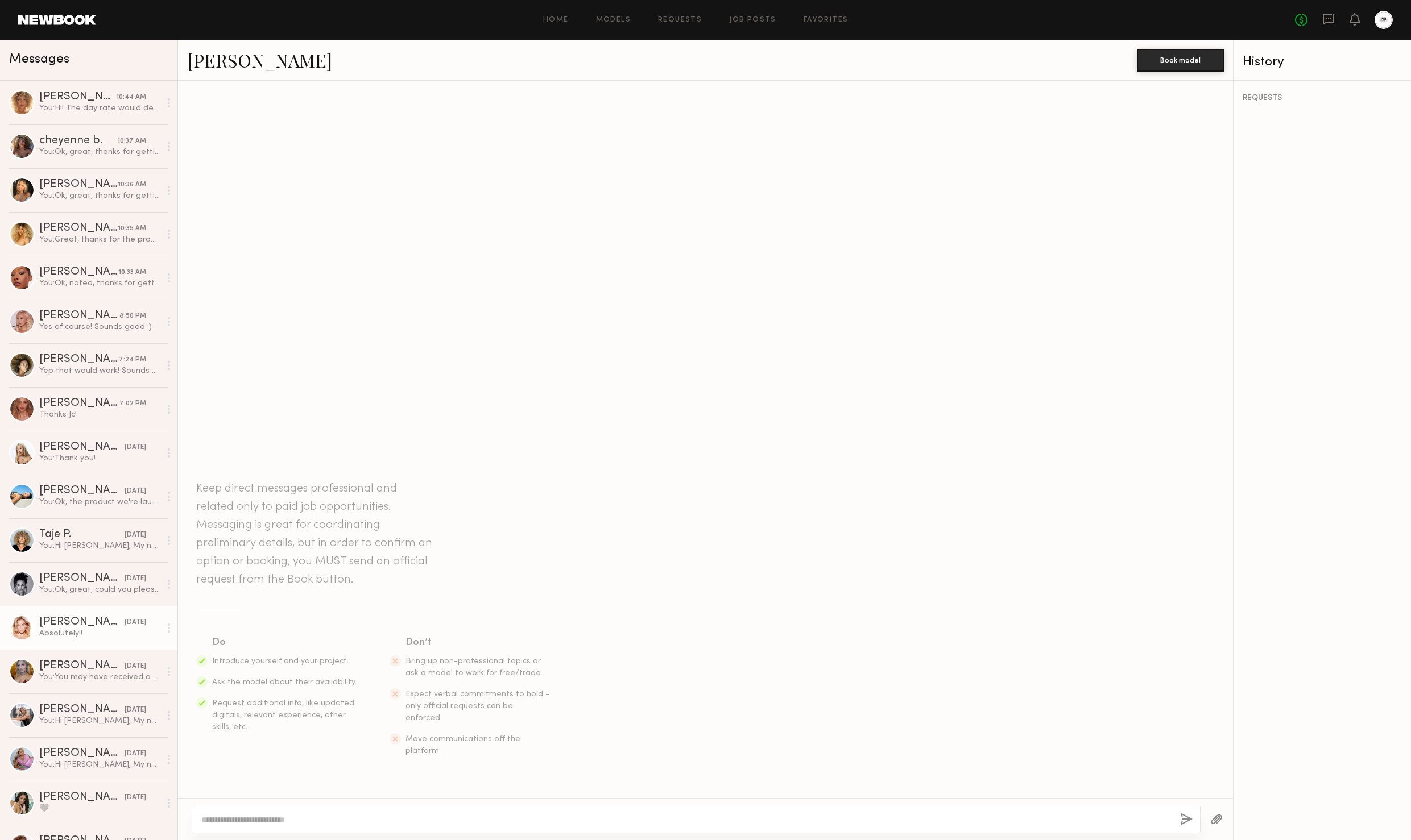
scroll to position [5, 0]
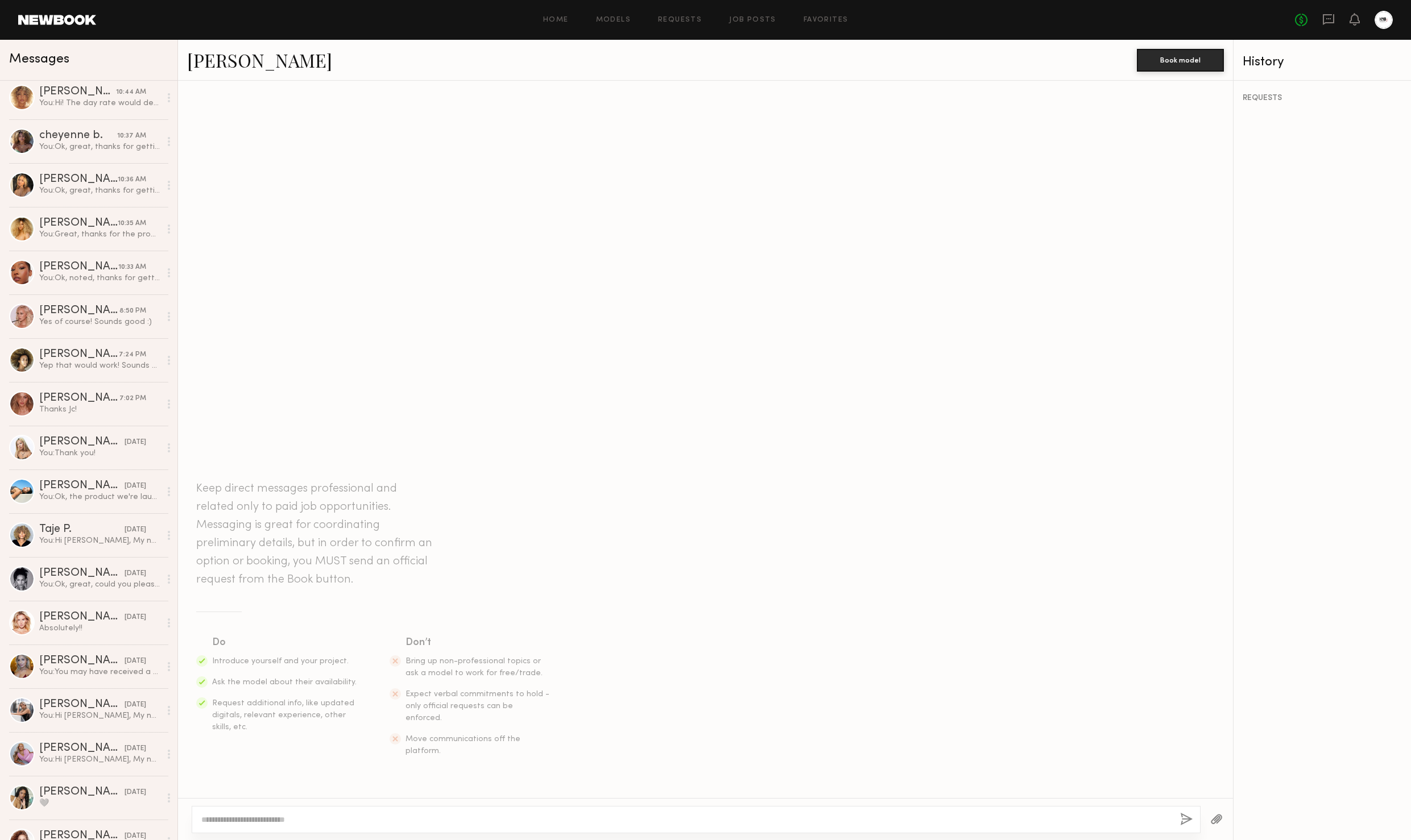
click at [223, 64] on link "[PERSON_NAME]" at bounding box center [260, 59] width 145 height 24
drag, startPoint x: 54, startPoint y: 363, endPoint x: 163, endPoint y: 346, distance: 110.3
click at [54, 363] on div "Yep that would work! Sounds good, I’ll hold for you 🥰" at bounding box center [100, 365] width 121 height 11
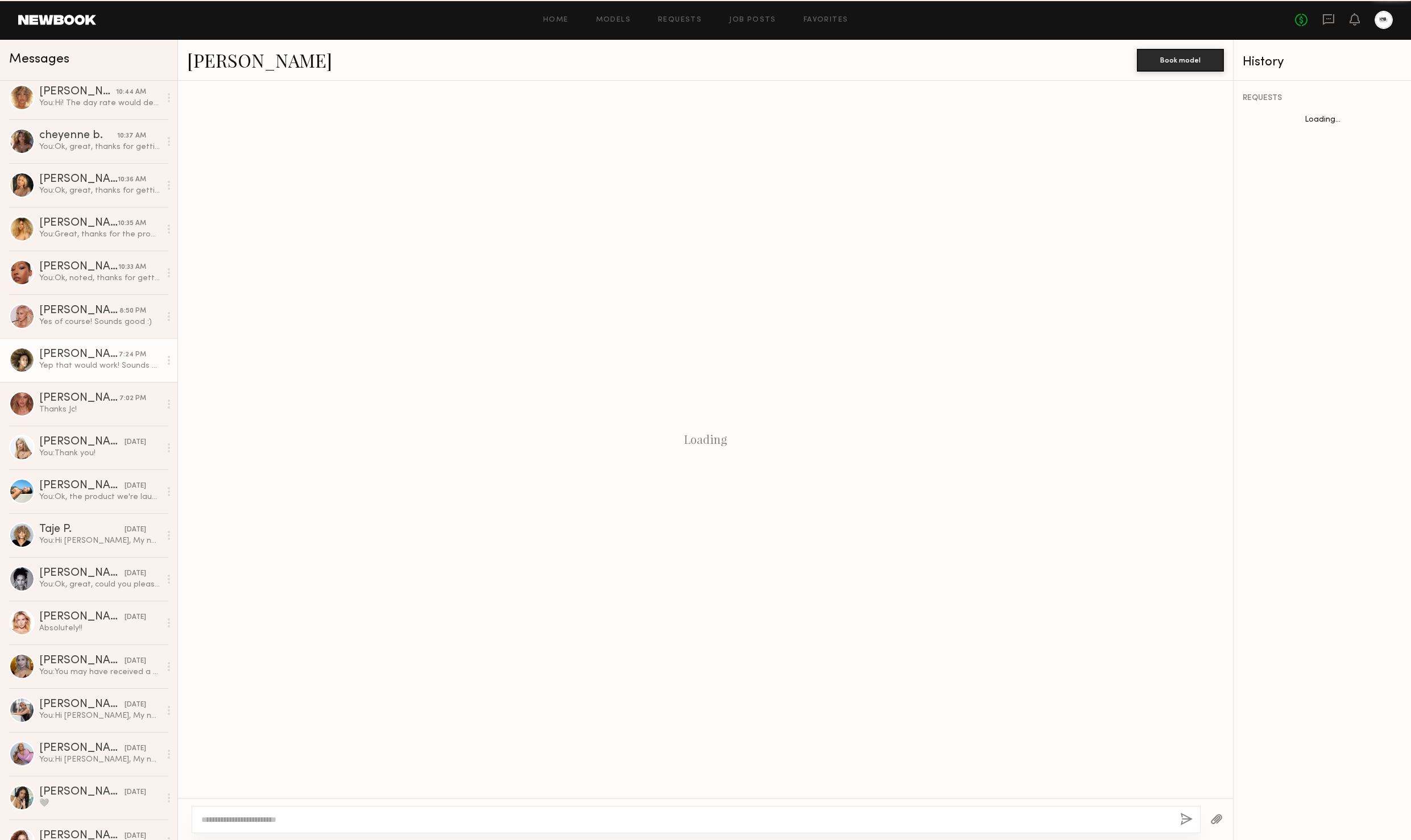
scroll to position [58, 0]
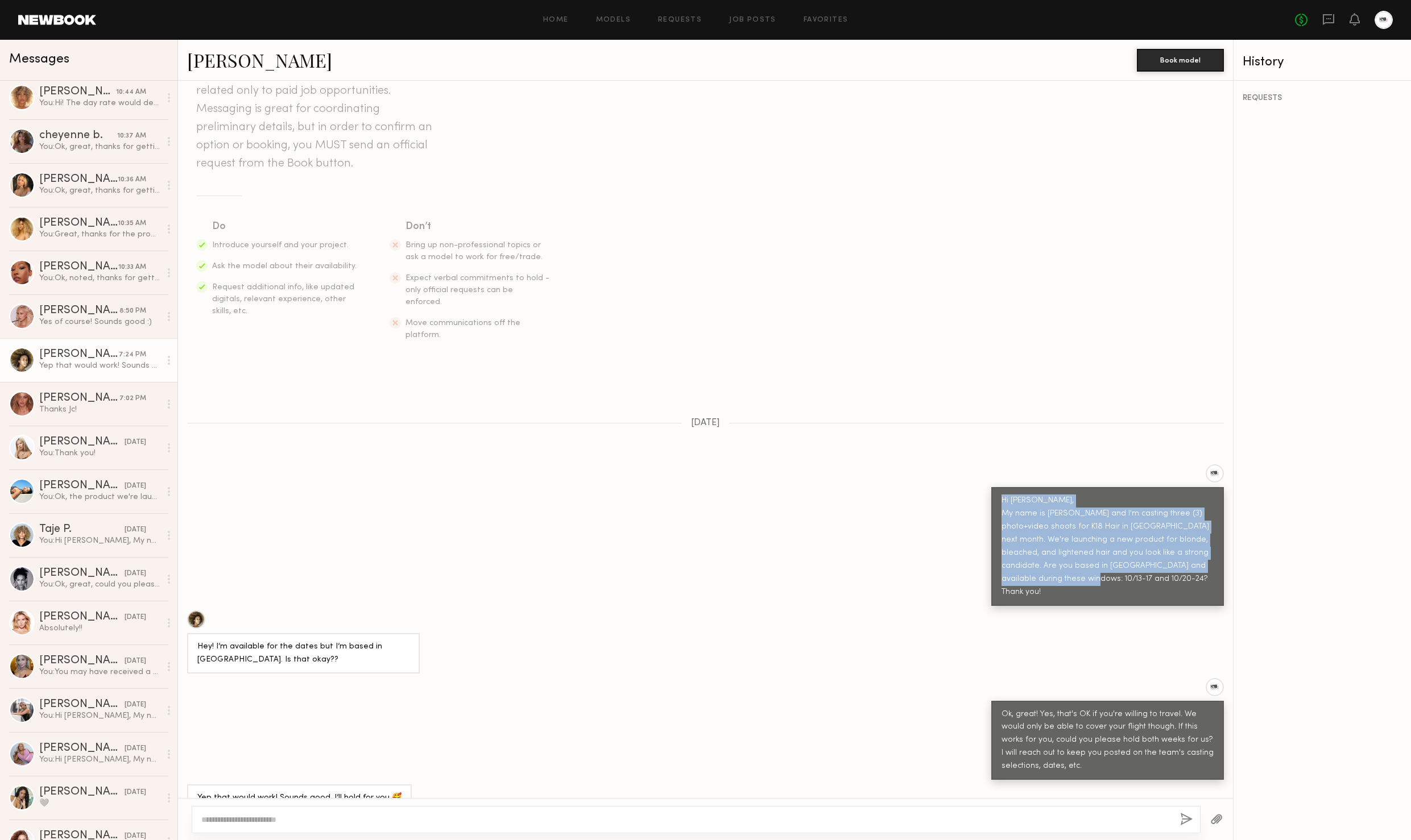
drag, startPoint x: 1059, startPoint y: 517, endPoint x: 1154, endPoint y: 574, distance: 110.8
click at [1153, 574] on div "Hi [PERSON_NAME], My name is [PERSON_NAME] and I'm casting three (3) photo+vide…" at bounding box center [1108, 547] width 212 height 104
copy div "Hi [PERSON_NAME], My name is [PERSON_NAME] and I'm casting three (3) photo+vide…"
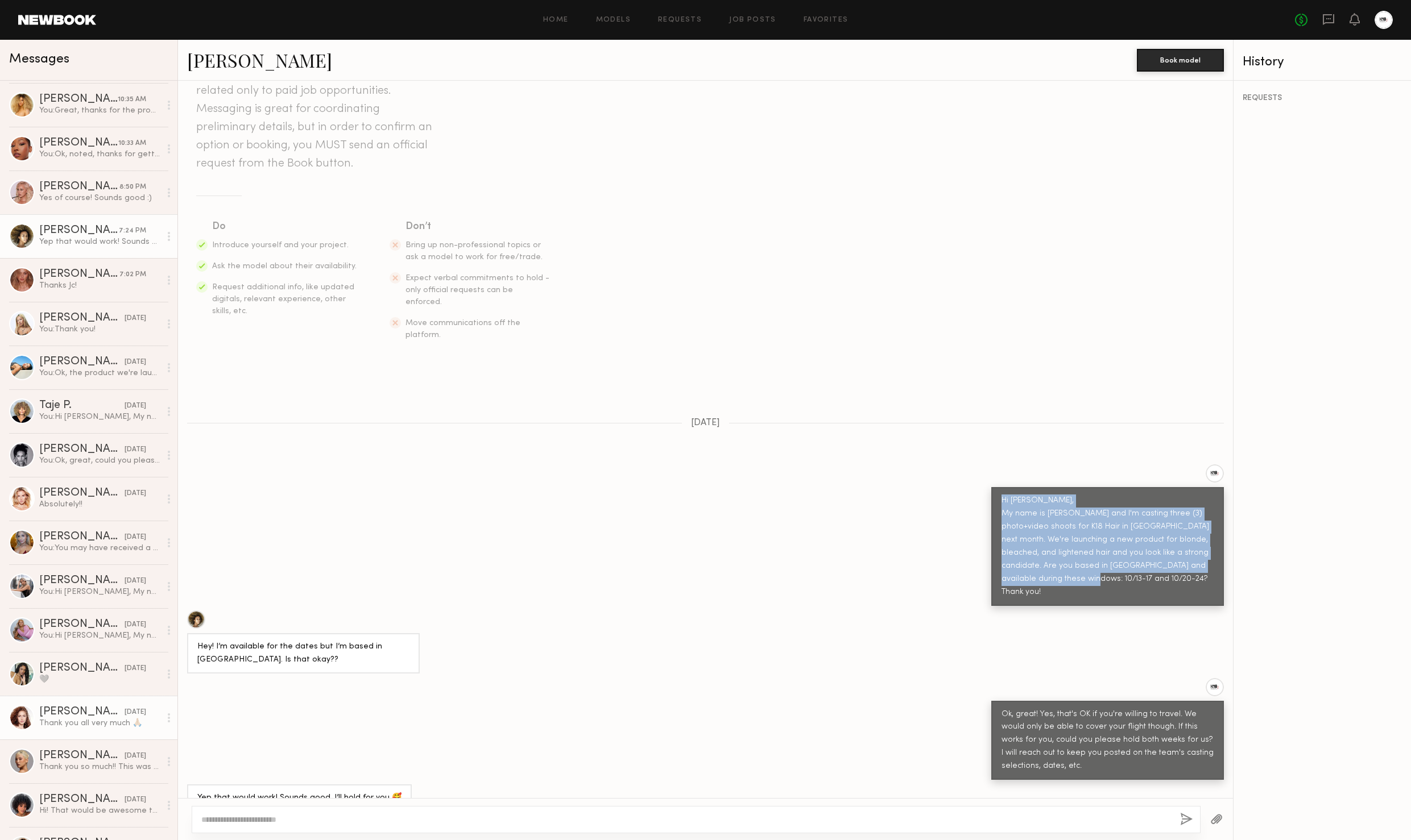
scroll to position [130, 0]
click at [87, 622] on div "[PERSON_NAME]" at bounding box center [82, 624] width 85 height 11
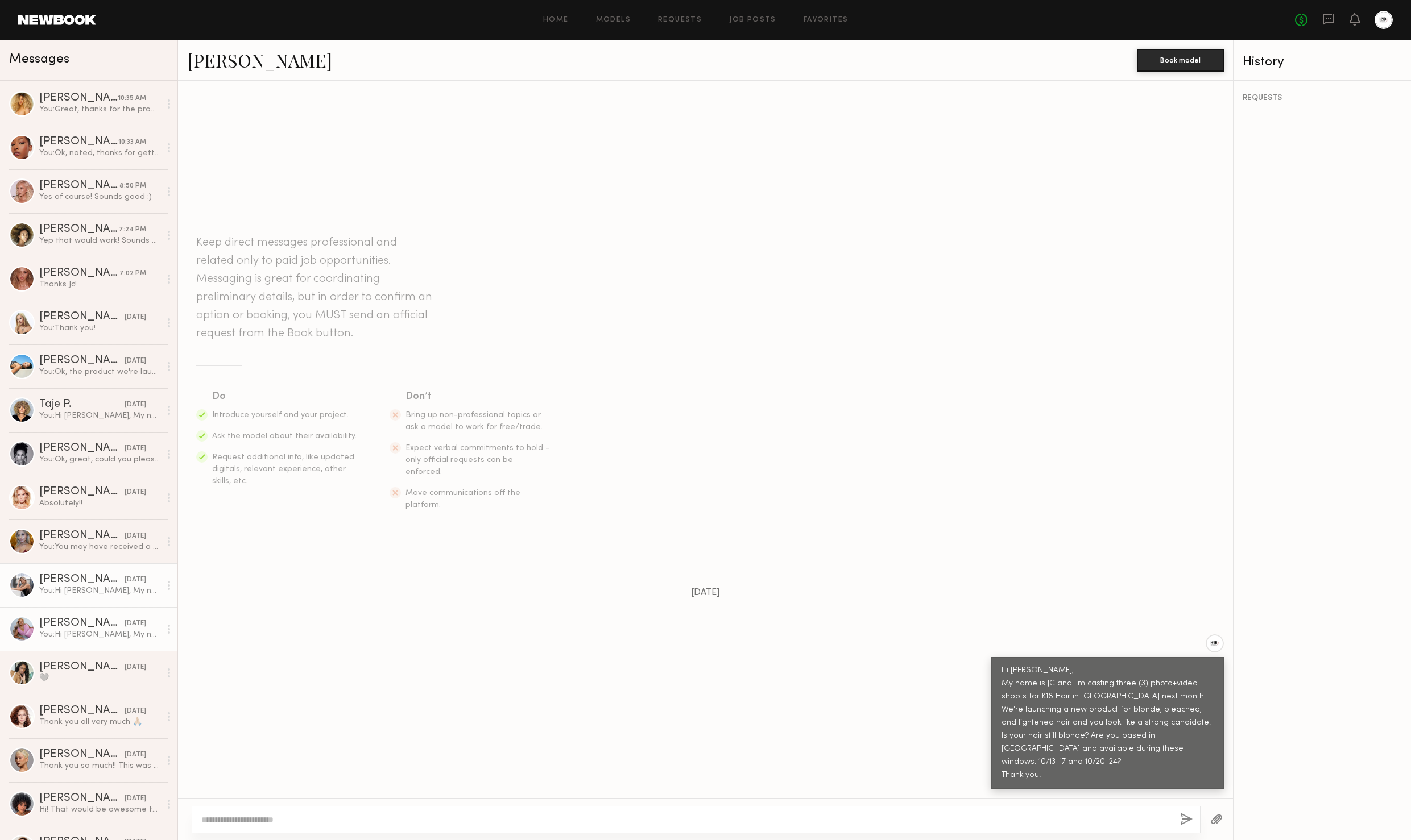
drag, startPoint x: 72, startPoint y: 589, endPoint x: 89, endPoint y: 589, distance: 17.0
click at [72, 589] on div "You: Hi [PERSON_NAME], My name is [PERSON_NAME] and I'm casting three (3) photo…" at bounding box center [100, 590] width 121 height 11
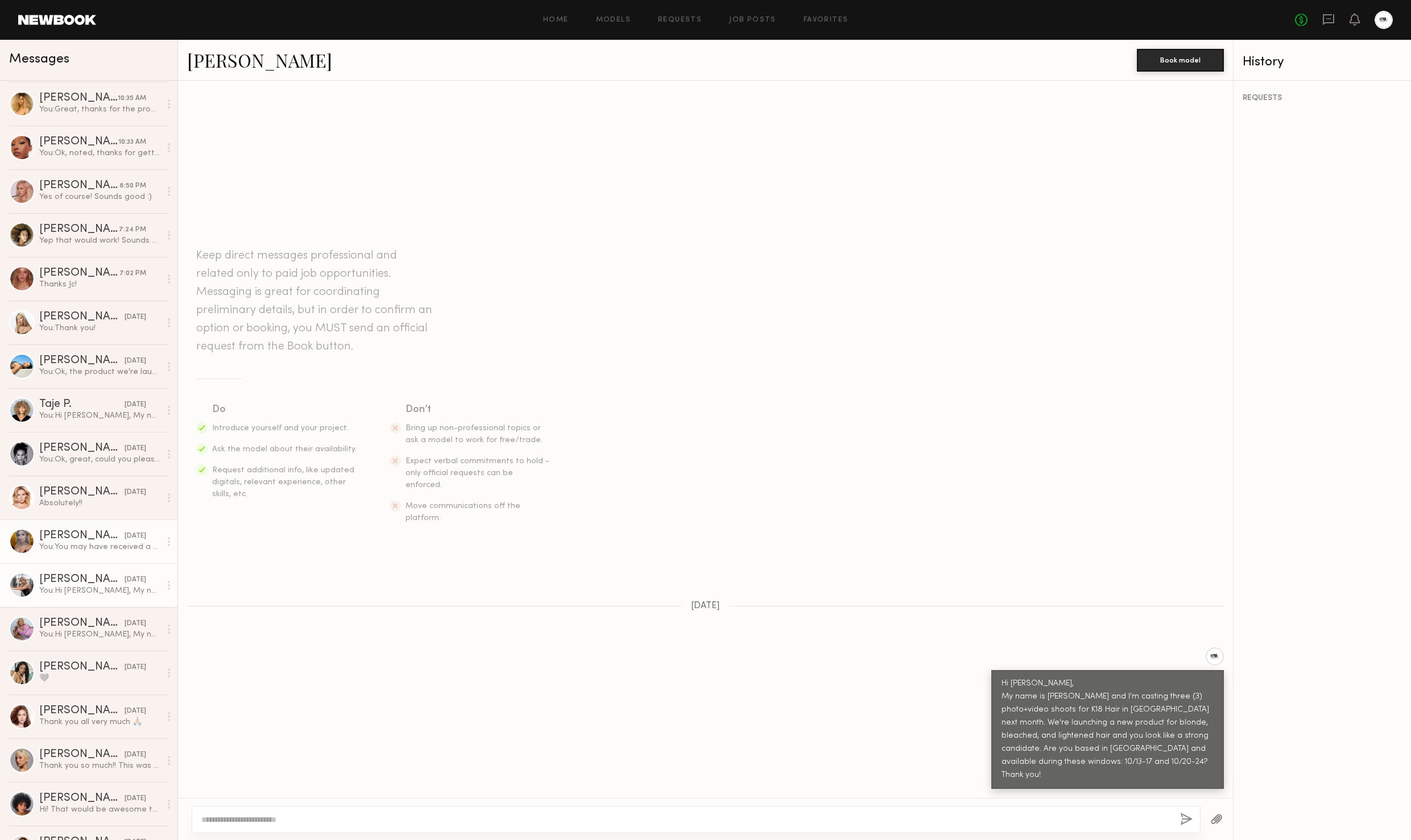
click at [78, 542] on div "You: You may have received a message from my associate, [PERSON_NAME], so if yo…" at bounding box center [100, 547] width 121 height 11
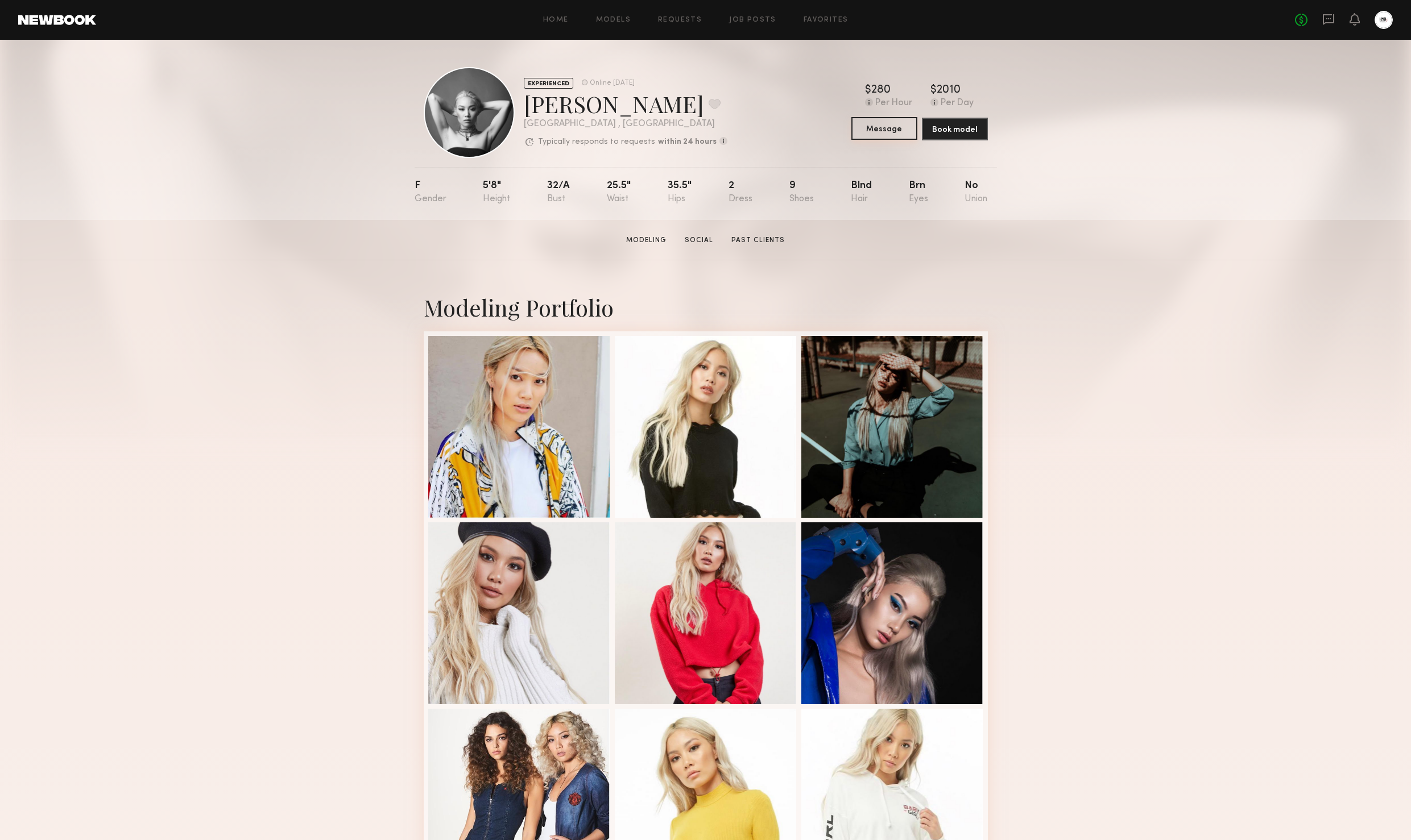
click at [883, 123] on button "Message" at bounding box center [884, 128] width 66 height 23
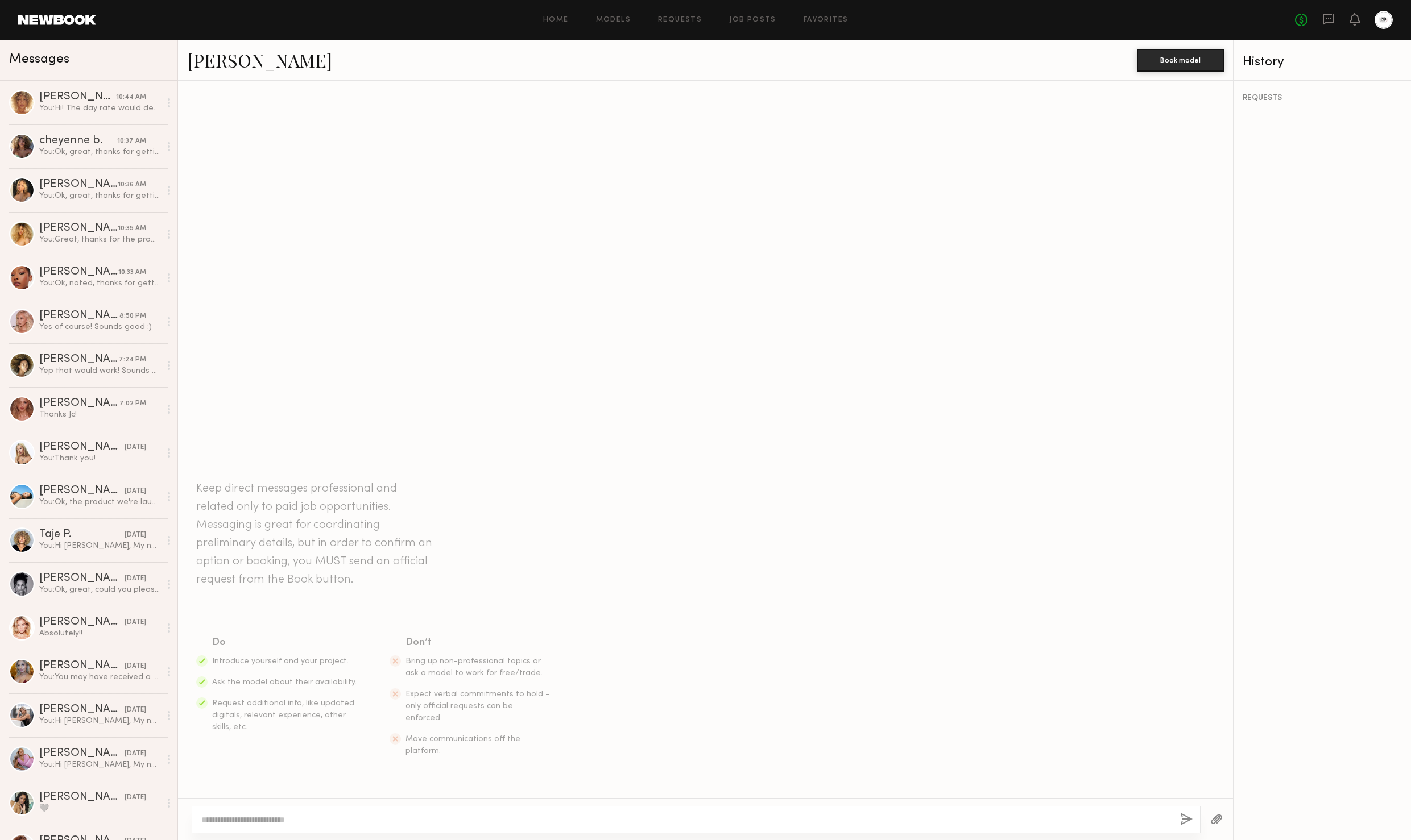
click at [534, 822] on textarea at bounding box center [686, 820] width 970 height 11
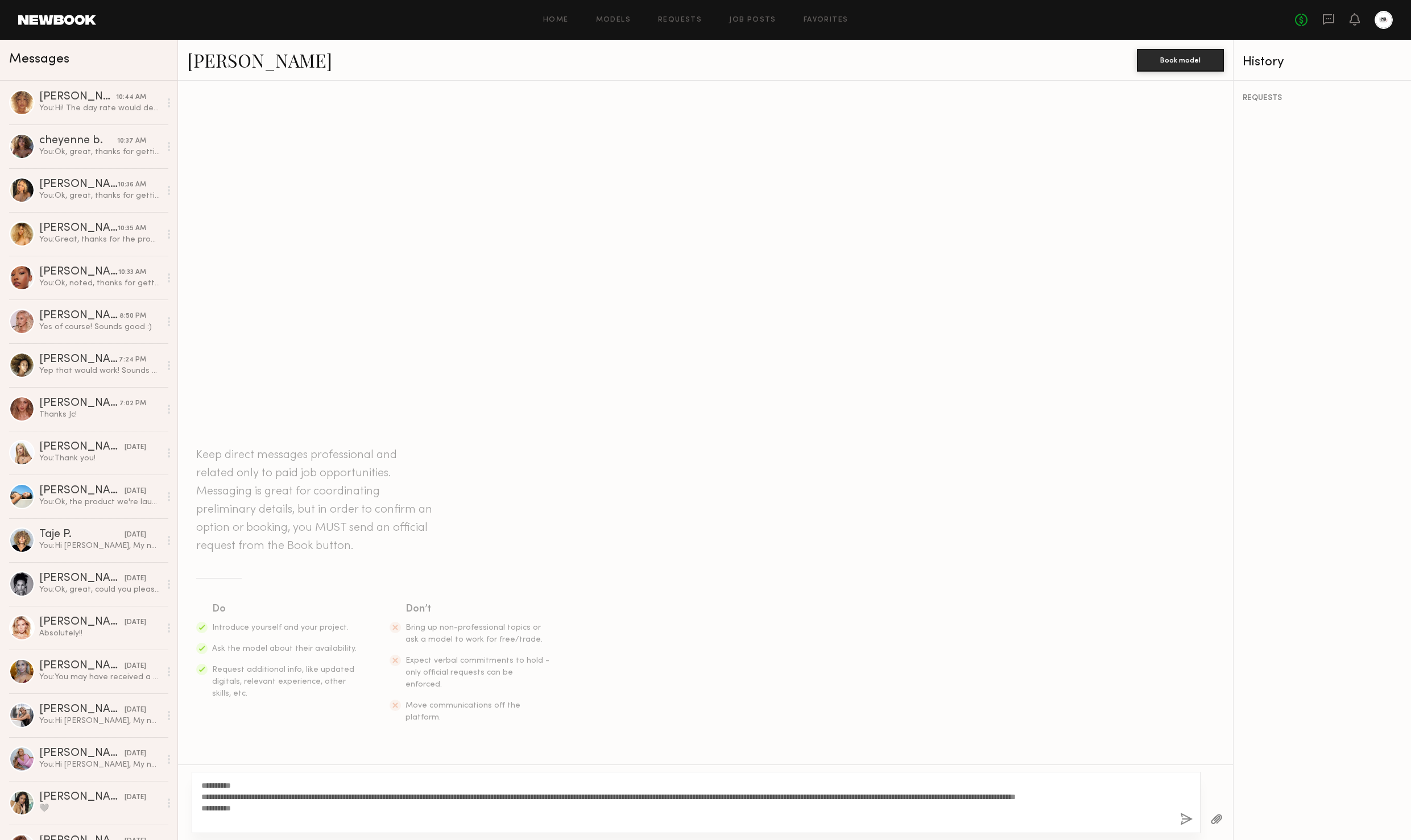
type textarea "**********"
click at [1186, 821] on button "button" at bounding box center [1186, 820] width 13 height 14
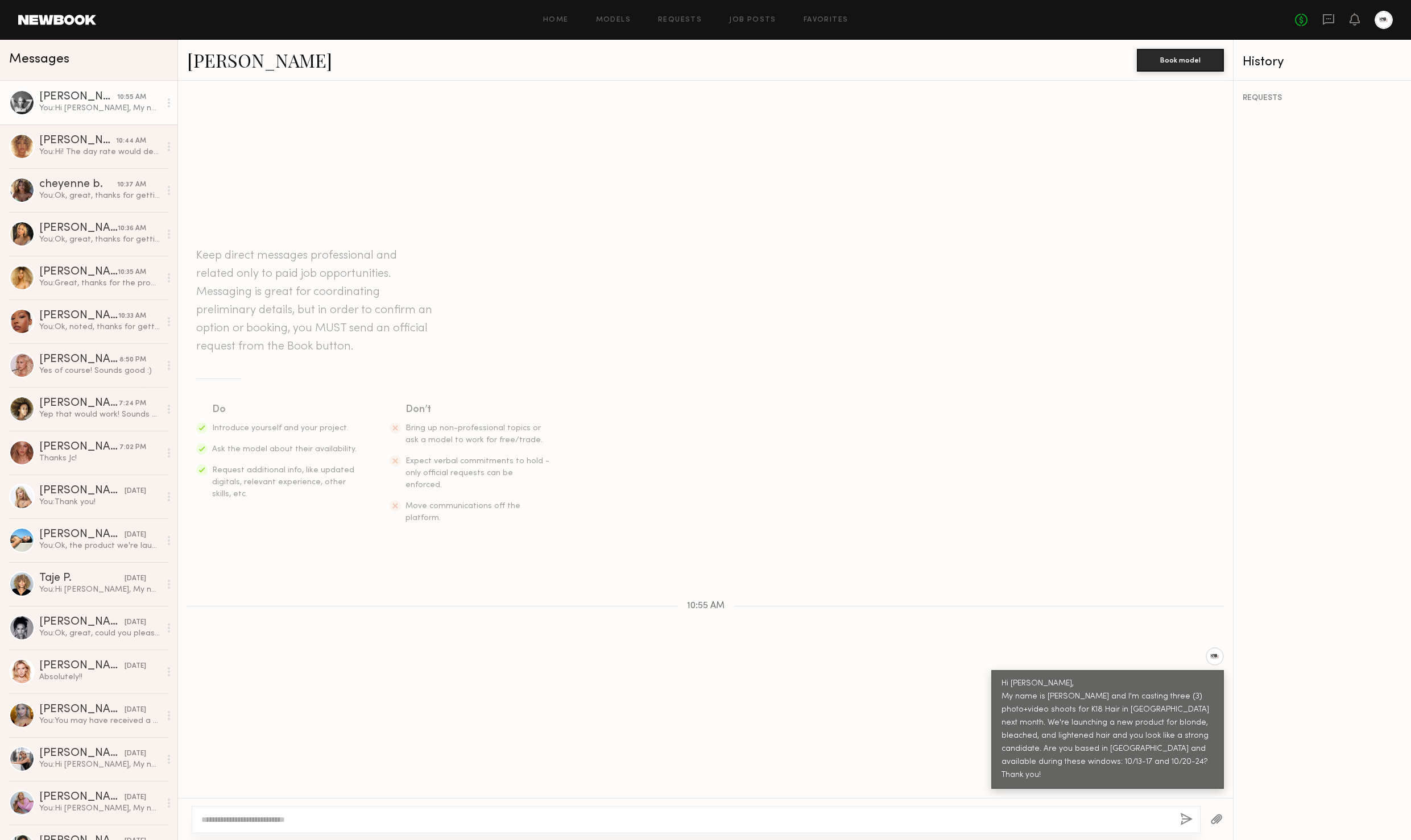
click at [1200, 690] on div "Hi [PERSON_NAME], My name is [PERSON_NAME] and I'm casting three (3) photo+vide…" at bounding box center [1108, 729] width 212 height 104
click at [1215, 659] on div at bounding box center [1215, 656] width 18 height 18
click at [1139, 717] on div "Hi [PERSON_NAME], My name is [PERSON_NAME] and I'm casting three (3) photo+vide…" at bounding box center [1108, 729] width 212 height 104
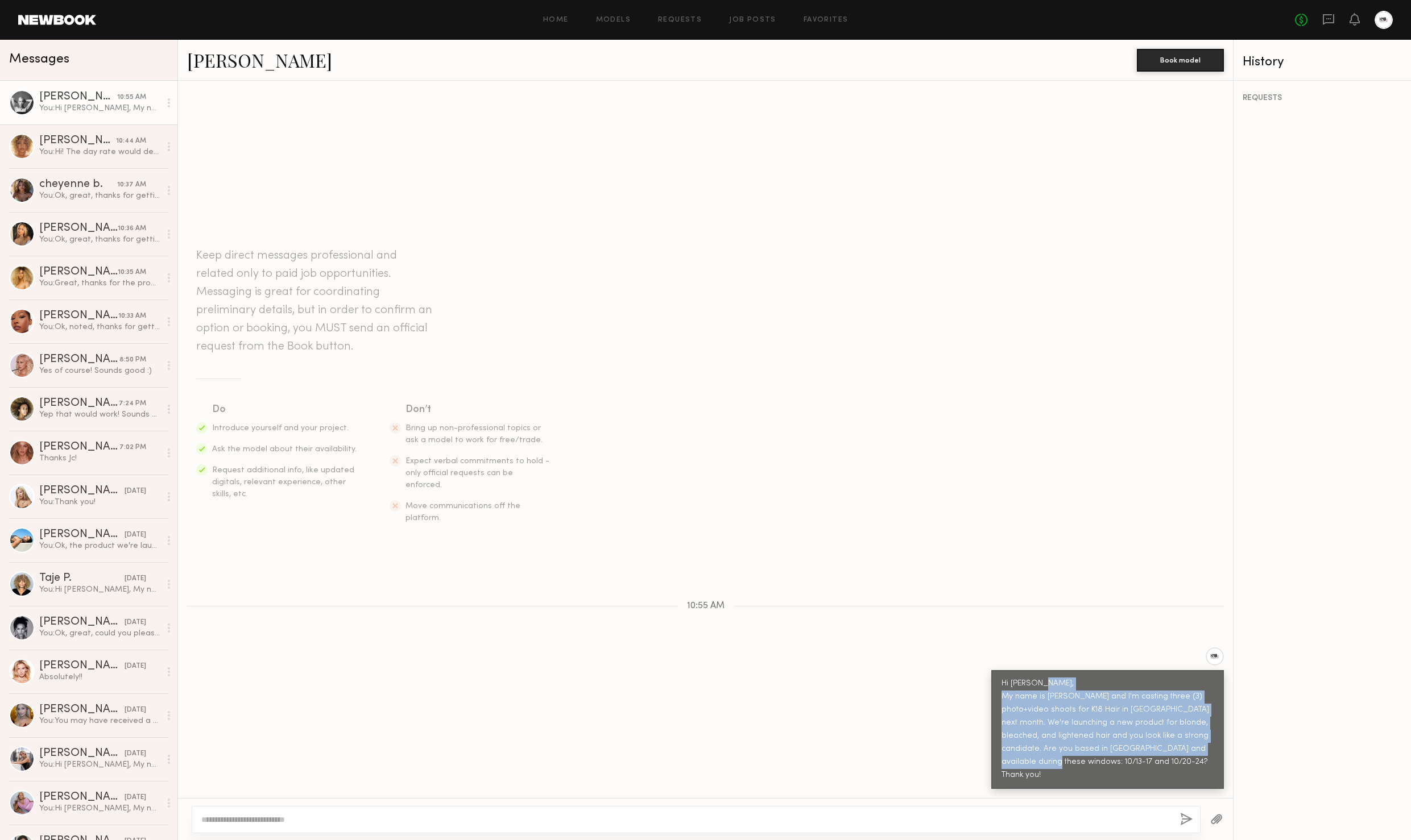
click at [1139, 717] on div "Hi [PERSON_NAME], My name is [PERSON_NAME] and I'm casting three (3) photo+vide…" at bounding box center [1108, 729] width 212 height 104
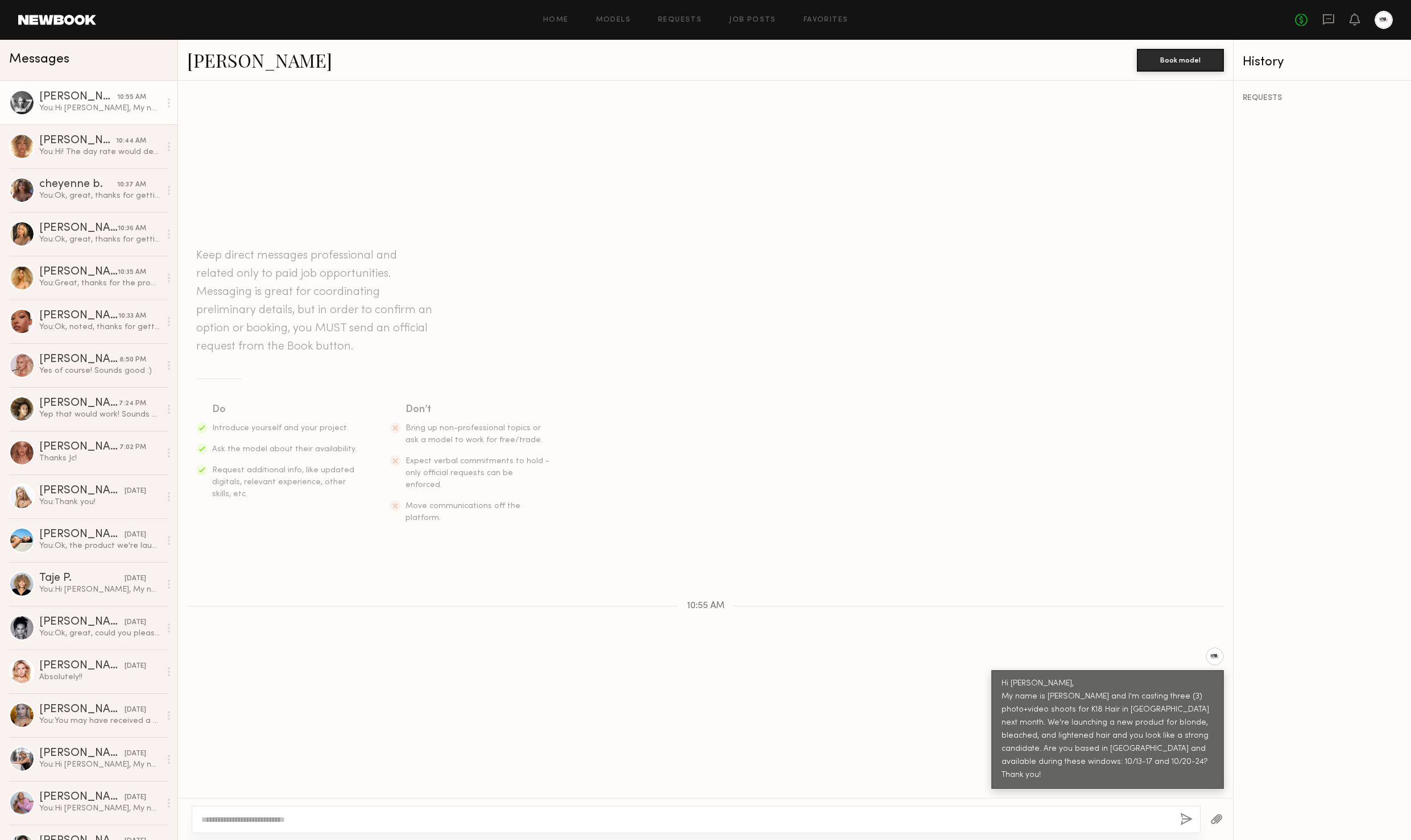
click at [1024, 689] on div "Hi [PERSON_NAME], My name is [PERSON_NAME] and I'm casting three (3) photo+vide…" at bounding box center [1108, 729] width 212 height 104
click at [1019, 683] on div "Hi [PERSON_NAME], My name is [PERSON_NAME] and I'm casting three (3) photo+vide…" at bounding box center [1108, 729] width 212 height 104
click at [1108, 734] on div "Hi [PERSON_NAME], My name is [PERSON_NAME] and I'm casting three (3) photo+vide…" at bounding box center [1108, 729] width 212 height 104
click at [733, 822] on textarea at bounding box center [686, 820] width 970 height 11
type textarea "**********"
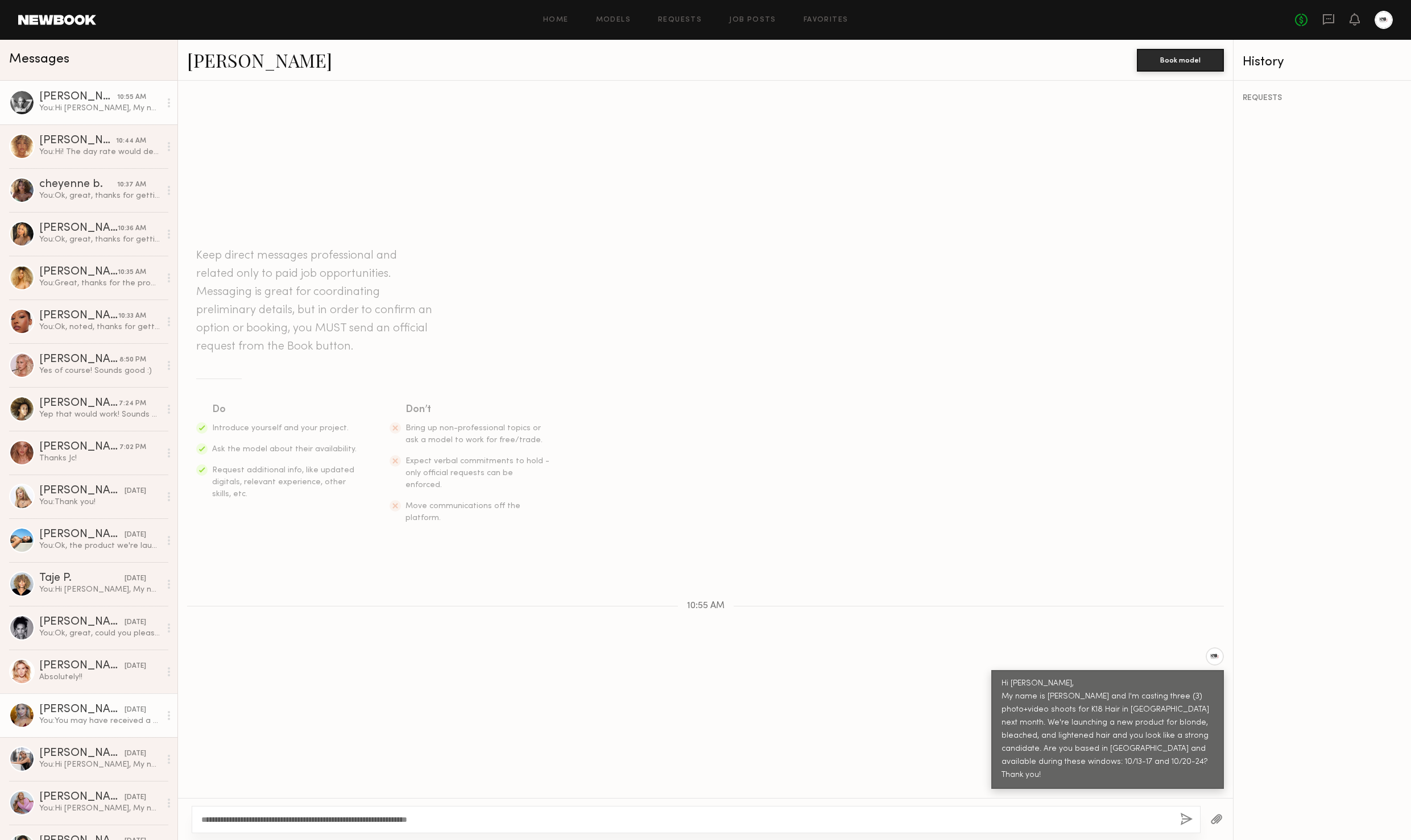
drag, startPoint x: 106, startPoint y: 707, endPoint x: 128, endPoint y: 708, distance: 22.0
click at [107, 707] on div "[PERSON_NAME]" at bounding box center [82, 710] width 85 height 11
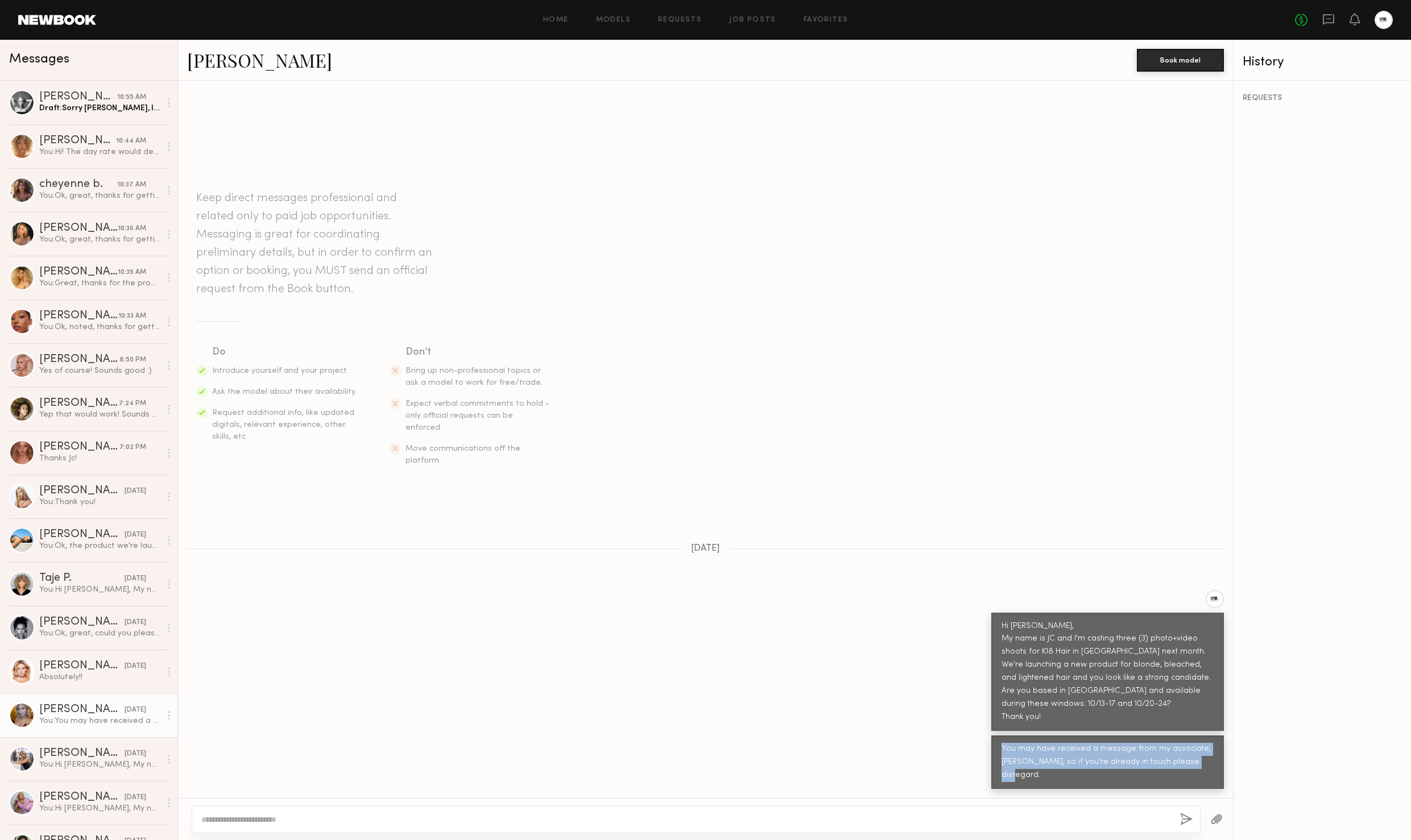
drag, startPoint x: 1059, startPoint y: 771, endPoint x: 1203, endPoint y: 774, distance: 144.0
click at [1203, 774] on div "You may have received a message from my associate, [PERSON_NAME], so if you're …" at bounding box center [1108, 762] width 212 height 39
click at [59, 114] on link "Catherine P. 10:55 AM Draft: Sorry Catherine, I hit copy + paste to all candida…" at bounding box center [89, 103] width 178 height 44
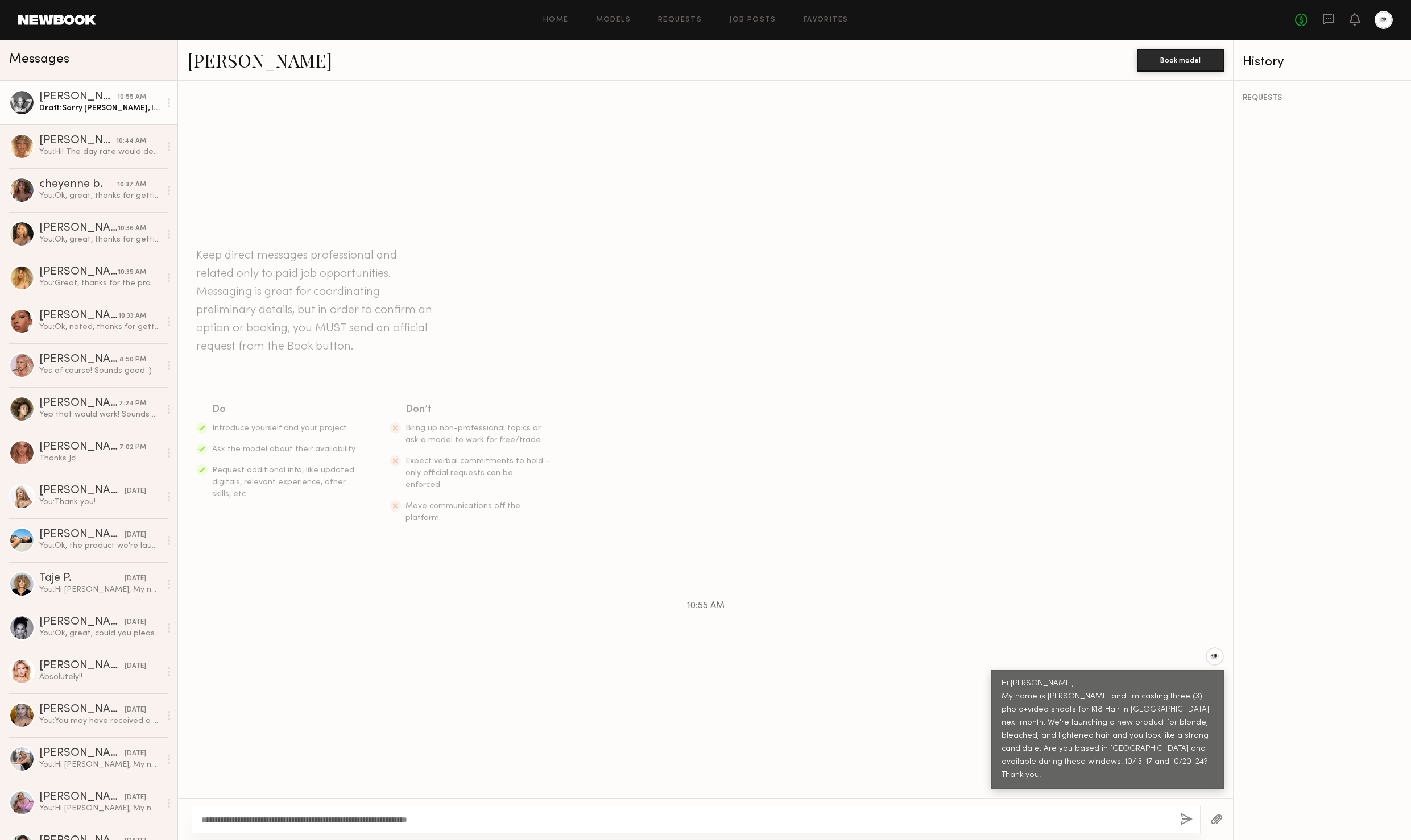
click at [471, 816] on textarea "**********" at bounding box center [686, 820] width 970 height 11
type textarea "**********"
click at [1190, 821] on button "button" at bounding box center [1186, 820] width 13 height 14
